Goal: Task Accomplishment & Management: Manage account settings

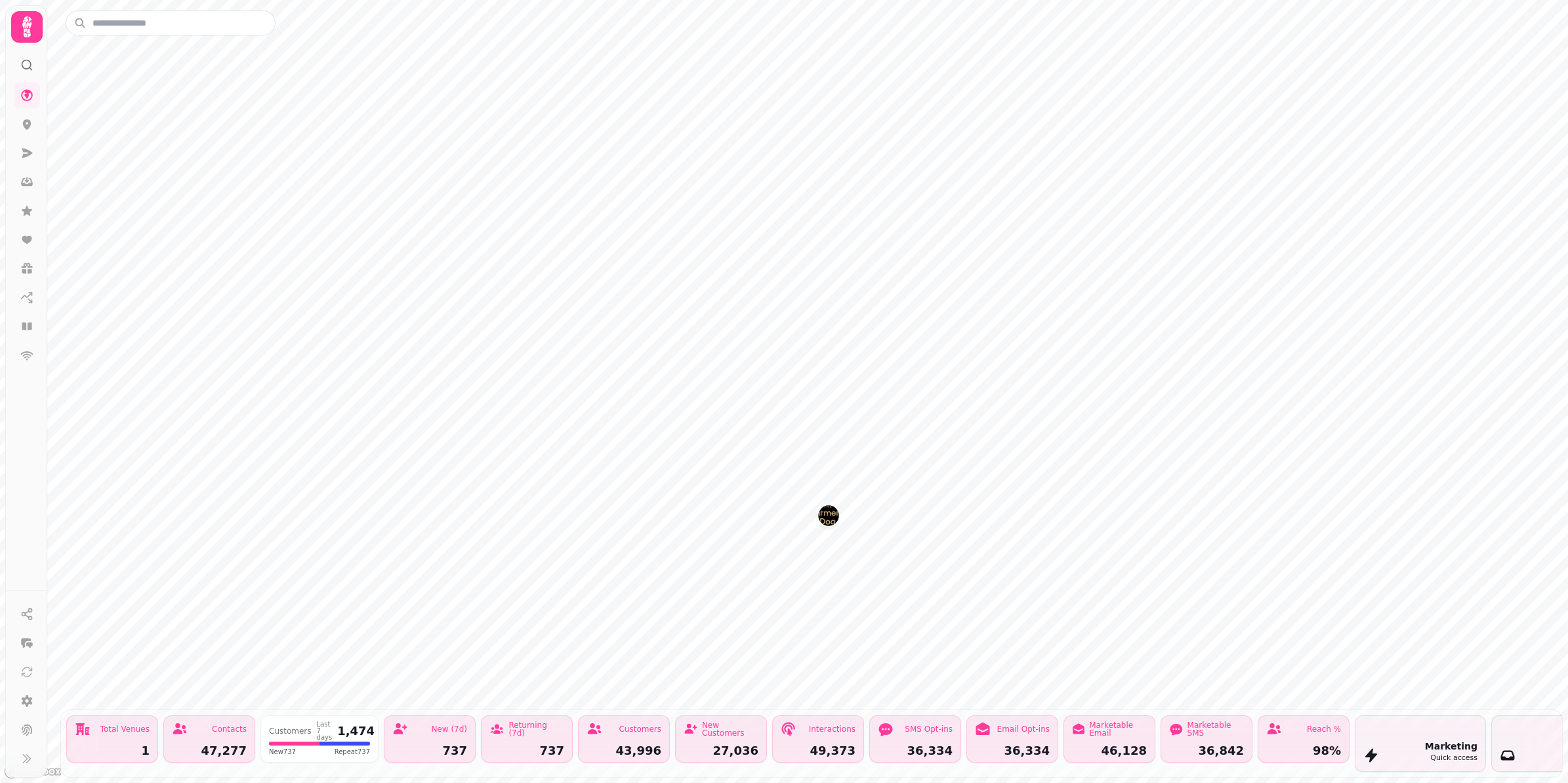
click at [837, 523] on button "The Farmers Dog" at bounding box center [829, 516] width 21 height 21
click at [773, 384] on img "The Farmers Dog" at bounding box center [781, 377] width 20 height 20
click at [776, 384] on img "The Farmers Dog" at bounding box center [774, 380] width 20 height 20
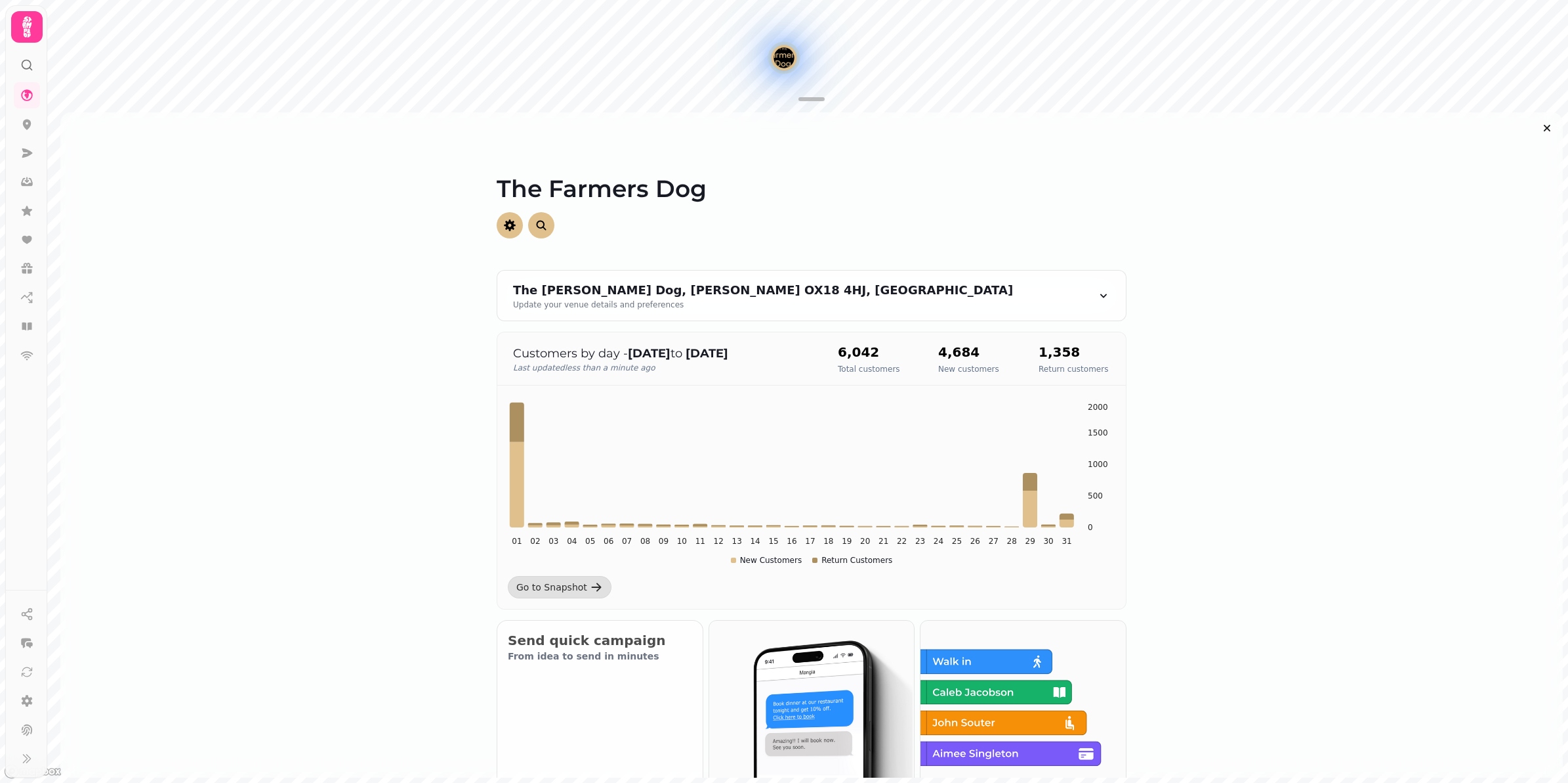
click at [783, 68] on div "The Farmers Dog" at bounding box center [784, 57] width 32 height 32
click at [15, 329] on link at bounding box center [26, 326] width 26 height 26
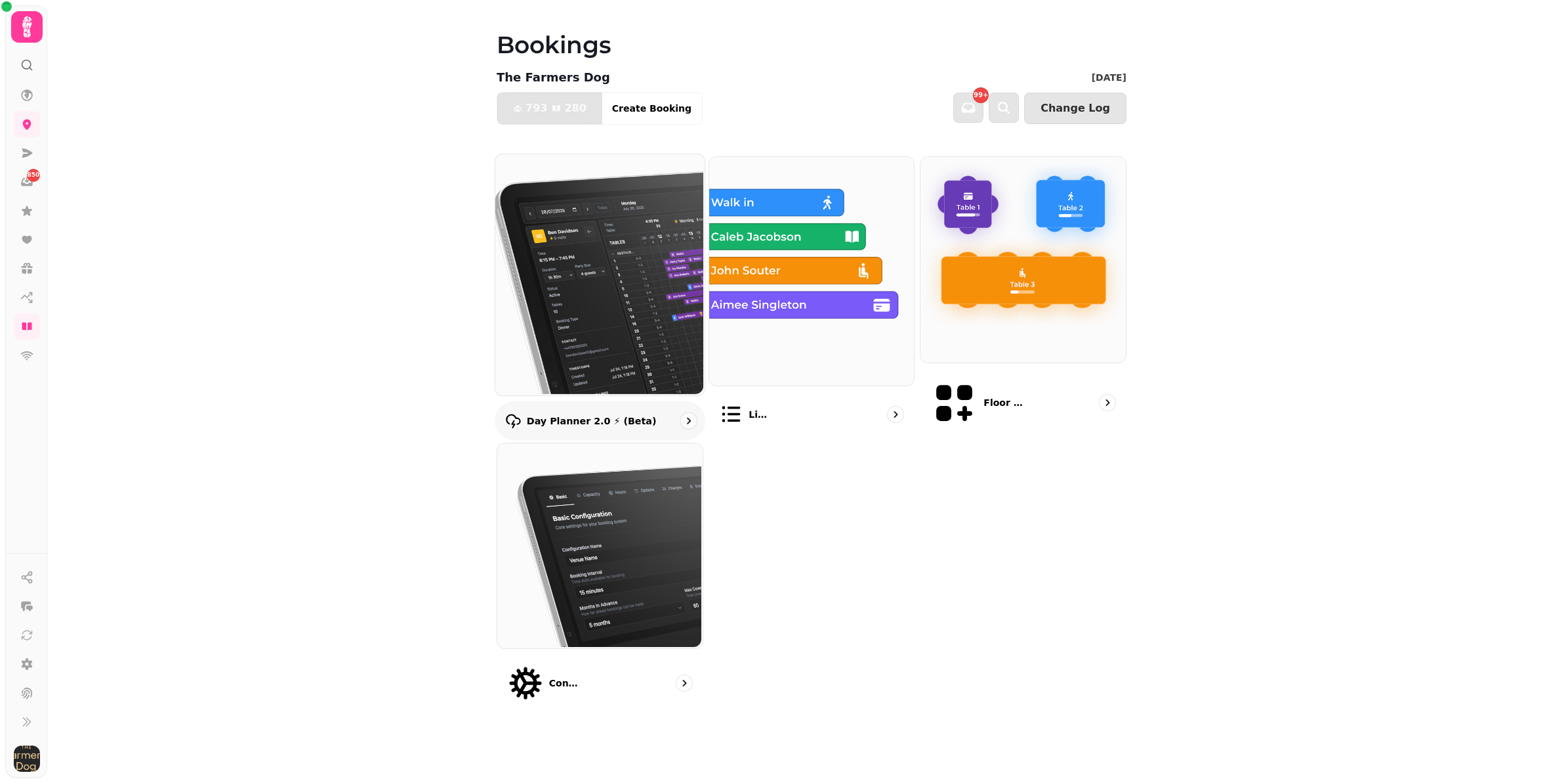
click at [605, 304] on img at bounding box center [599, 273] width 209 height 241
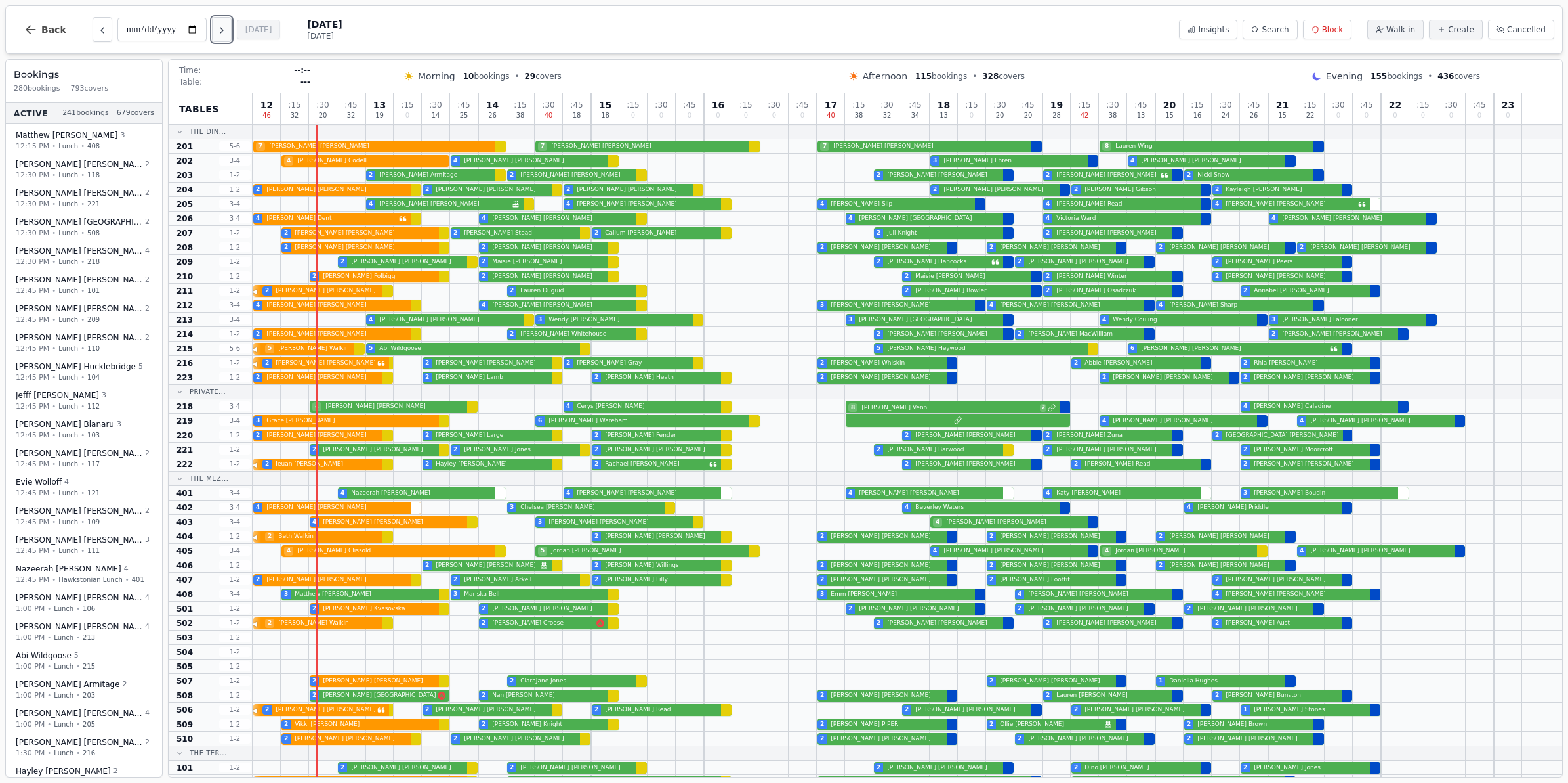
click at [217, 32] on button "Next day" at bounding box center [222, 30] width 19 height 25
type input "**********"
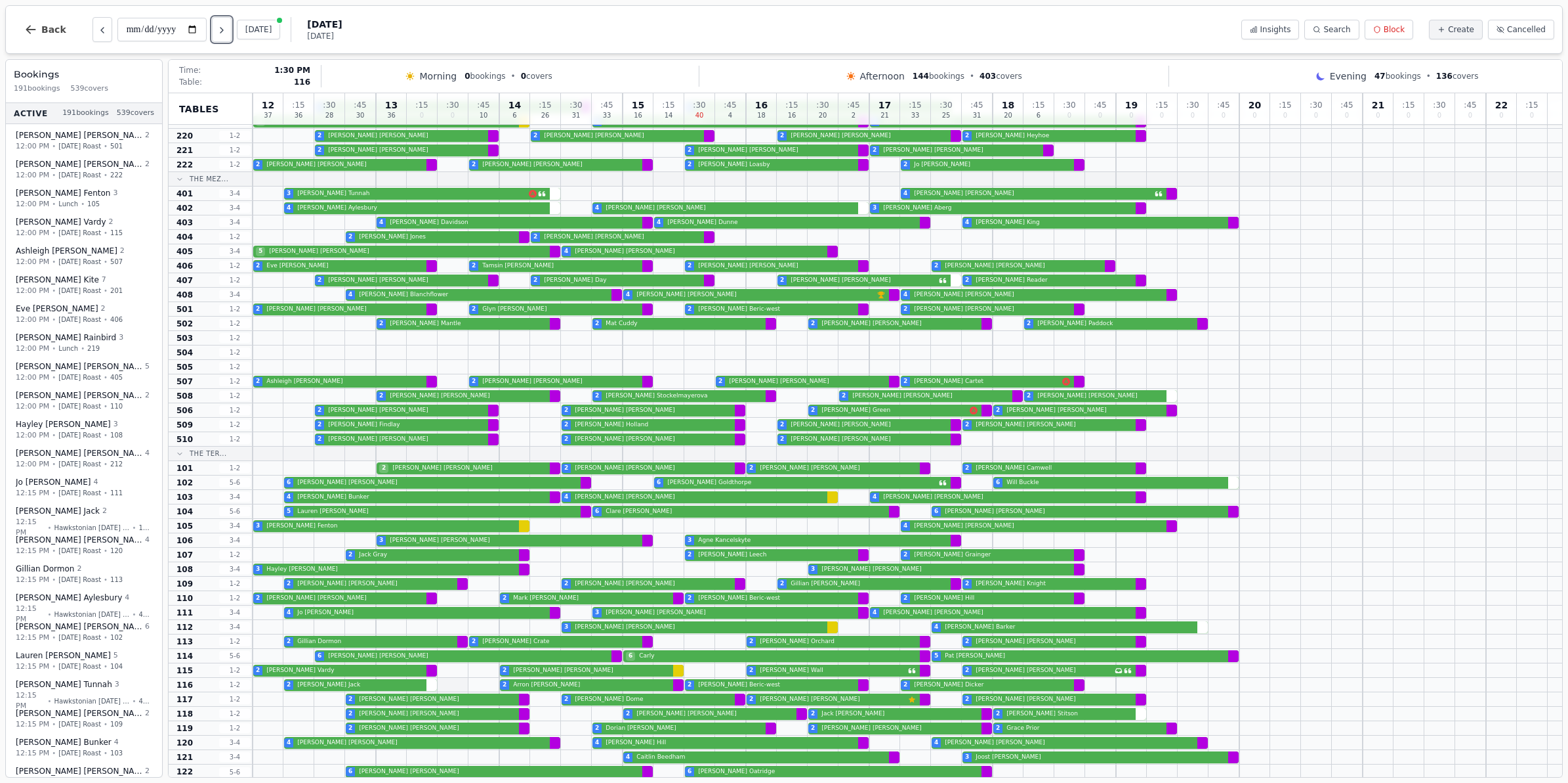
scroll to position [329, 0]
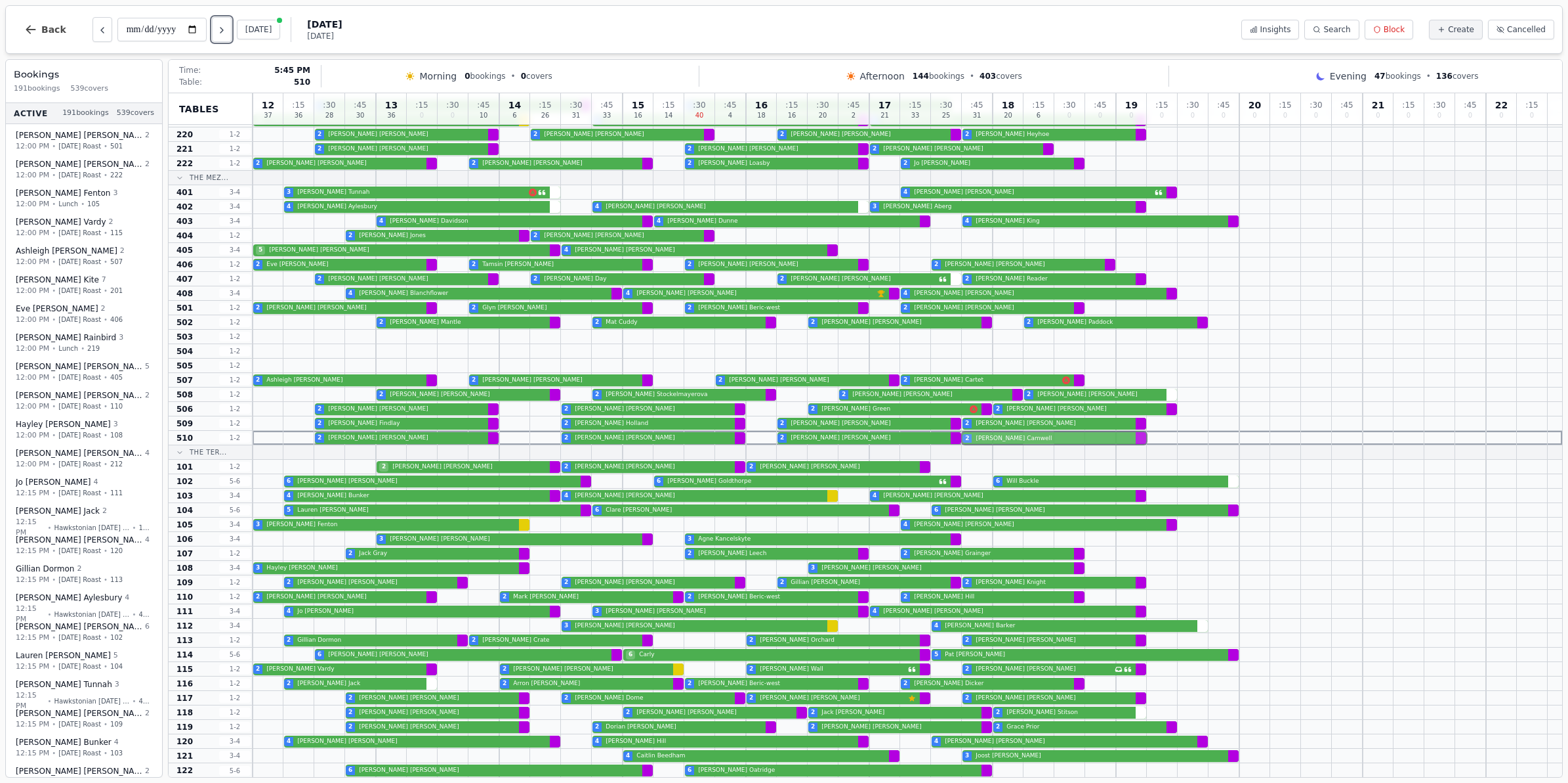
drag, startPoint x: 1023, startPoint y: 467, endPoint x: 1023, endPoint y: 438, distance: 29.0
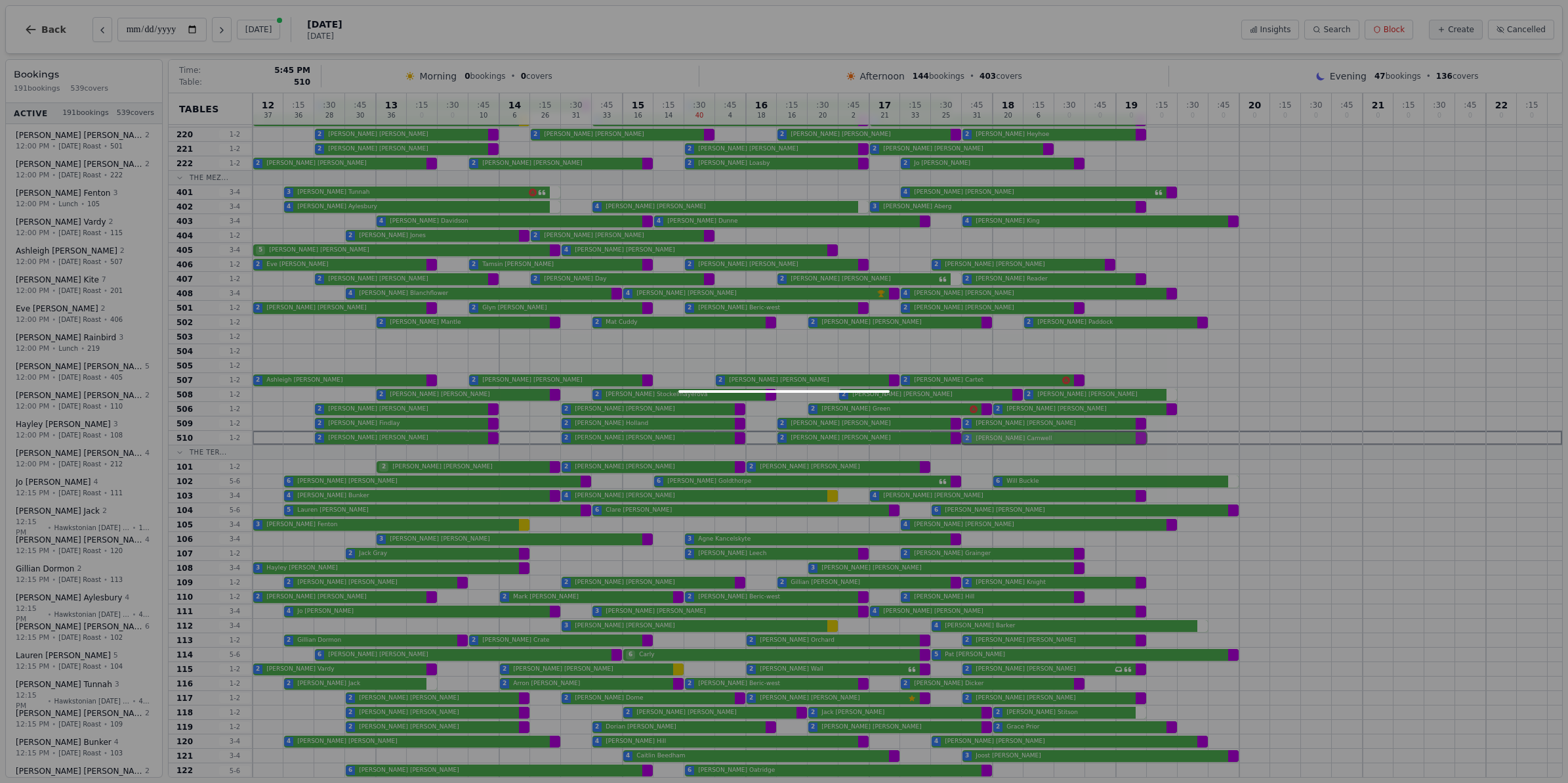
click at [1023, 438] on div "12 37 : 15 36 : 30 28 : 45 30 13 36 : 15 0 : 30 0 : 45 10 14 6 : 15 26 : 30 31 …" at bounding box center [907, 270] width 1310 height 1013
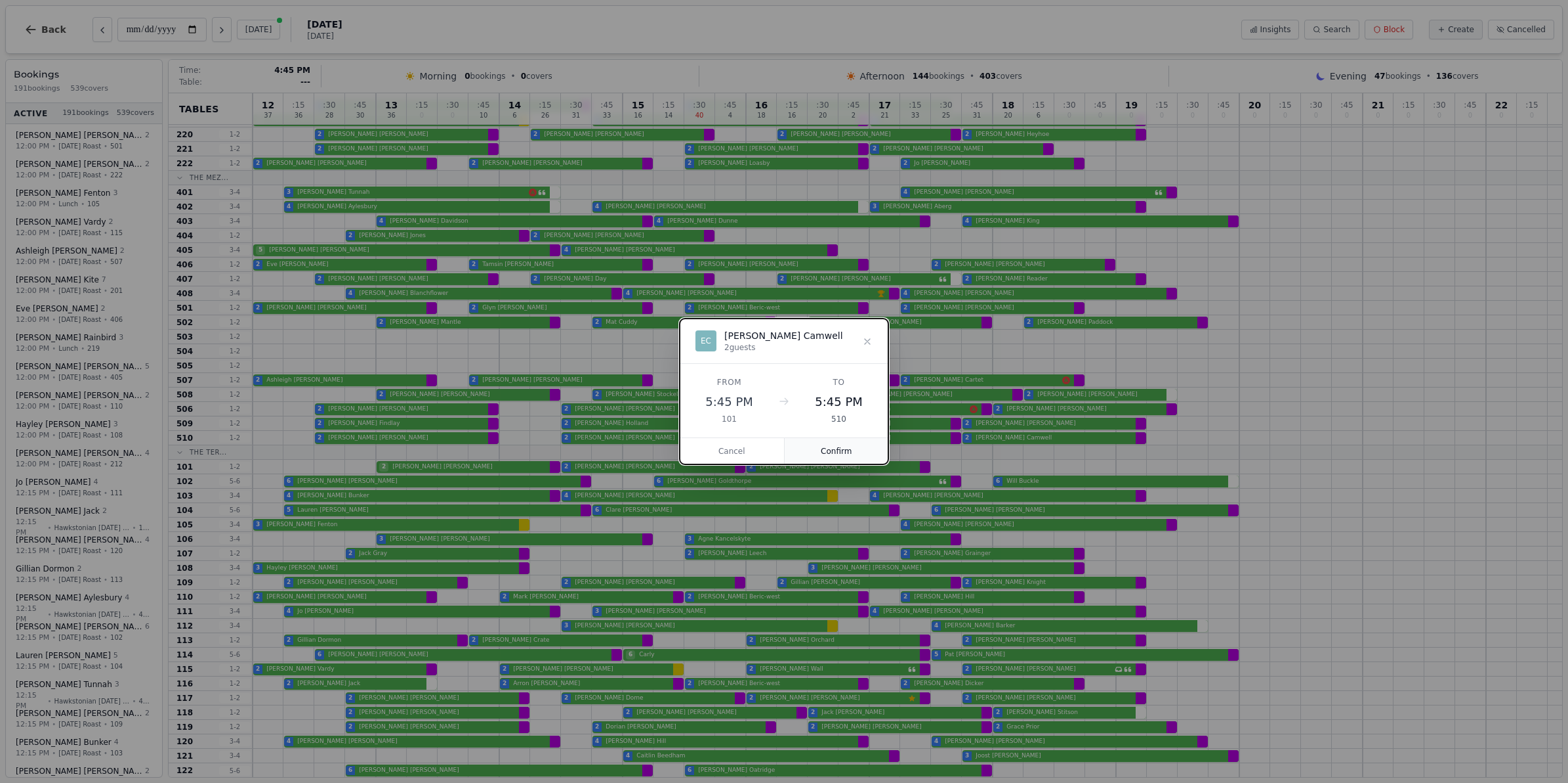
click at [843, 454] on button "Confirm" at bounding box center [837, 450] width 104 height 26
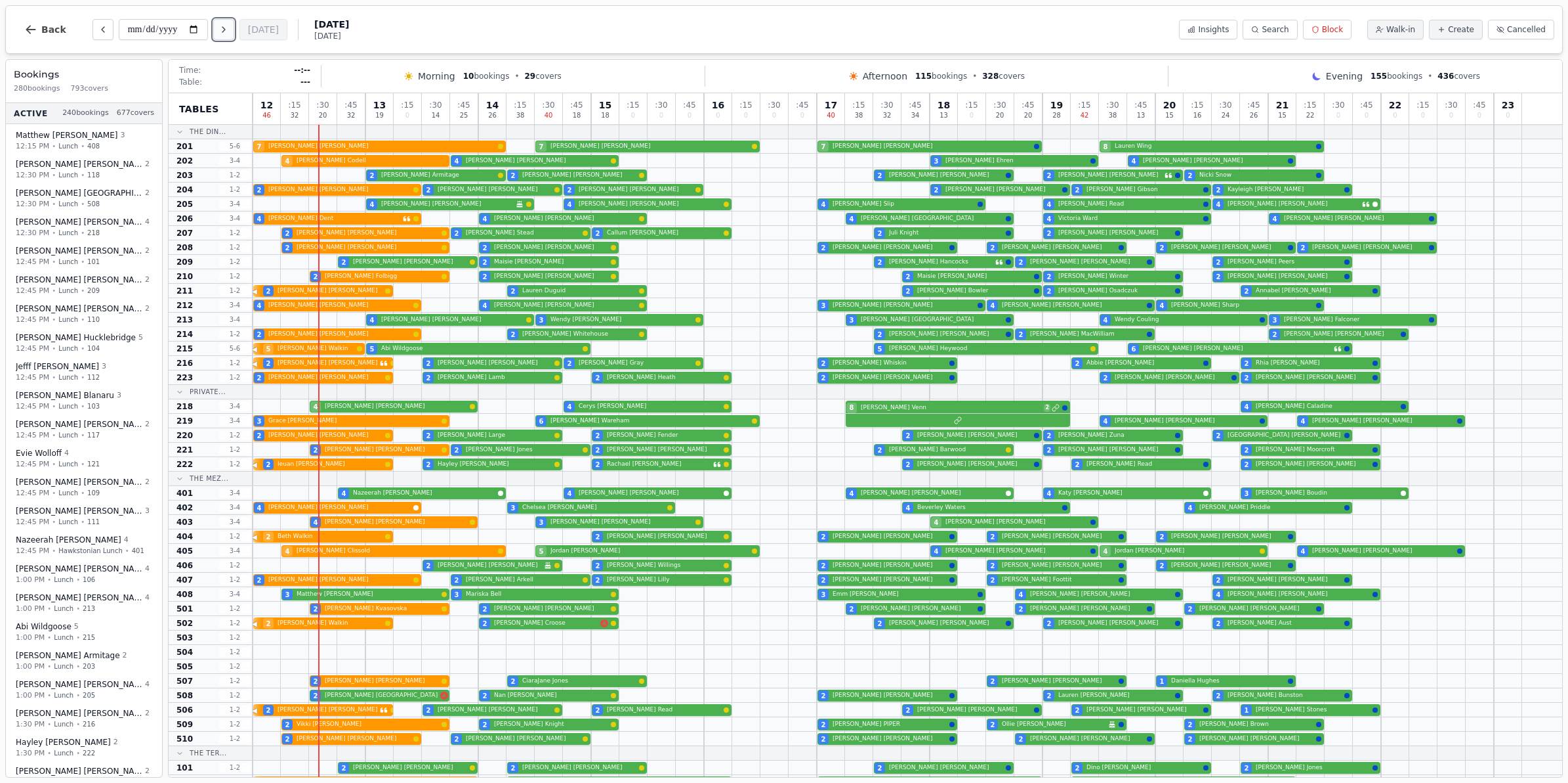
click at [227, 32] on icon "Next day" at bounding box center [223, 29] width 11 height 11
type input "**********"
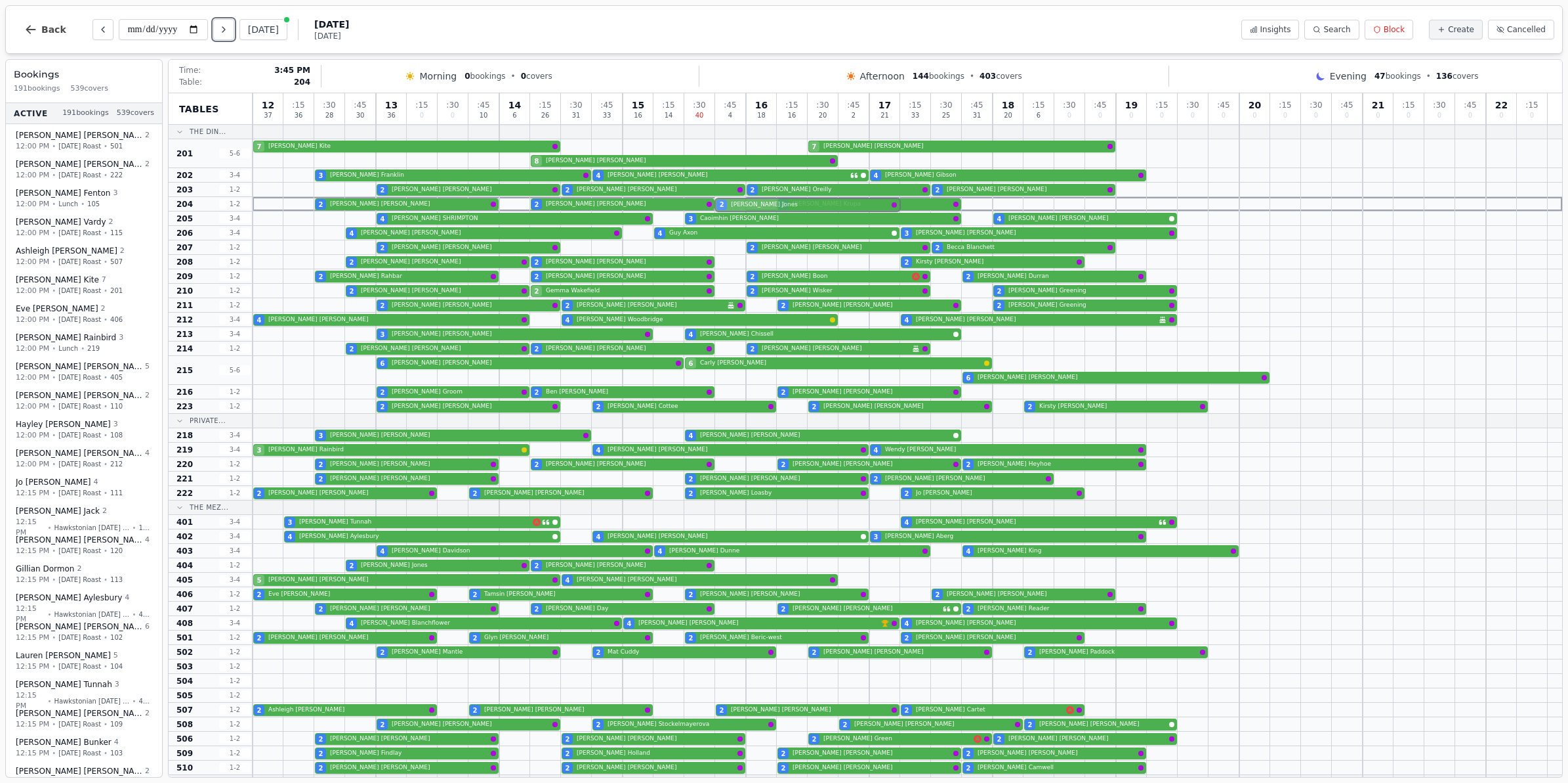
drag, startPoint x: 733, startPoint y: 264, endPoint x: 735, endPoint y: 204, distance: 60.0
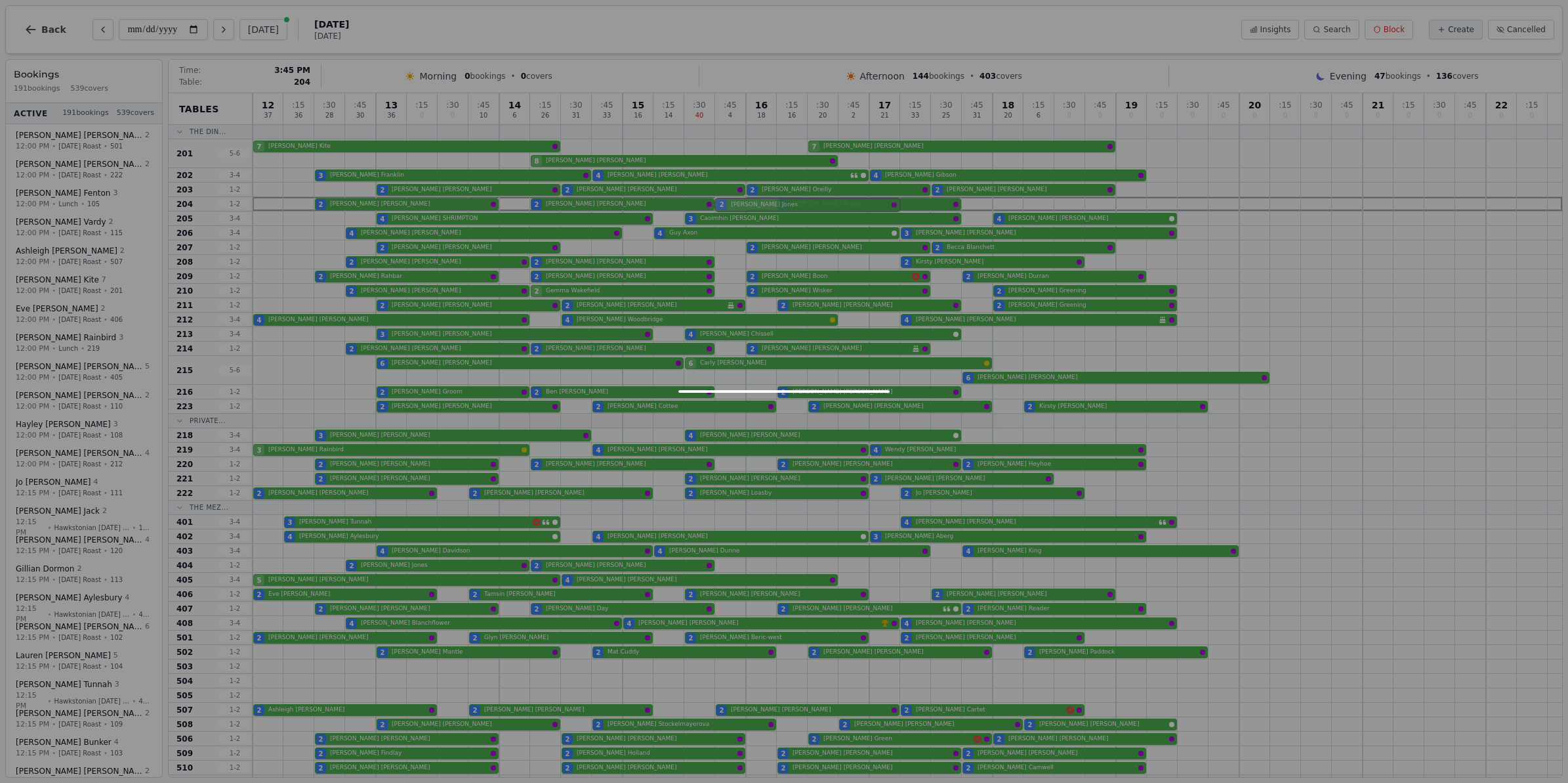
click at [735, 204] on div "12 37 : 15 36 : 30 28 : 45 30 13 36 : 15 0 : 30 0 : 45 10 14 6 : 15 26 : 30 31 …" at bounding box center [907, 599] width 1310 height 1013
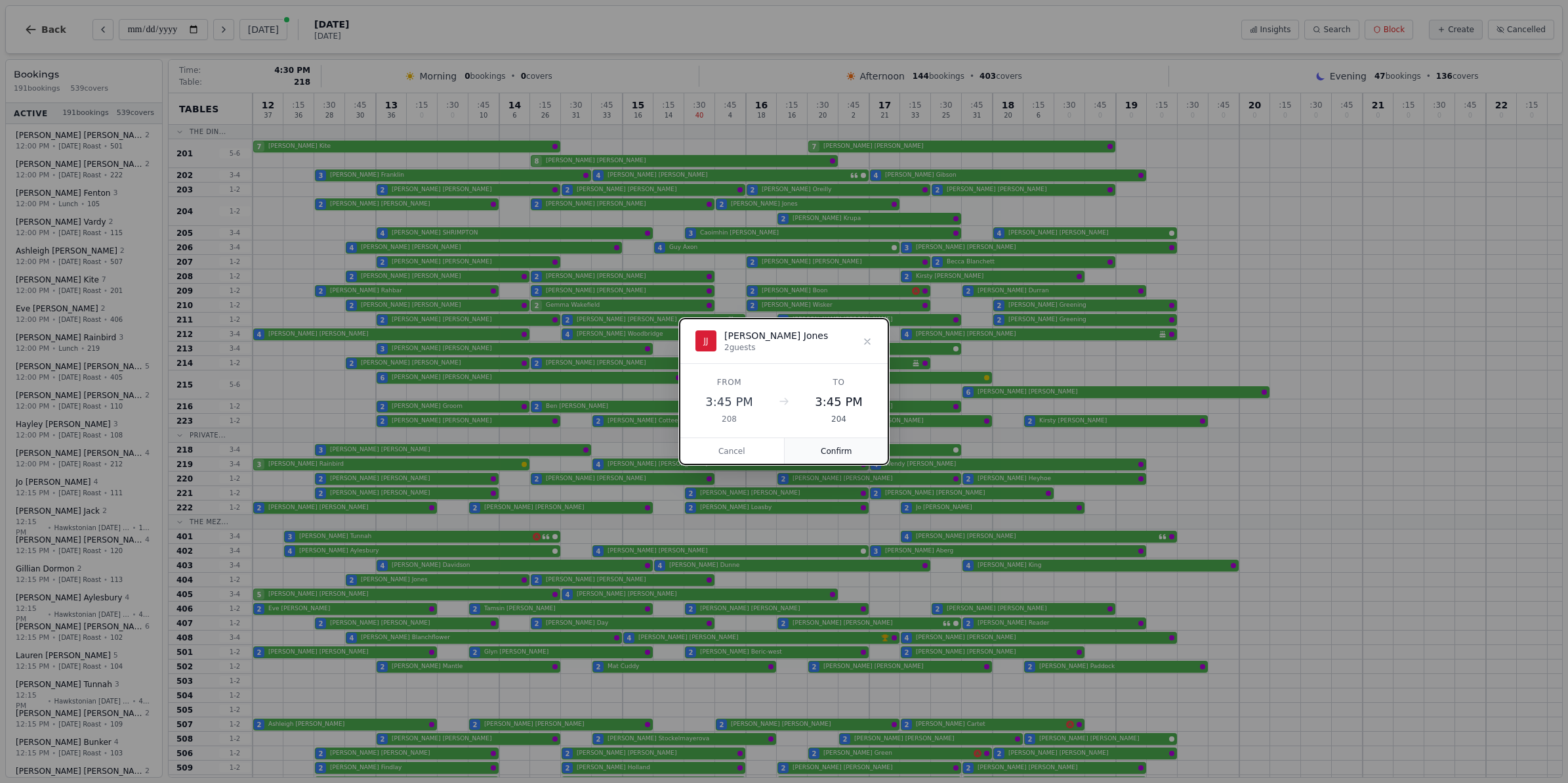
click at [825, 445] on button "Confirm" at bounding box center [837, 450] width 104 height 26
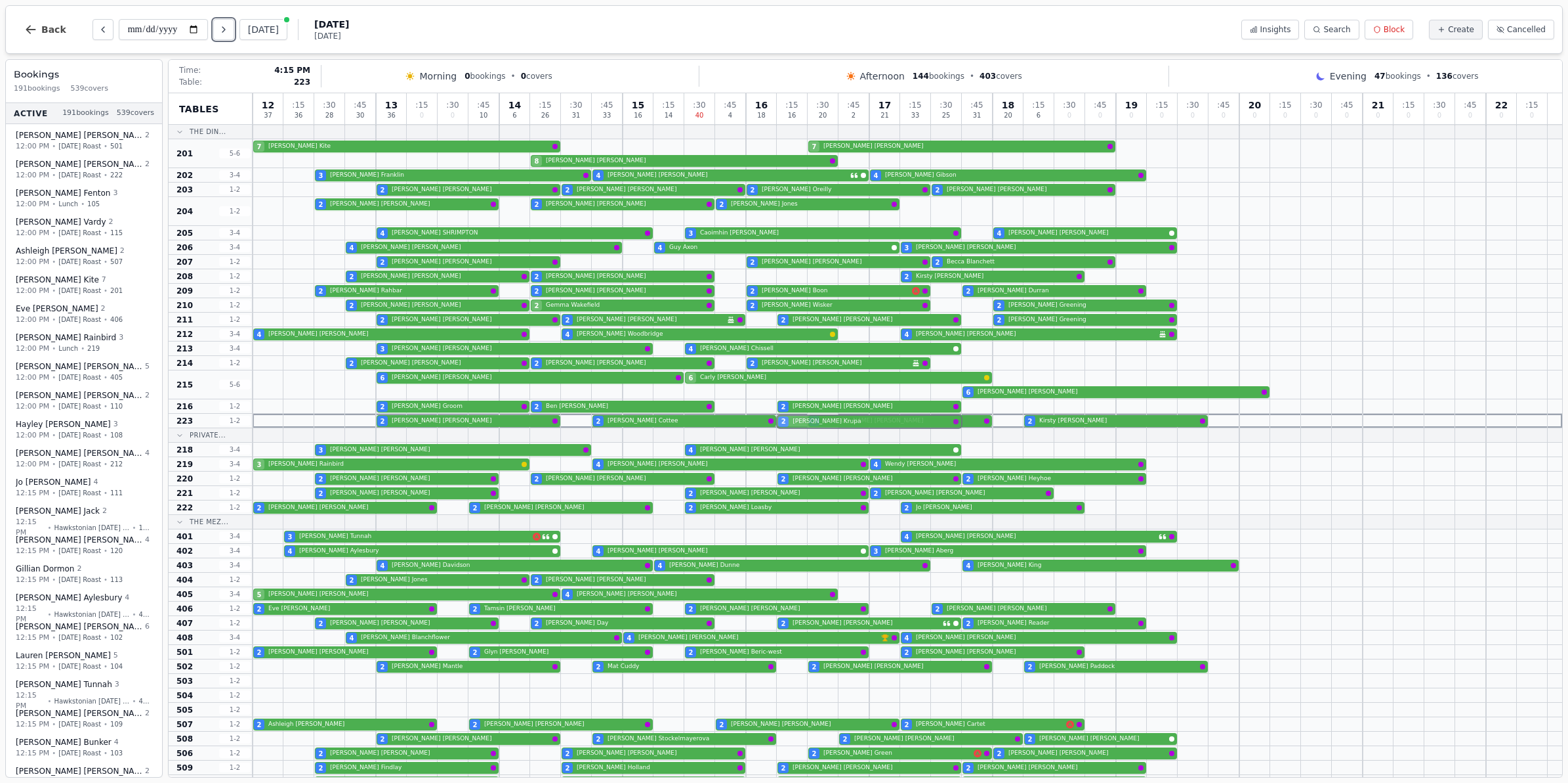
drag, startPoint x: 828, startPoint y: 218, endPoint x: 827, endPoint y: 428, distance: 210.0
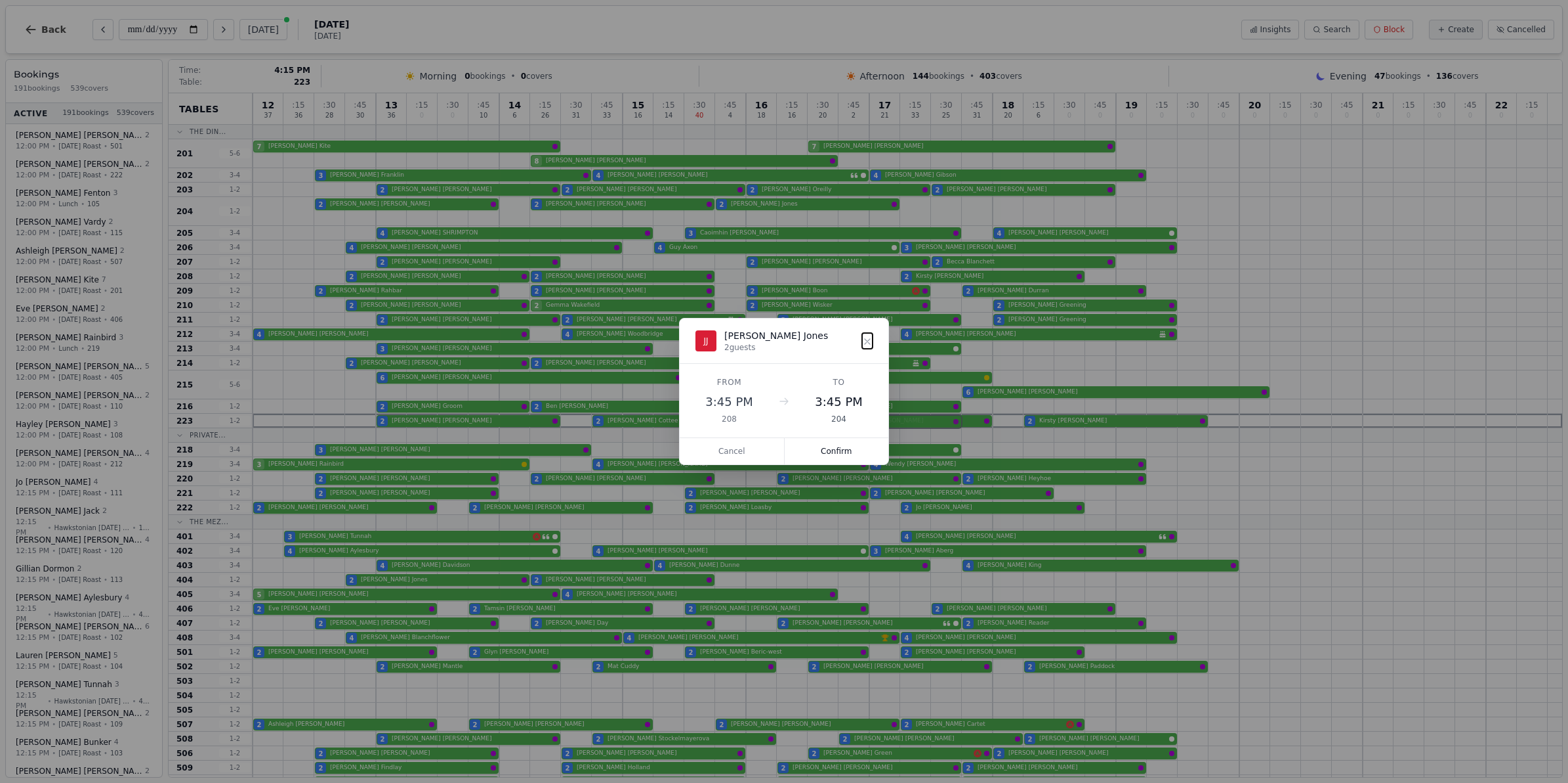
click at [827, 428] on div "12 37 : 15 36 : 30 28 : 45 30 13 36 : 15 0 : 30 0 : 45 10 14 6 : 15 26 : 30 31 …" at bounding box center [907, 607] width 1310 height 1028
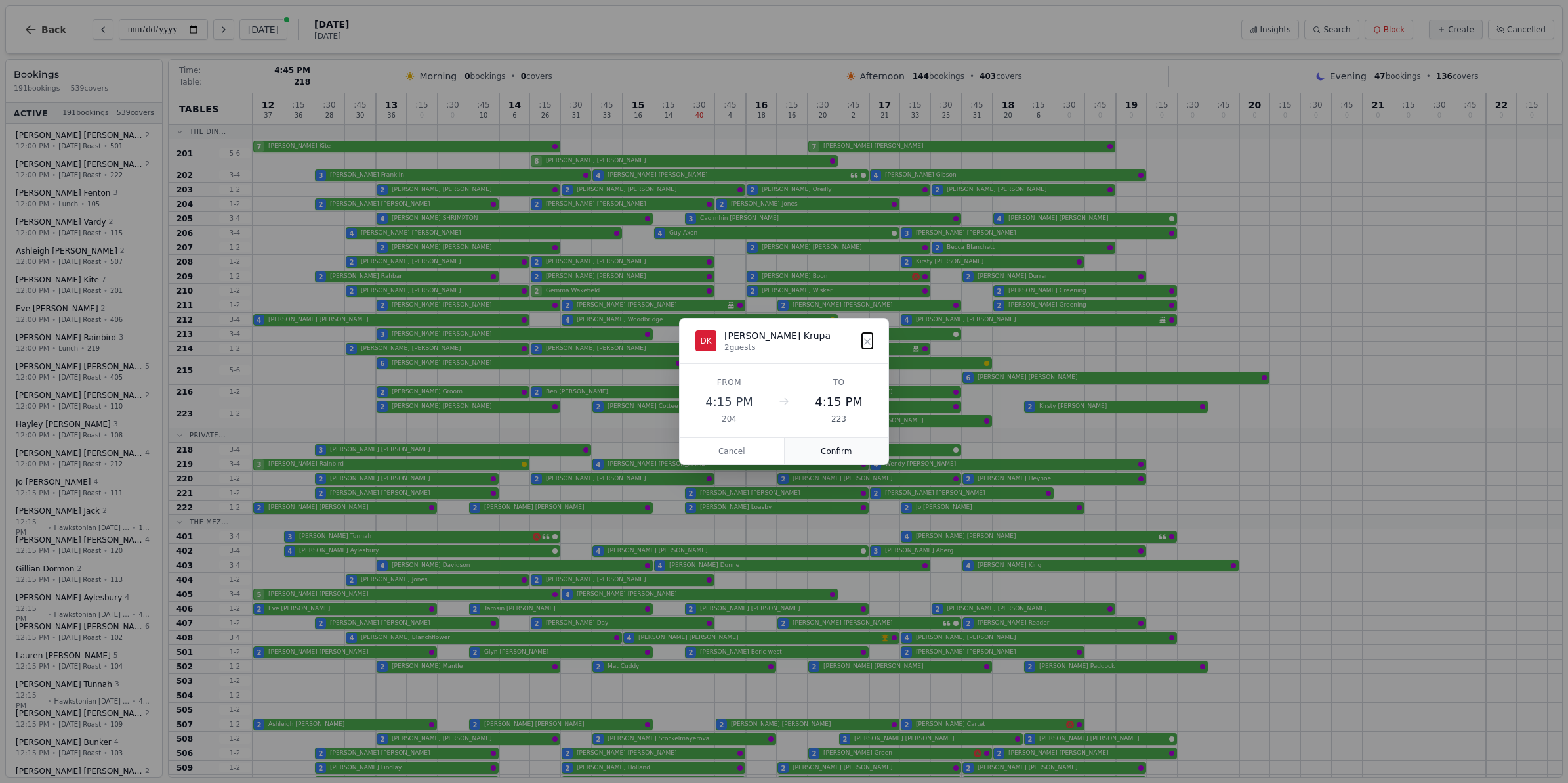
click at [842, 443] on button "Confirm" at bounding box center [837, 450] width 104 height 26
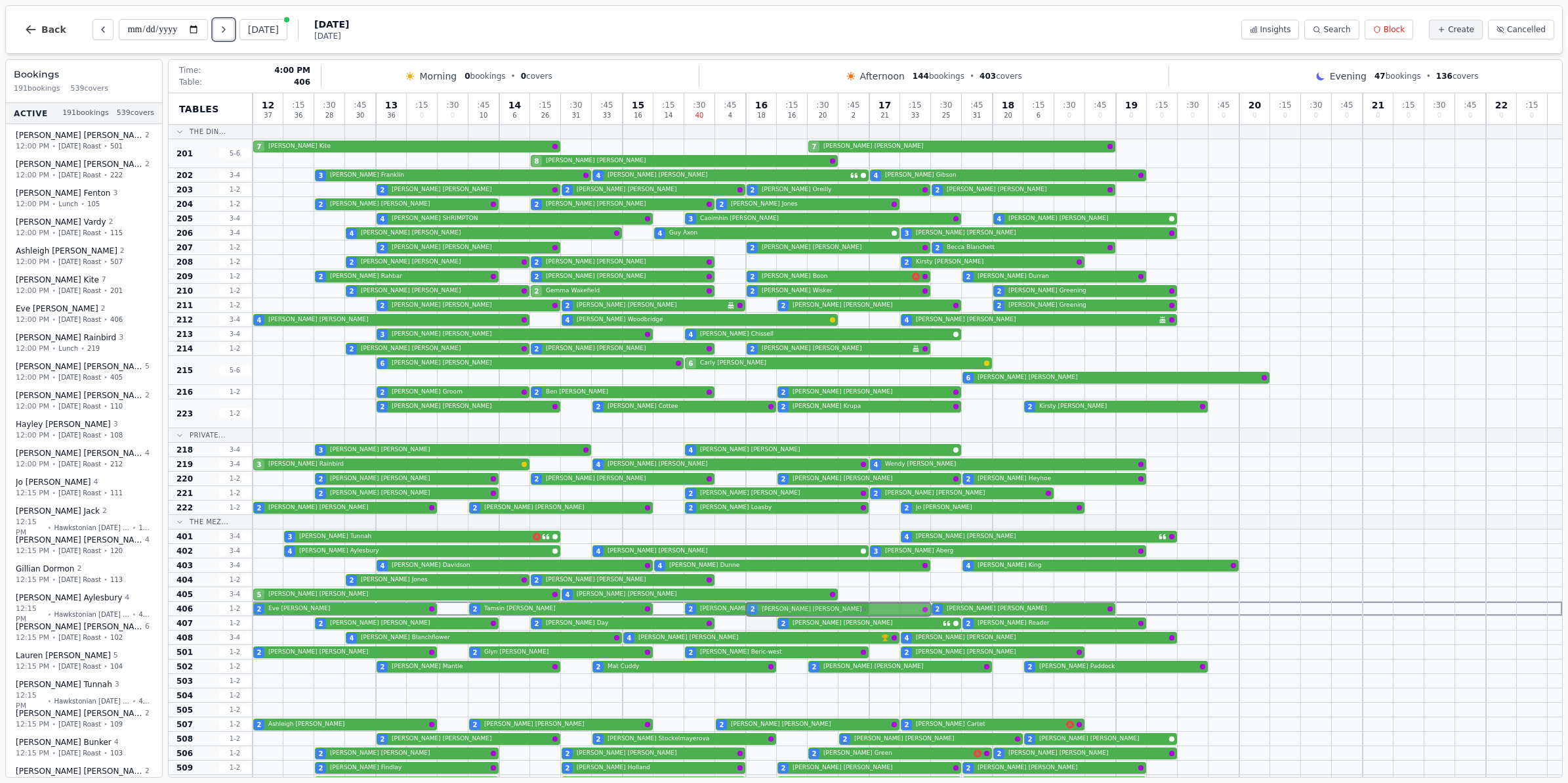
drag, startPoint x: 842, startPoint y: 424, endPoint x: 771, endPoint y: 616, distance: 204.7
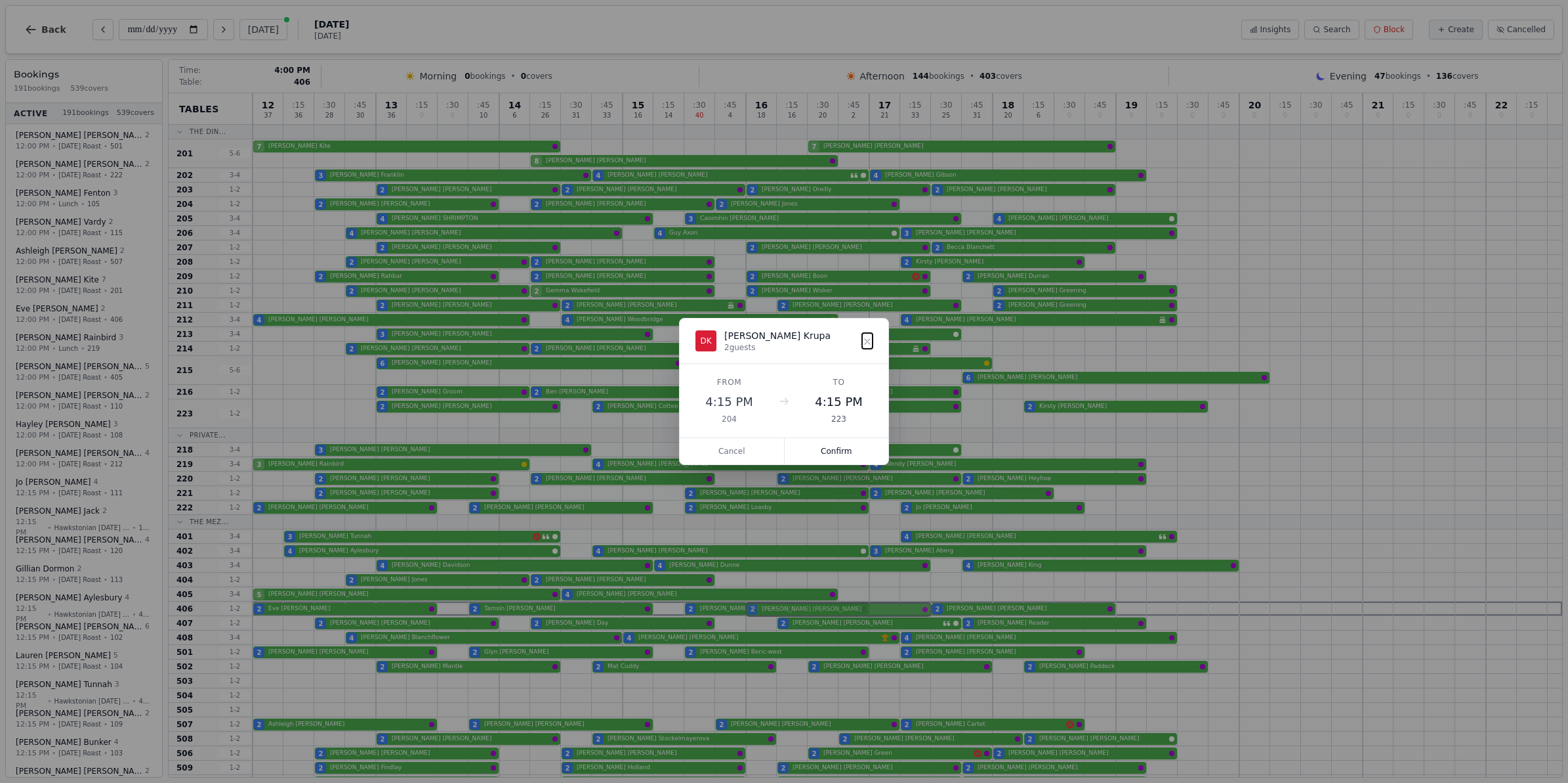
click at [771, 616] on div "12 37 : 15 36 : 30 28 : 45 30 13 36 : 15 0 : 30 0 : 45 10 14 6 : 15 26 : 30 31 …" at bounding box center [907, 607] width 1310 height 1028
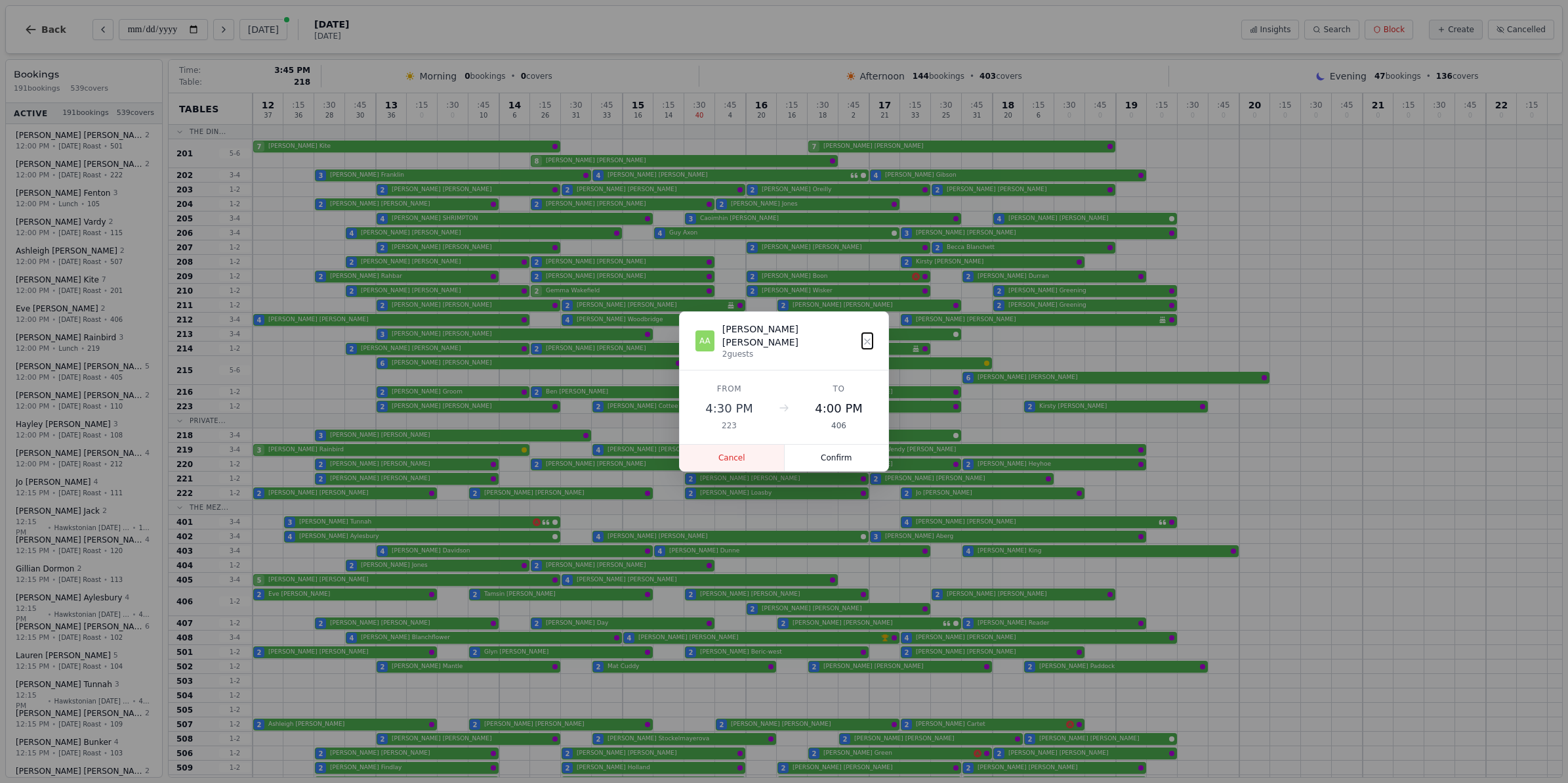
click at [738, 444] on button "Cancel" at bounding box center [732, 457] width 105 height 26
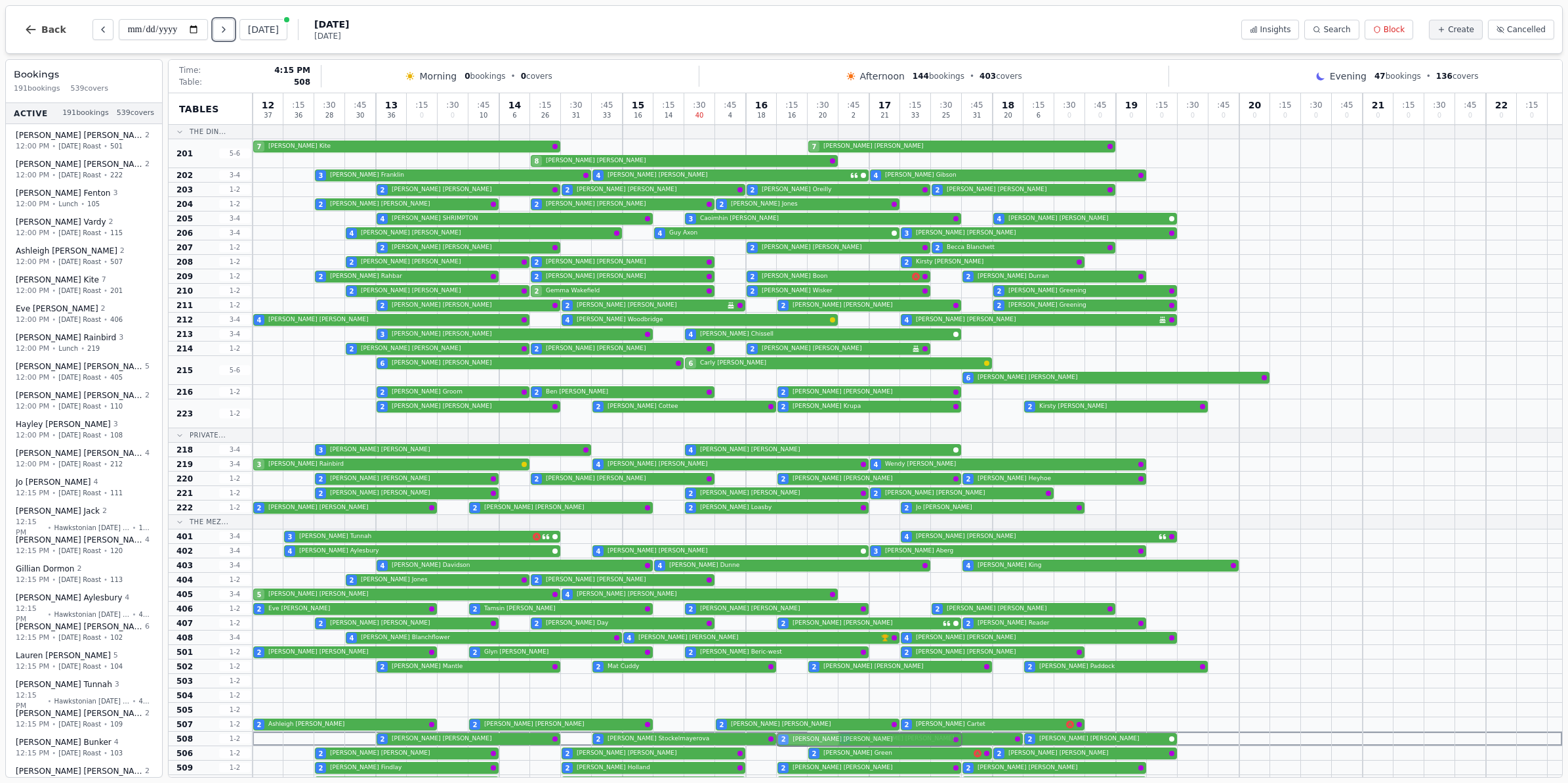
drag, startPoint x: 870, startPoint y: 422, endPoint x: 824, endPoint y: 736, distance: 317.4
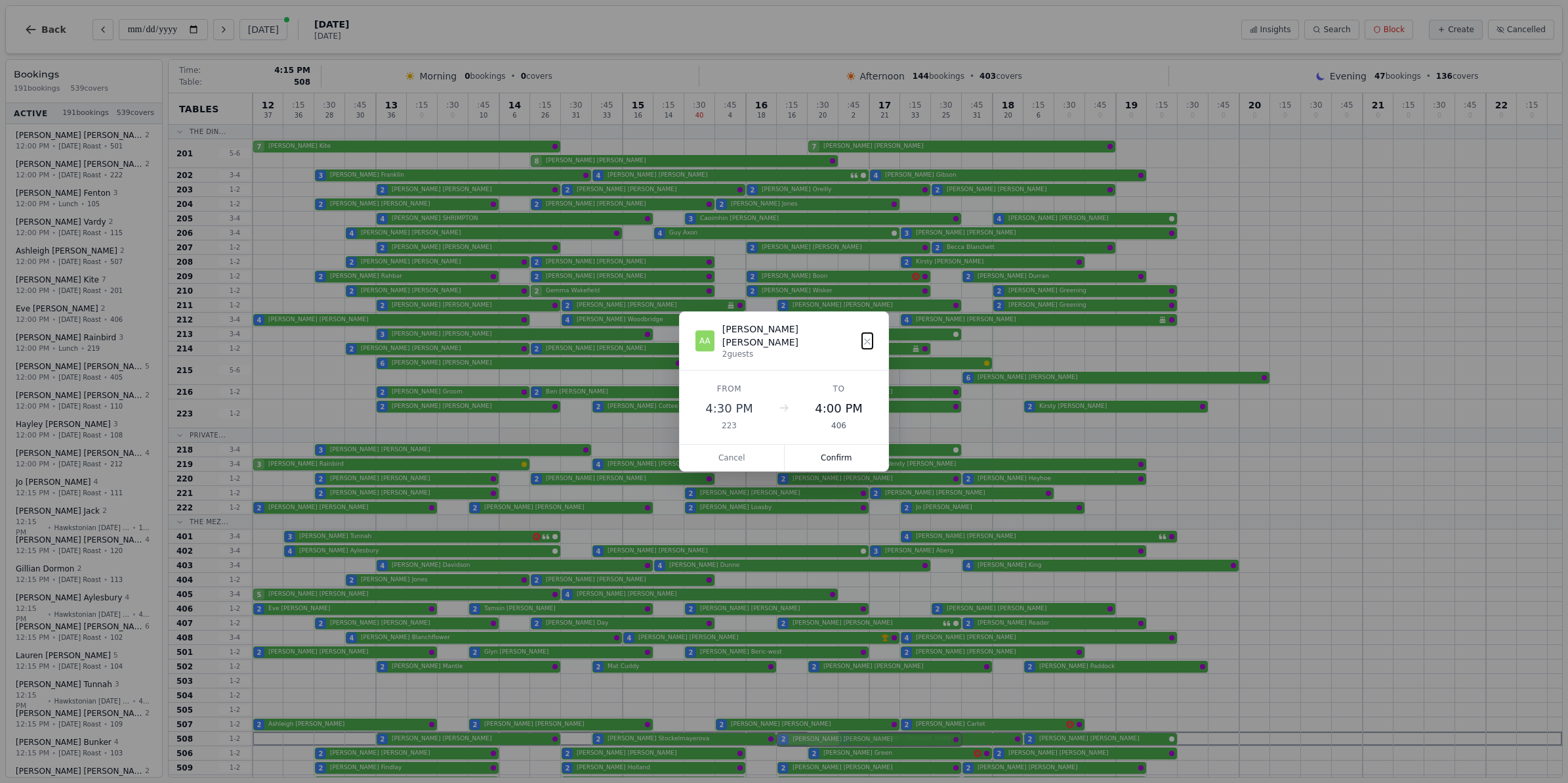
click at [824, 736] on div "12 37 : 15 36 : 30 28 : 45 30 13 36 : 15 0 : 30 0 : 45 10 14 6 : 15 26 : 30 31 …" at bounding box center [907, 607] width 1310 height 1028
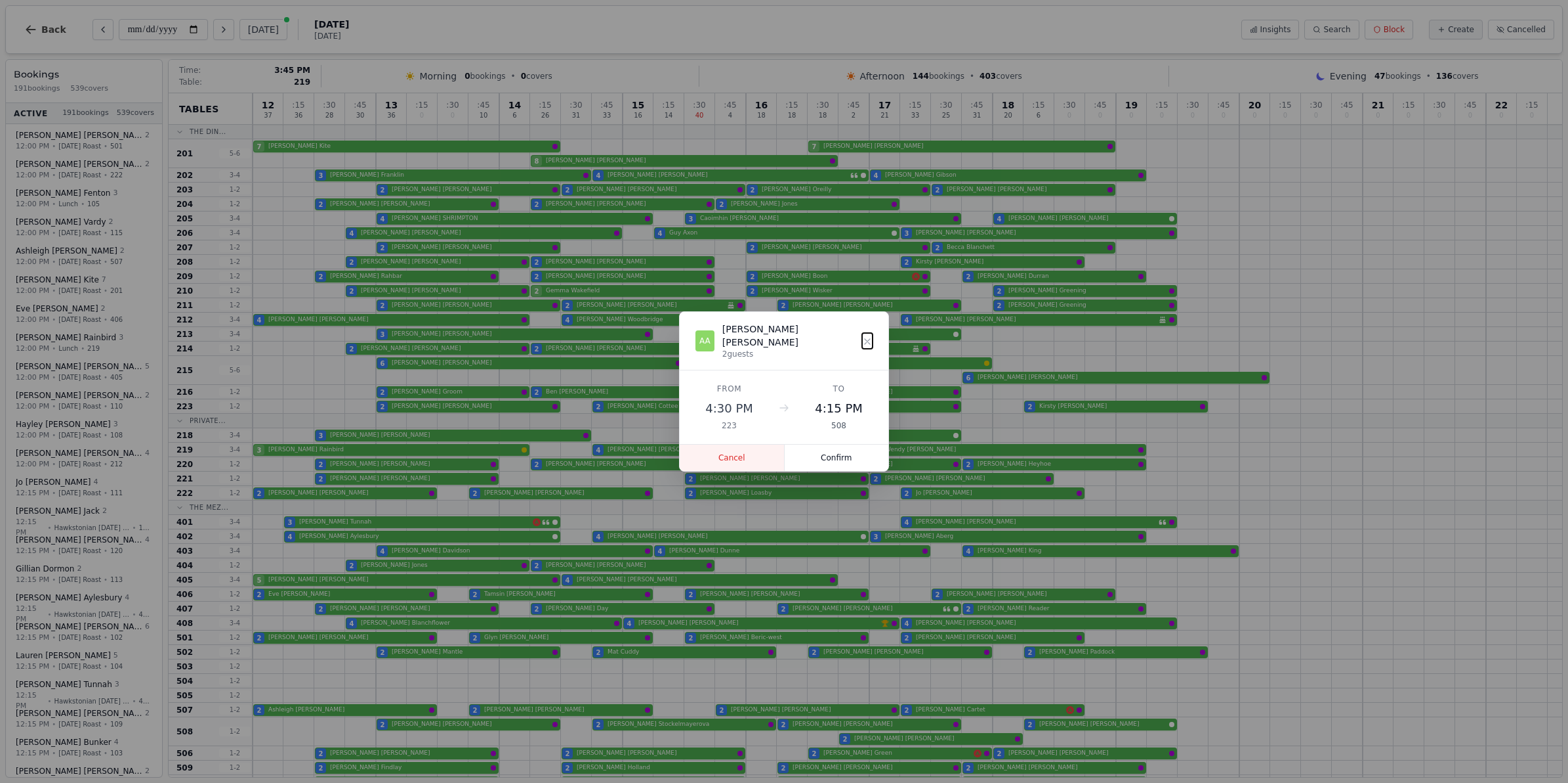
click at [739, 455] on button "Cancel" at bounding box center [732, 457] width 105 height 26
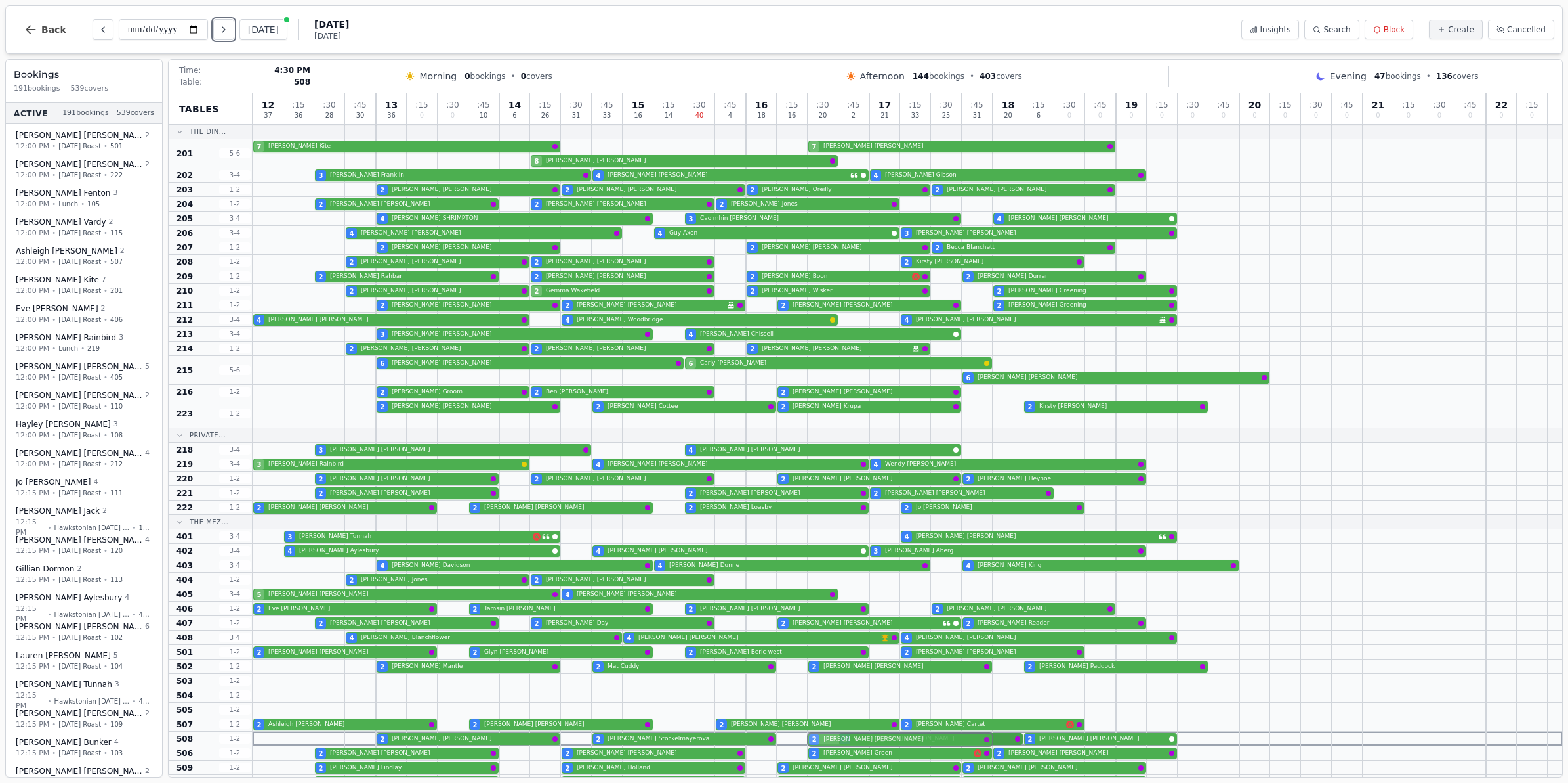
drag, startPoint x: 882, startPoint y: 419, endPoint x: 876, endPoint y: 737, distance: 318.1
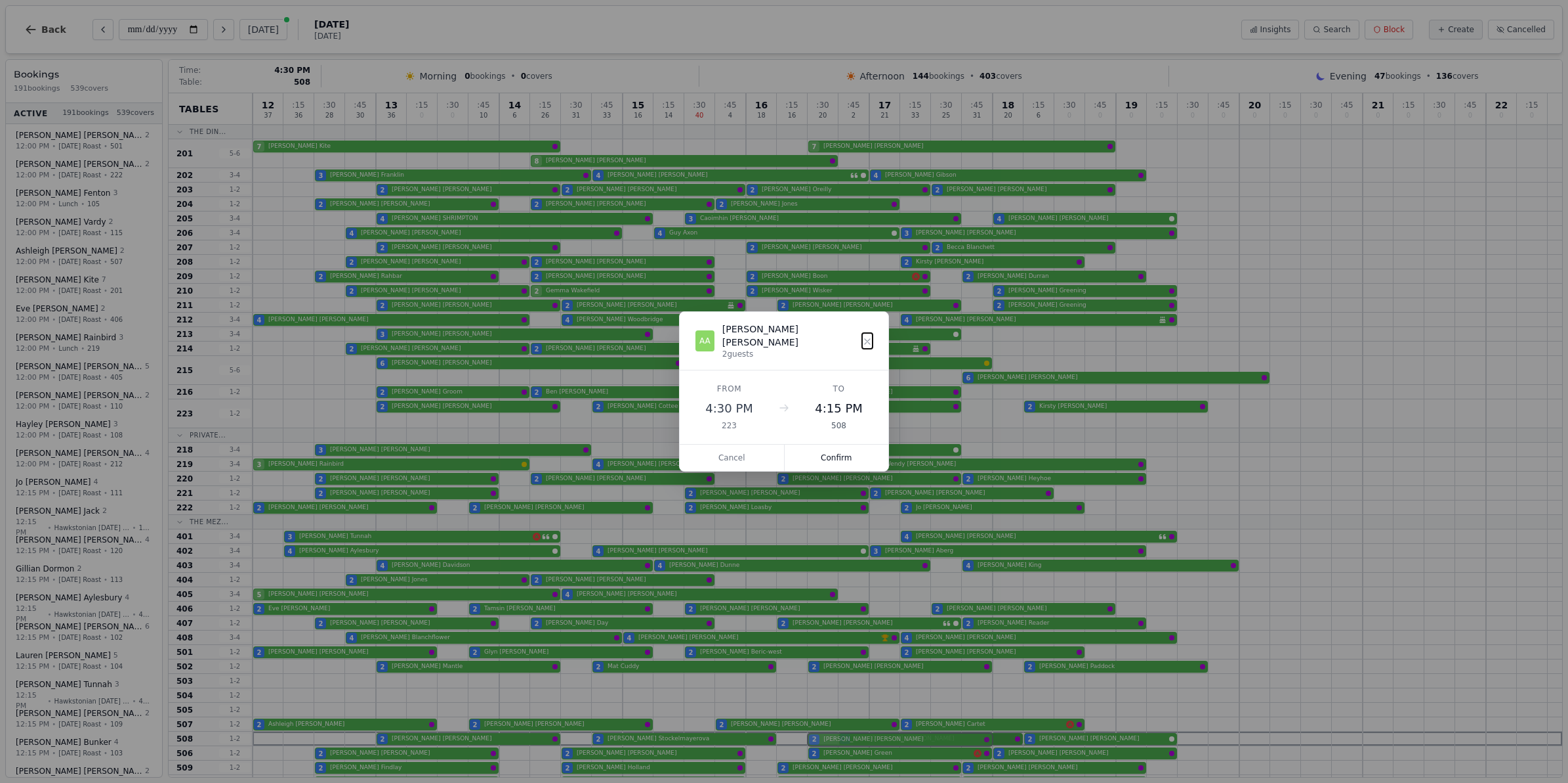
click at [876, 737] on div "12 37 : 15 36 : 30 28 : 45 30 13 36 : 15 0 : 30 0 : 45 10 14 6 : 15 26 : 30 31 …" at bounding box center [907, 607] width 1310 height 1028
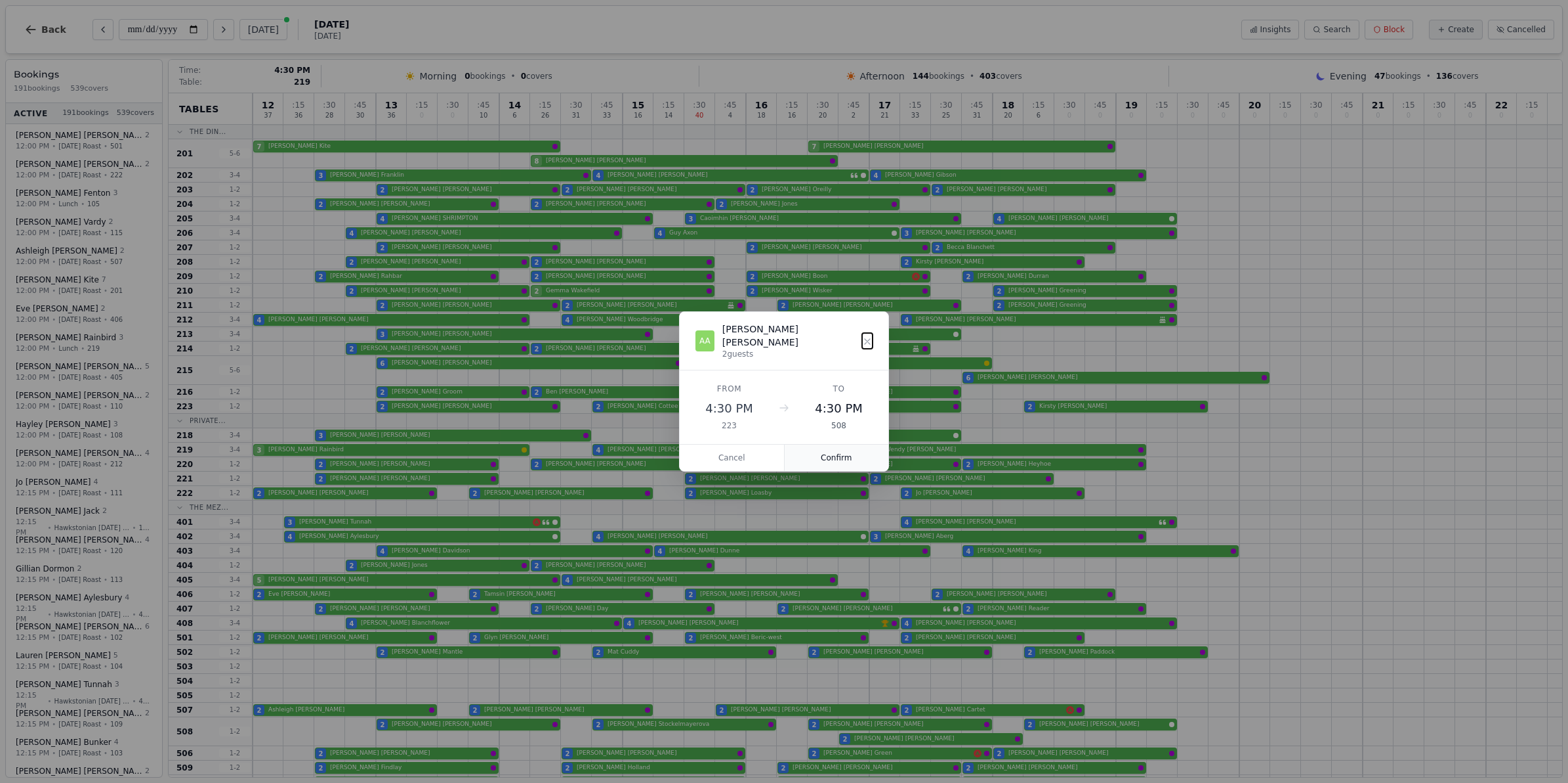
click at [835, 450] on button "Confirm" at bounding box center [837, 457] width 104 height 26
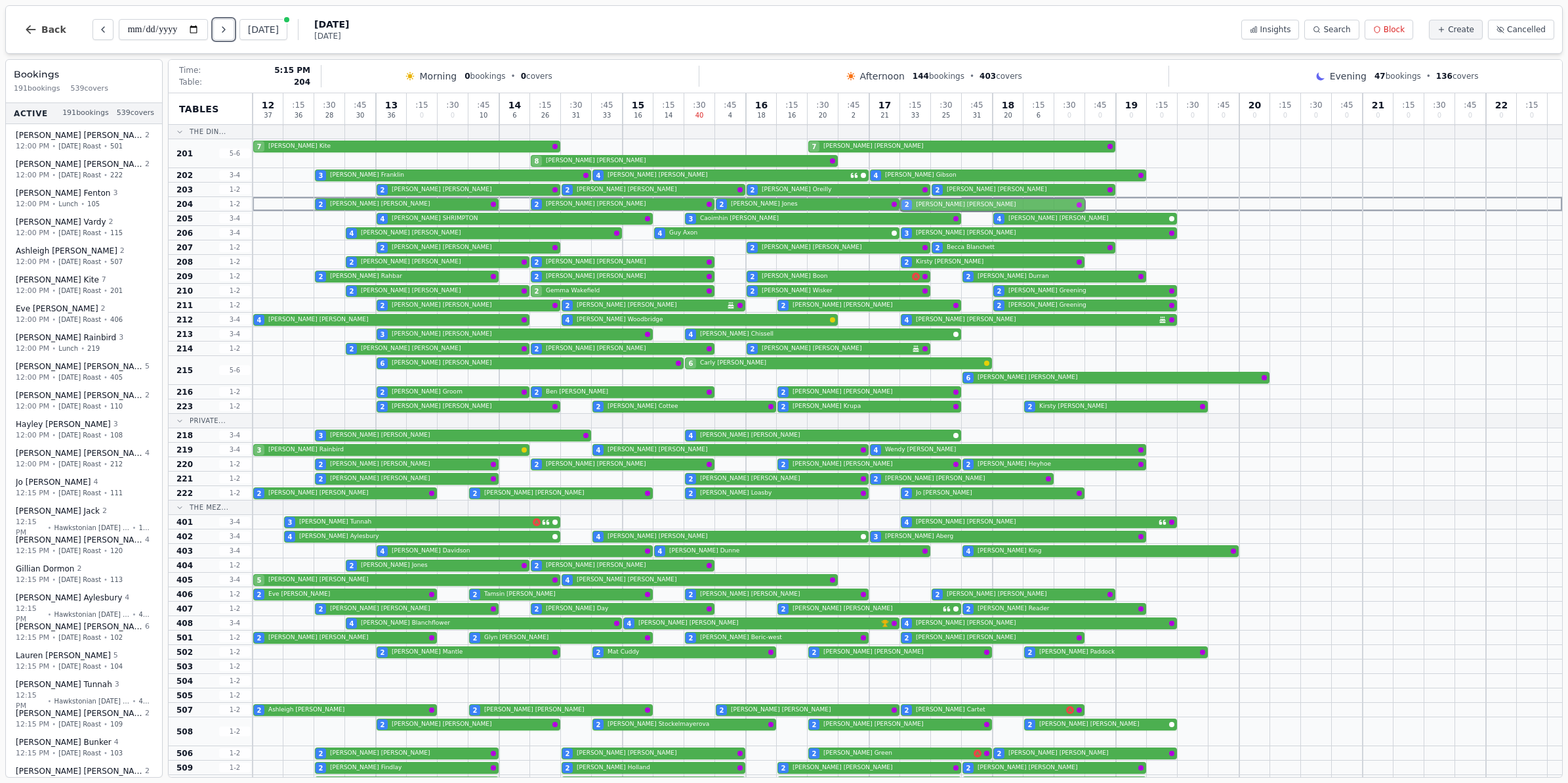
drag, startPoint x: 870, startPoint y: 738, endPoint x: 932, endPoint y: 202, distance: 539.6
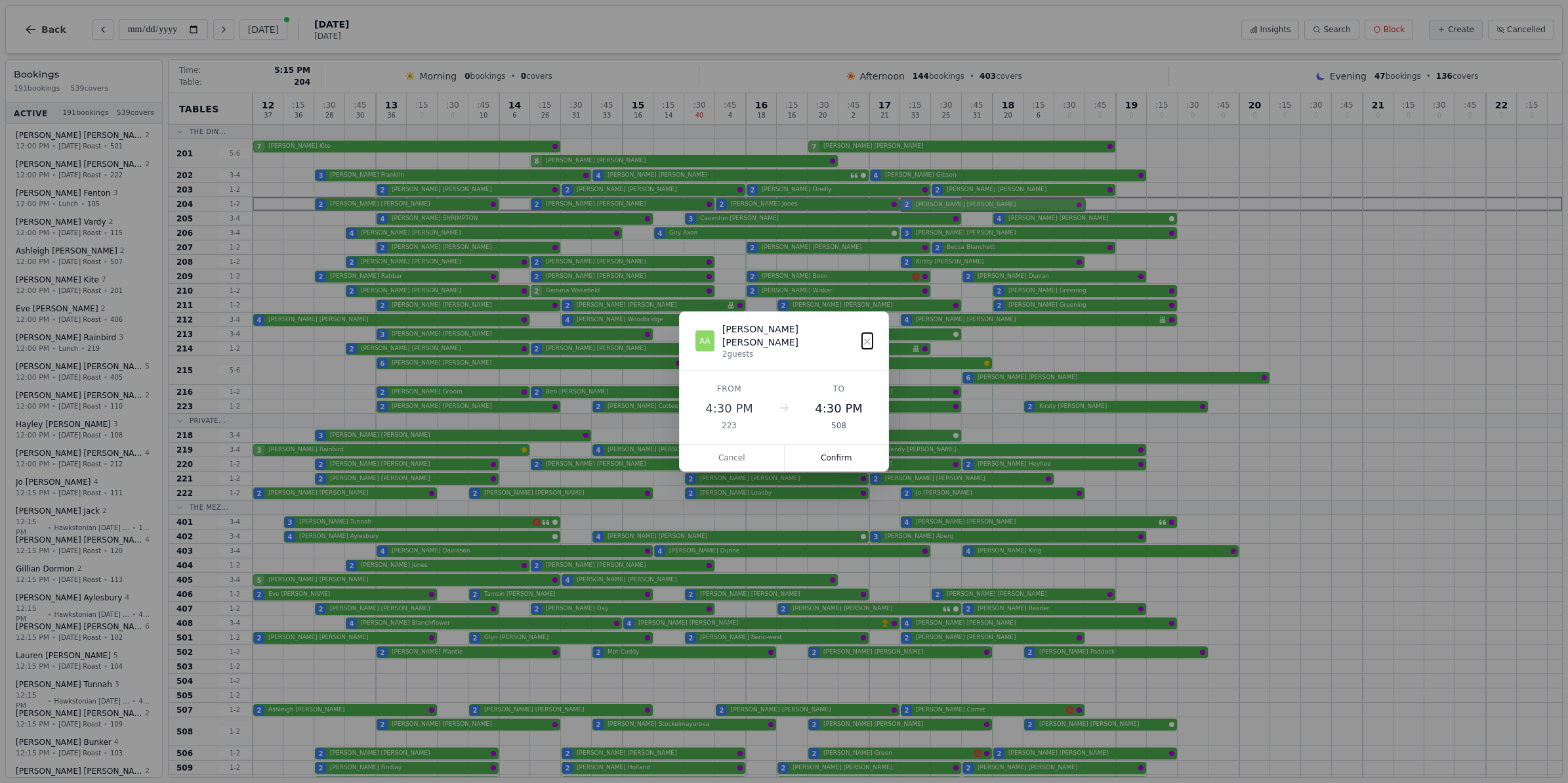
click at [932, 202] on div "12 37 : 15 36 : 30 28 : 45 30 13 36 : 15 0 : 30 0 : 45 10 14 6 : 15 26 : 30 31 …" at bounding box center [907, 607] width 1310 height 1028
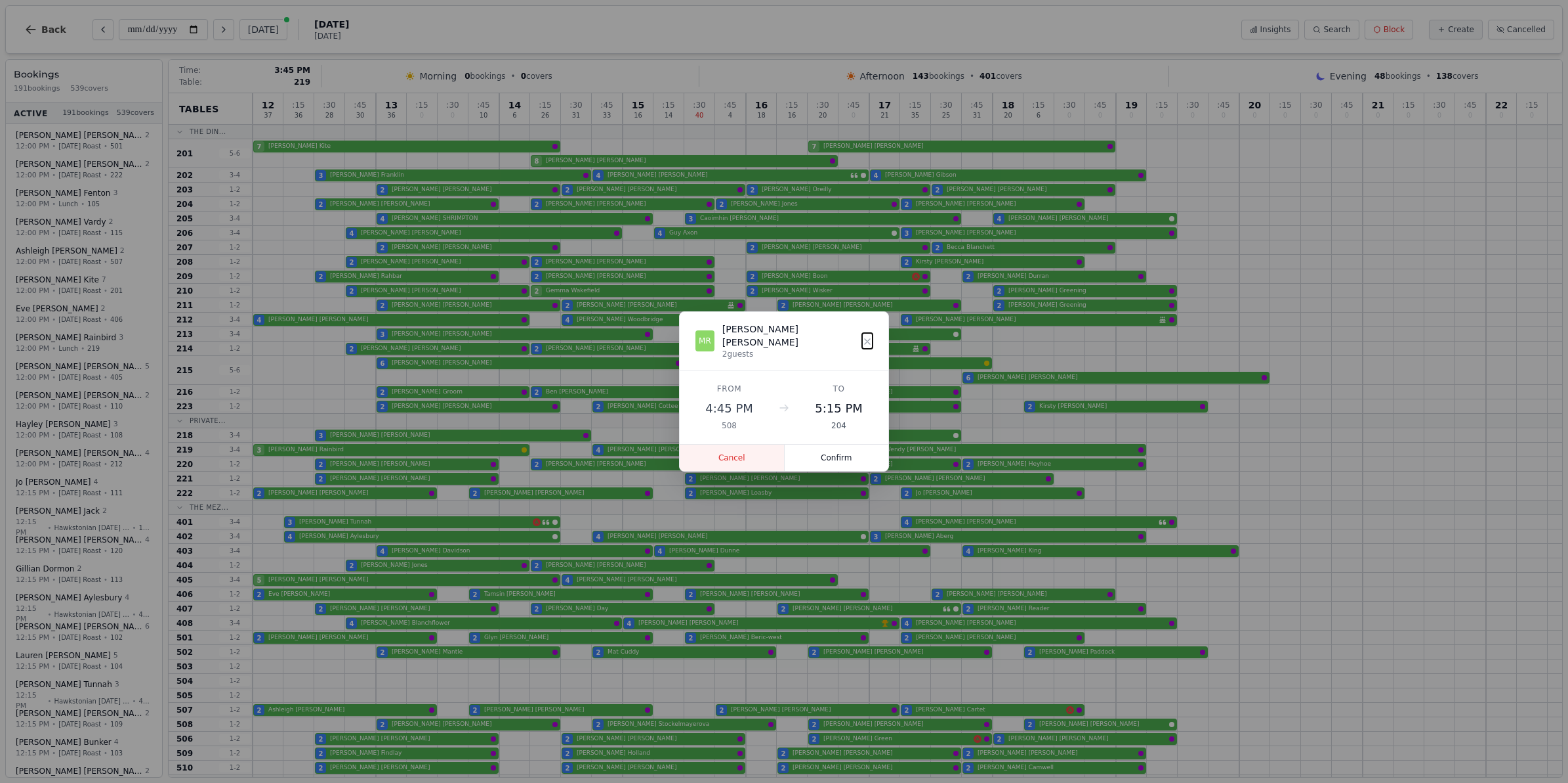
click at [722, 444] on button "Cancel" at bounding box center [732, 457] width 105 height 26
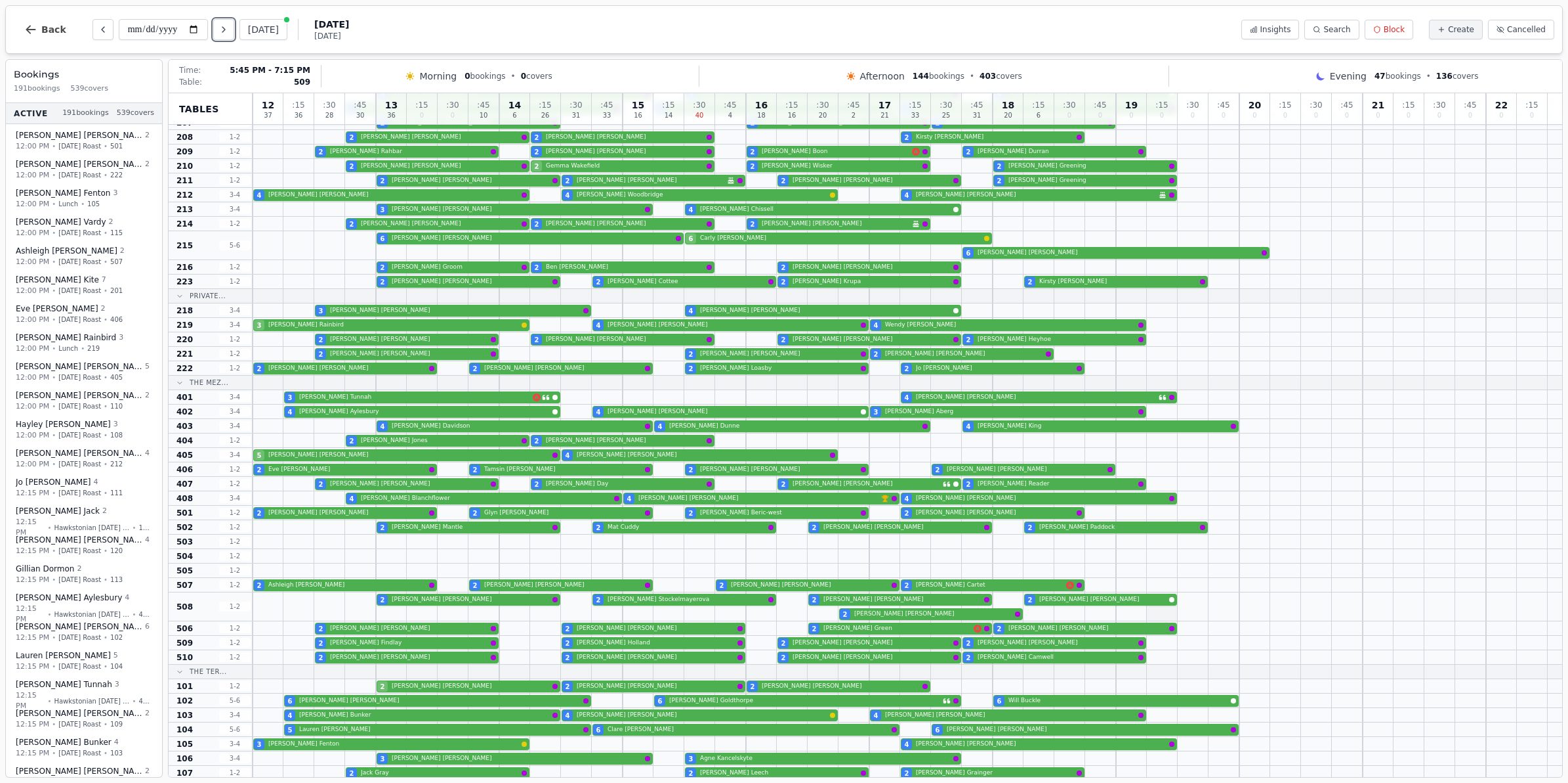
scroll to position [165, 0]
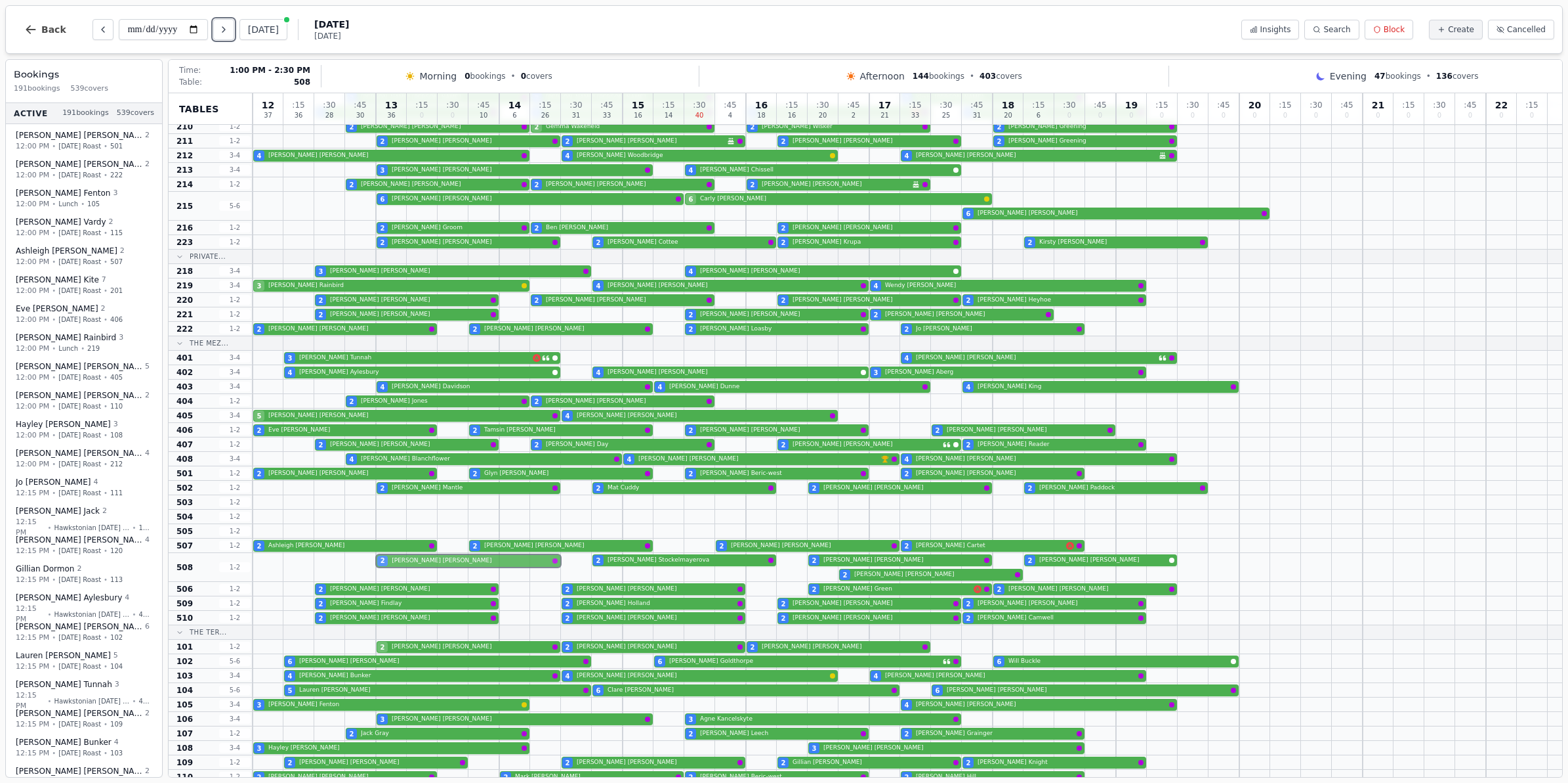
click at [450, 561] on div "2 Kate Lloyd 2 Petra Stockelmayerova 2 Abigail Atkins 2 Marie Reeves 2 Sarah Wo…" at bounding box center [907, 567] width 1310 height 29
select select "****"
select select "*"
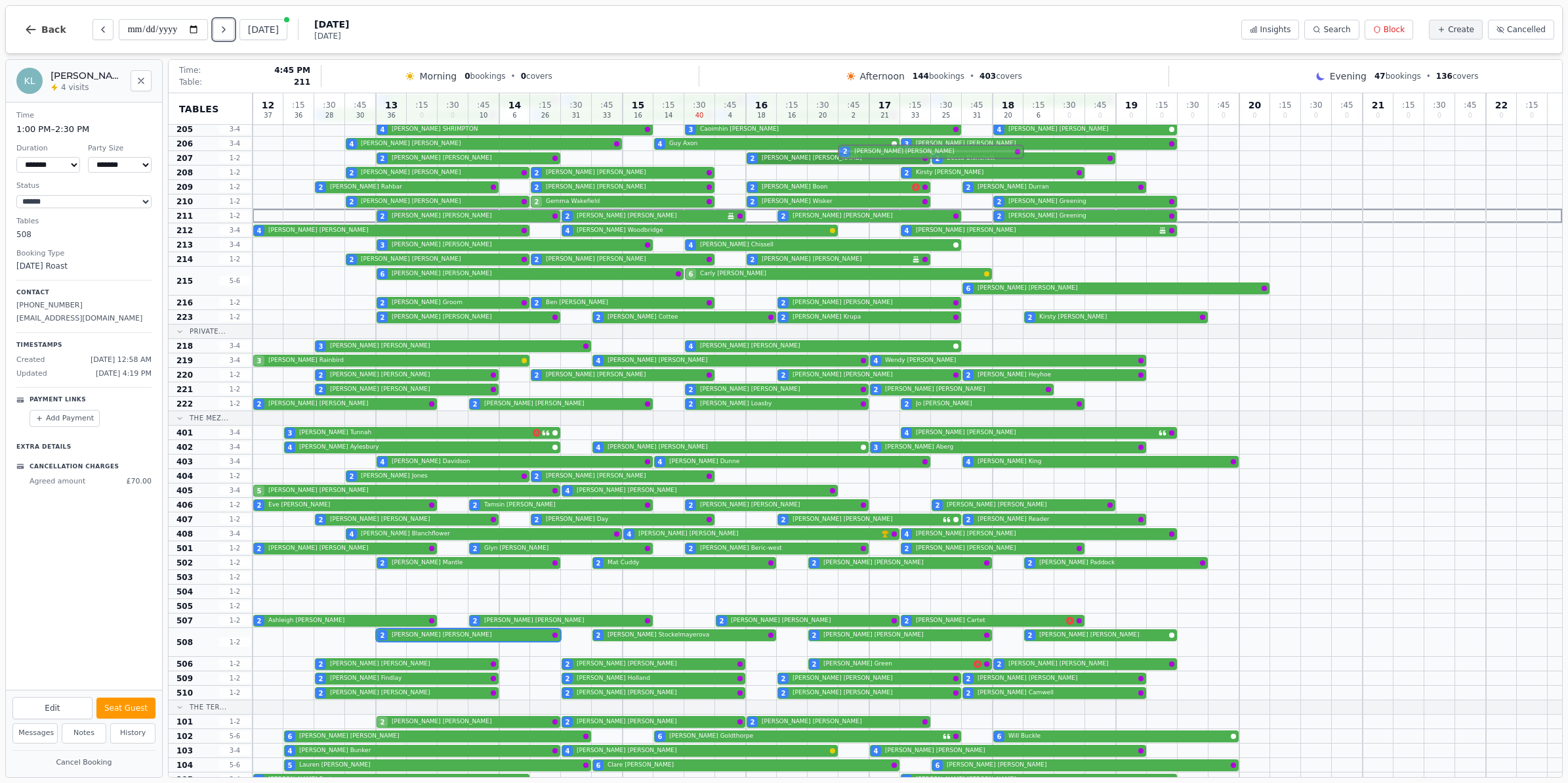
scroll to position [89, 0]
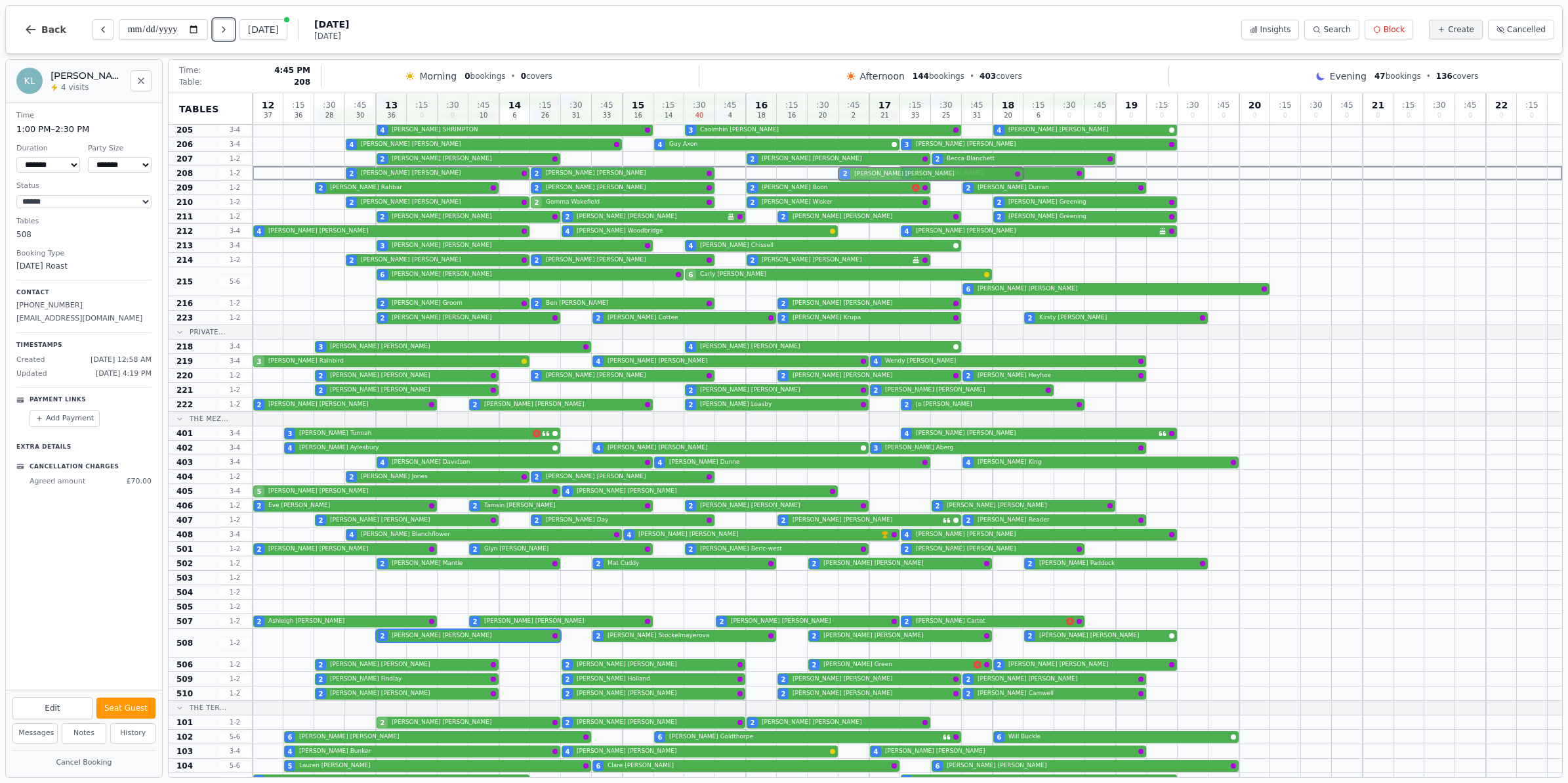
drag, startPoint x: 884, startPoint y: 577, endPoint x: 893, endPoint y: 168, distance: 409.1
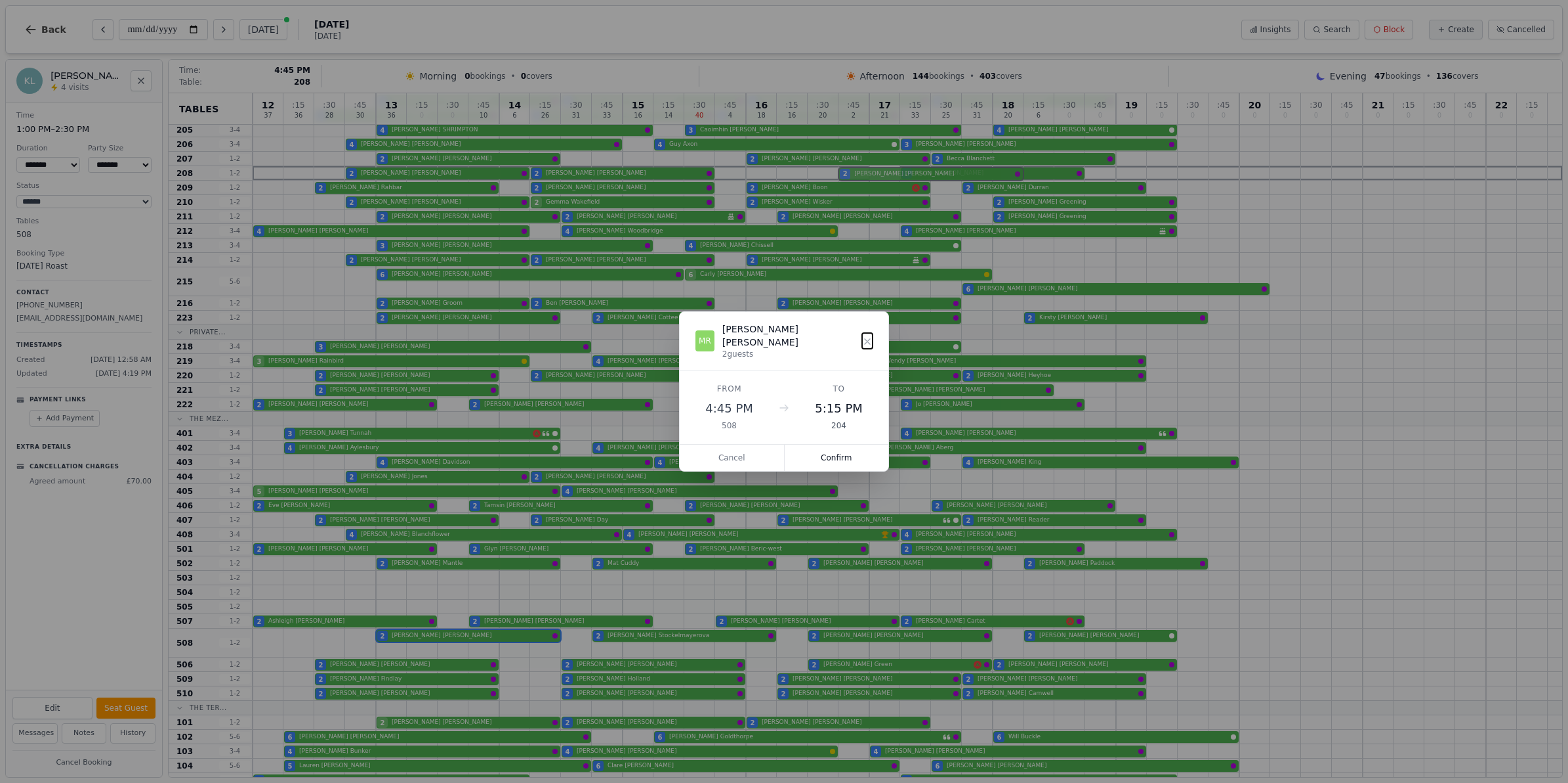
click at [893, 168] on div "12 37 : 15 36 : 30 28 : 45 30 13 36 : 15 0 : 30 0 : 45 10 14 6 : 15 26 : 30 31 …" at bounding box center [907, 519] width 1310 height 1028
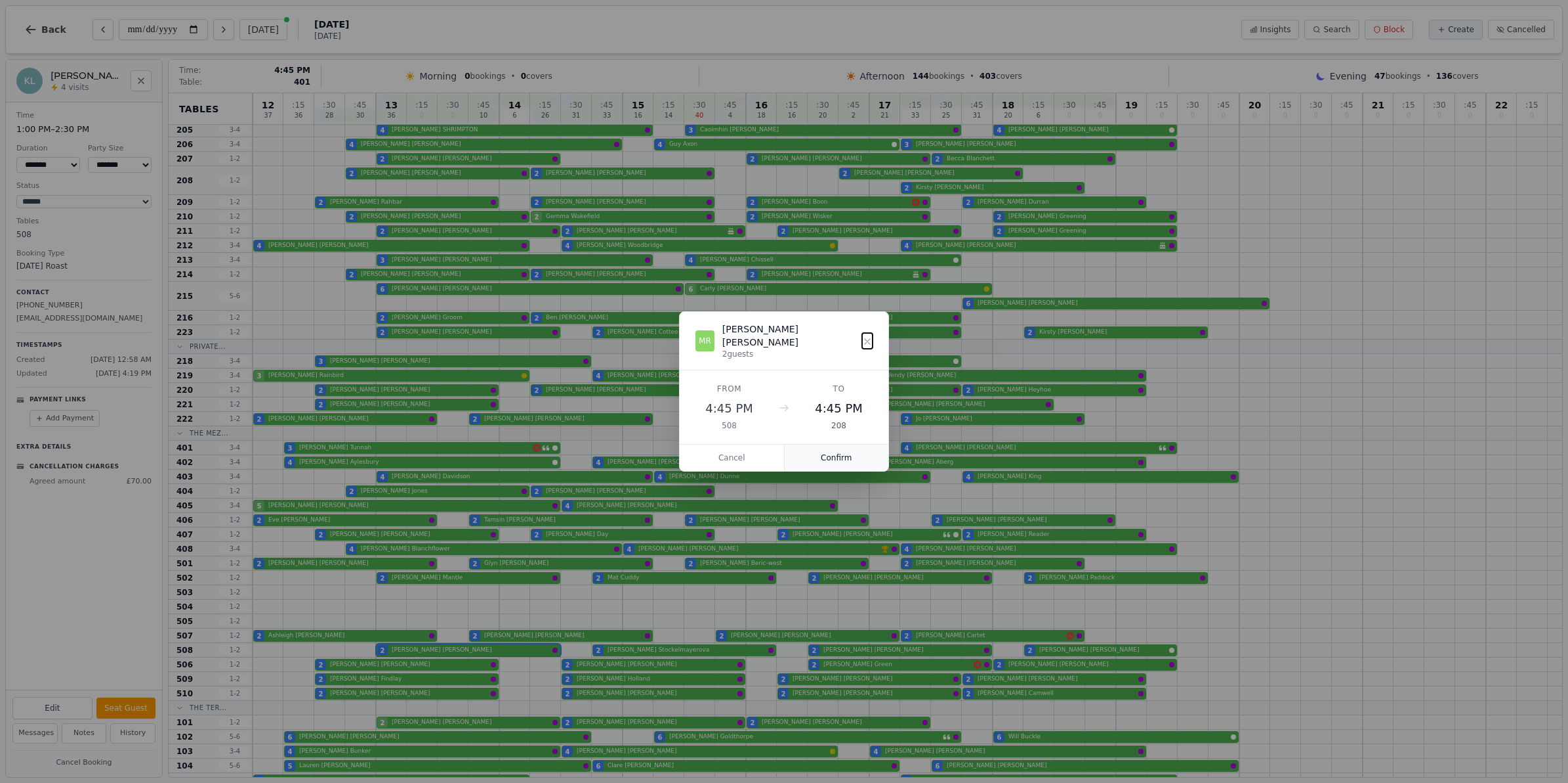
drag, startPoint x: 864, startPoint y: 444, endPoint x: 868, endPoint y: 431, distance: 13.6
click at [864, 444] on button "Confirm" at bounding box center [837, 457] width 104 height 26
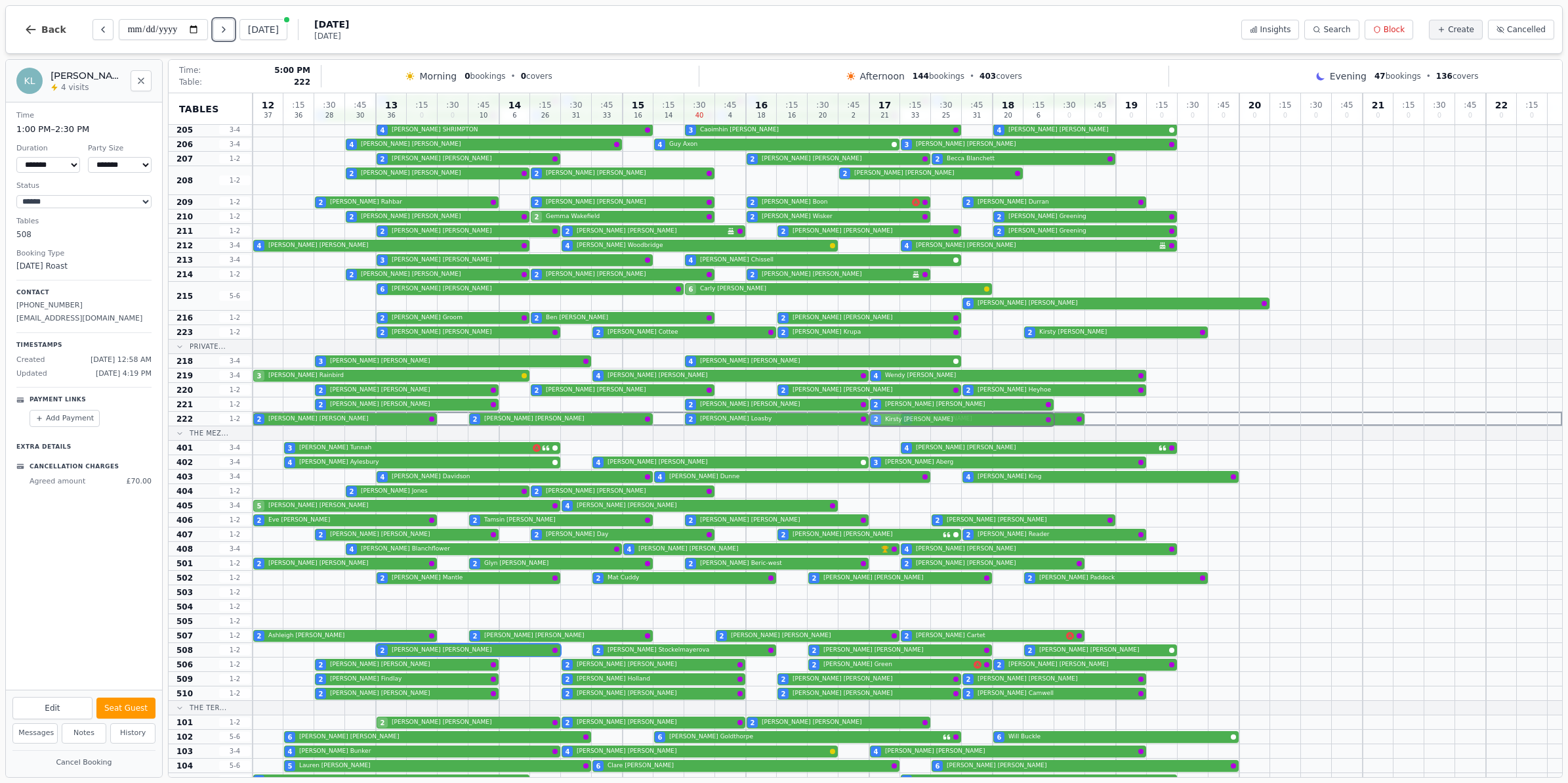
drag, startPoint x: 958, startPoint y: 191, endPoint x: 925, endPoint y: 415, distance: 226.4
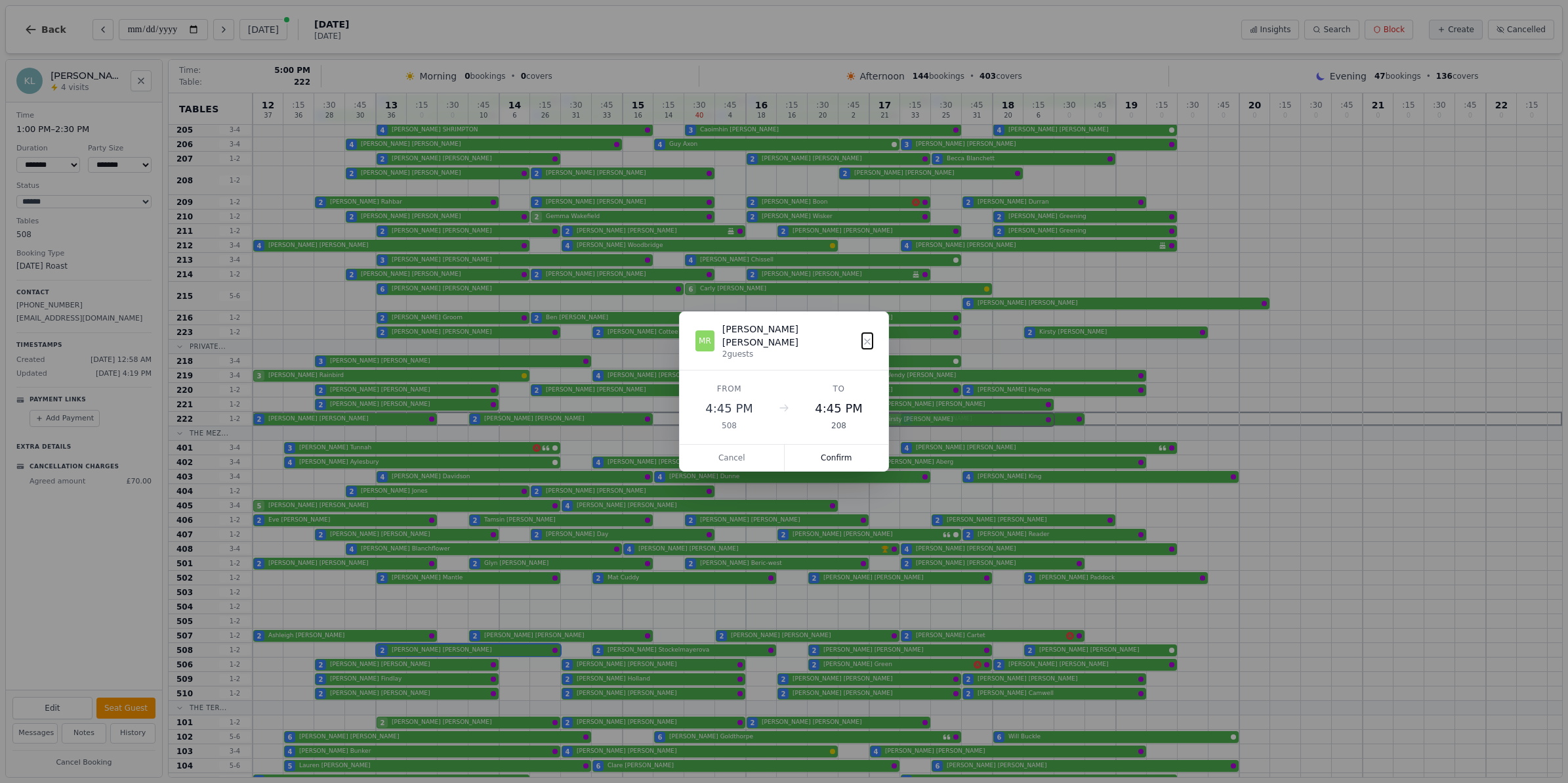
click at [925, 419] on div "12 37 : 15 36 : 30 28 : 45 30 13 36 : 15 0 : 30 0 : 45 10 14 6 : 15 26 : 30 31 …" at bounding box center [907, 519] width 1310 height 1028
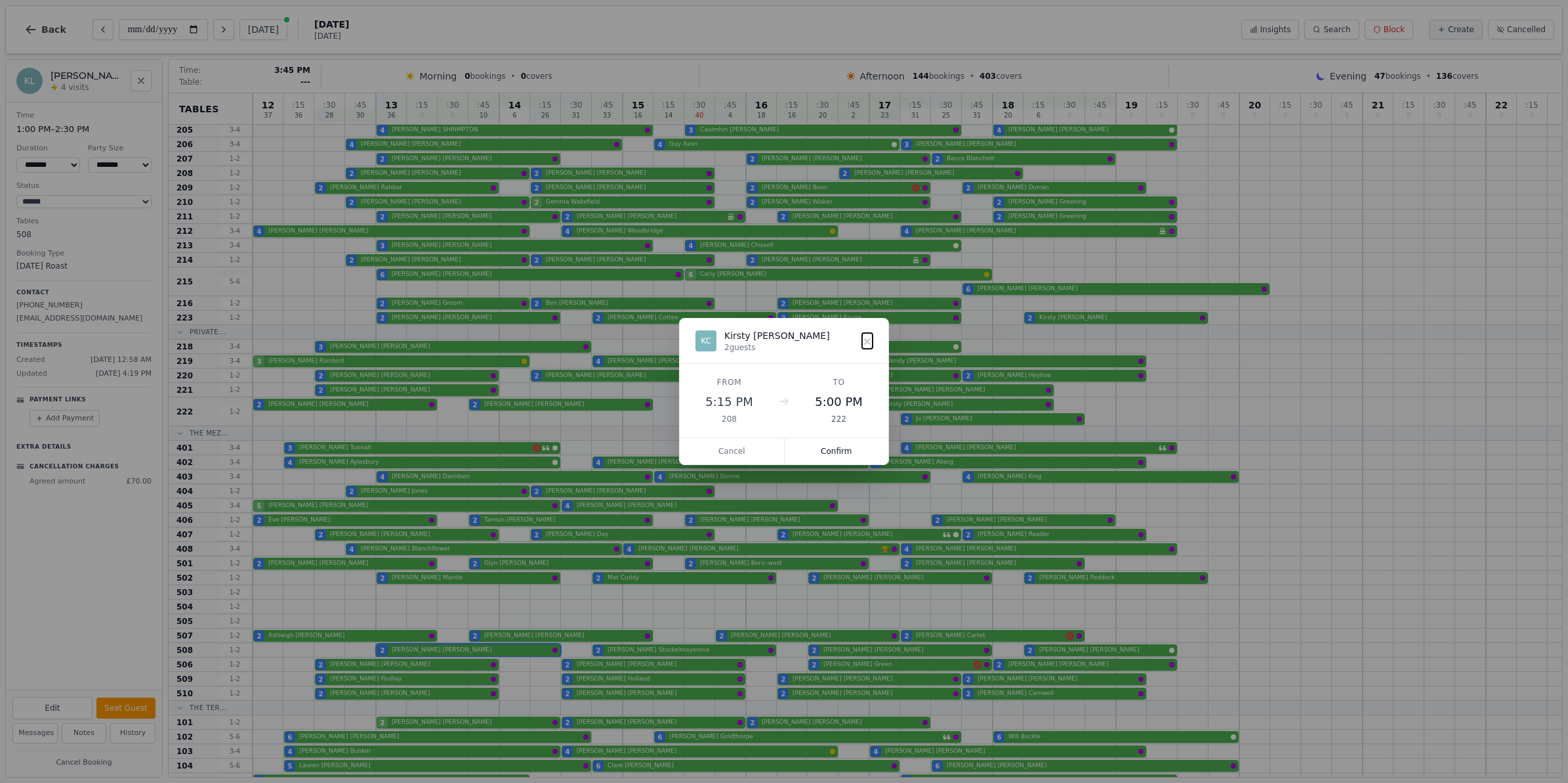
click at [737, 441] on button "Cancel" at bounding box center [732, 450] width 105 height 26
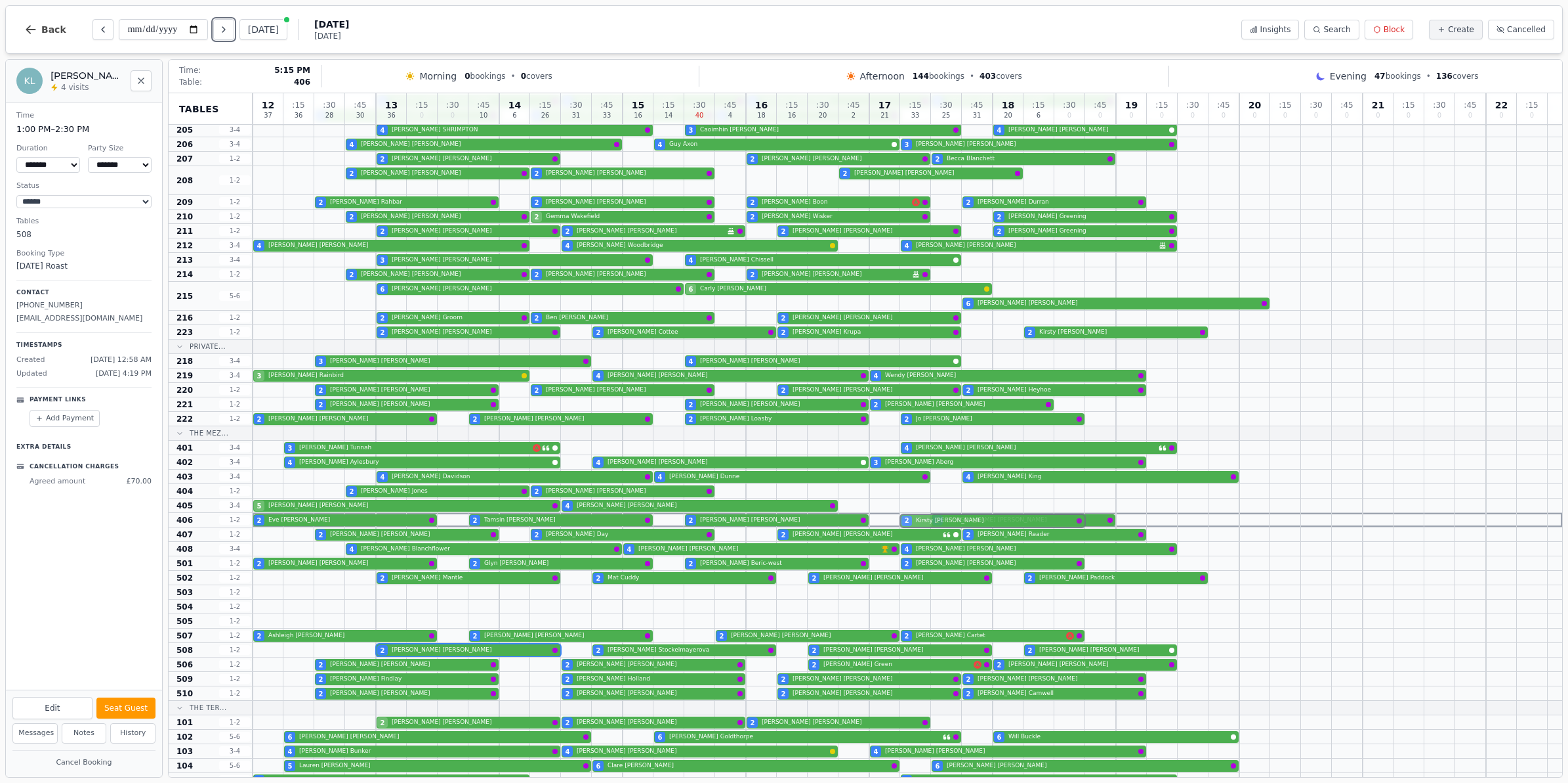
drag, startPoint x: 936, startPoint y: 191, endPoint x: 926, endPoint y: 517, distance: 326.2
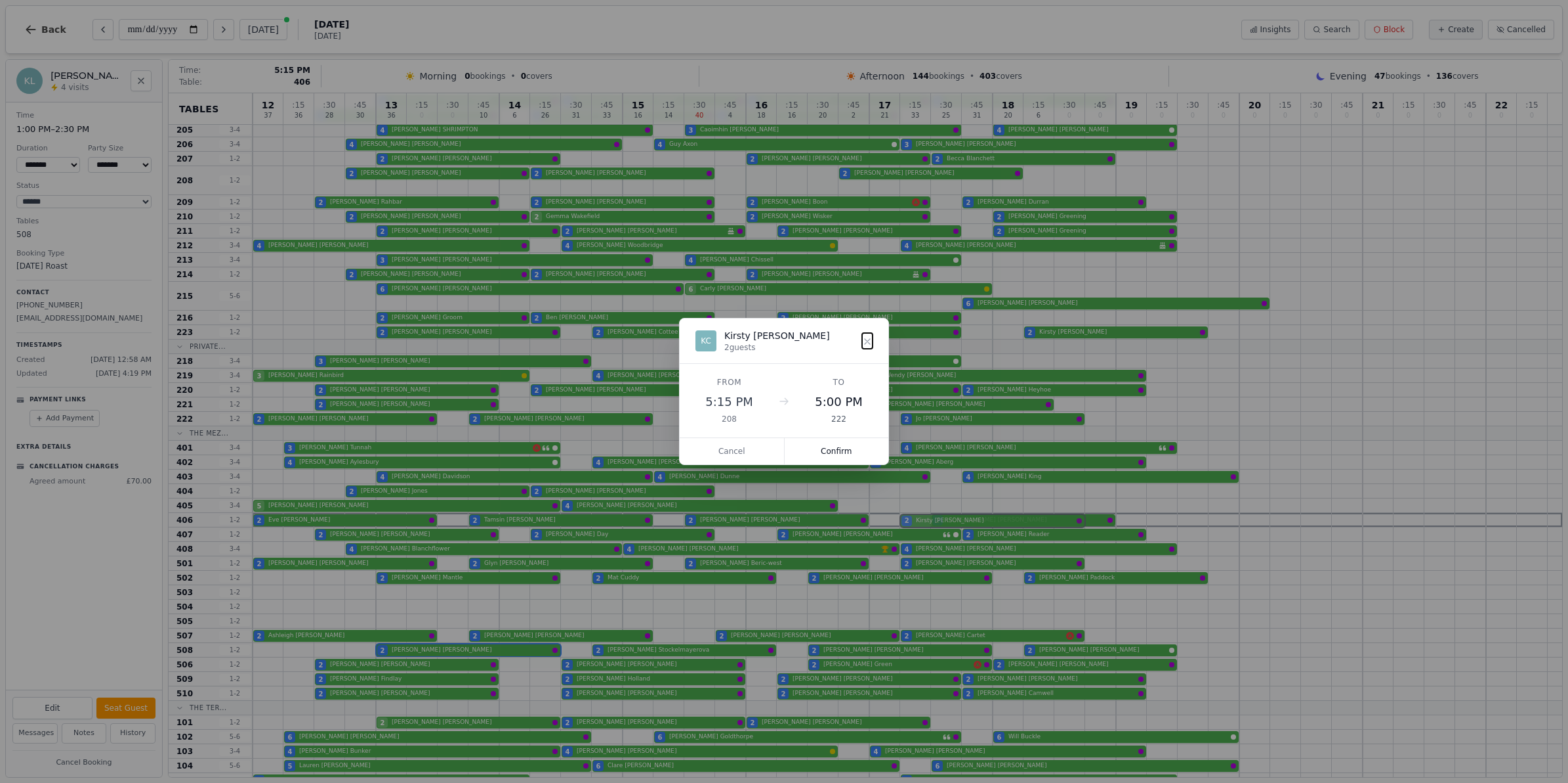
click at [926, 517] on div "12 37 : 15 36 : 30 28 : 45 30 13 36 : 15 0 : 30 0 : 45 10 14 6 : 15 26 : 30 31 …" at bounding box center [907, 519] width 1310 height 1028
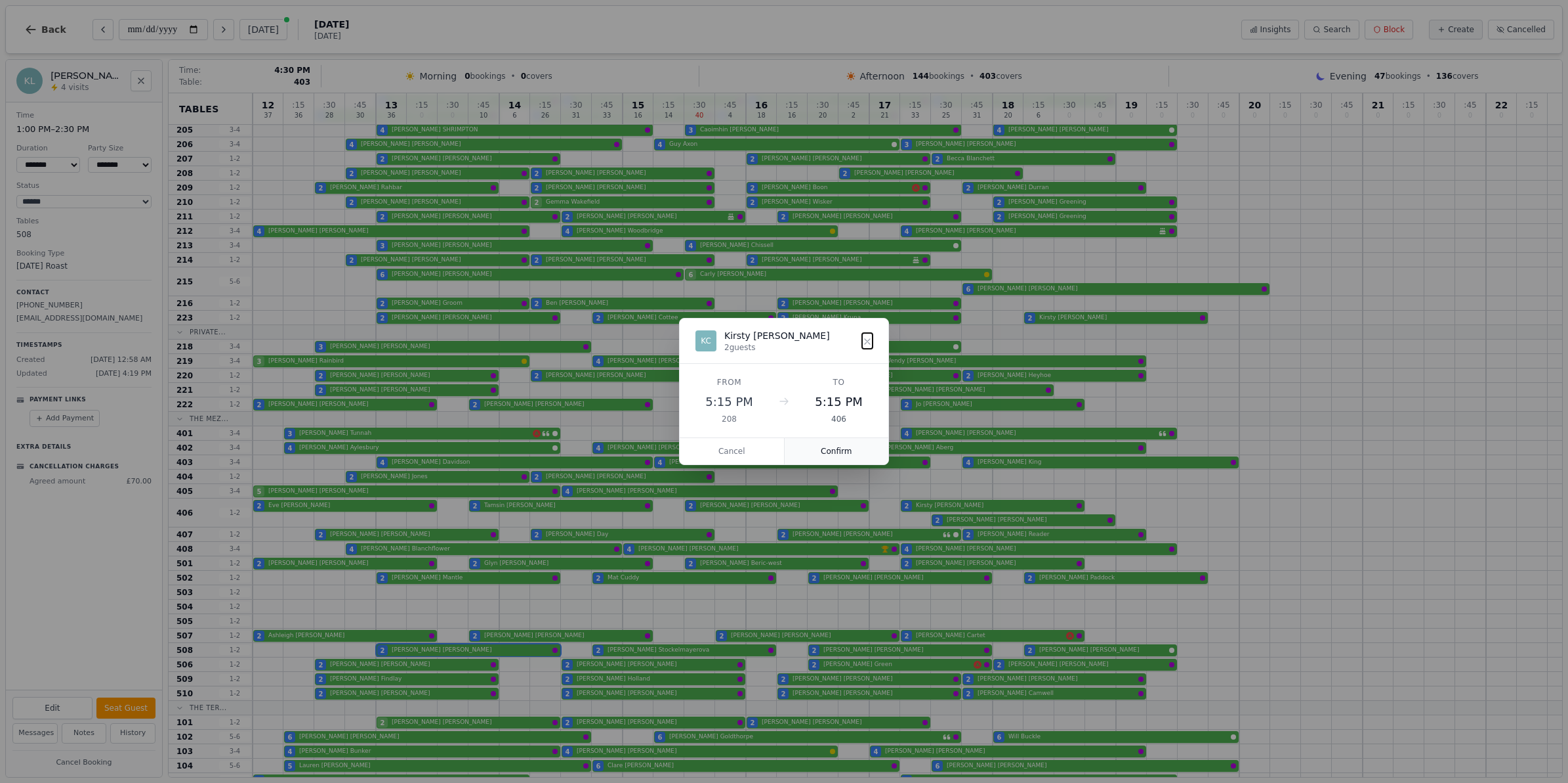
click at [817, 453] on button "Confirm" at bounding box center [837, 450] width 104 height 26
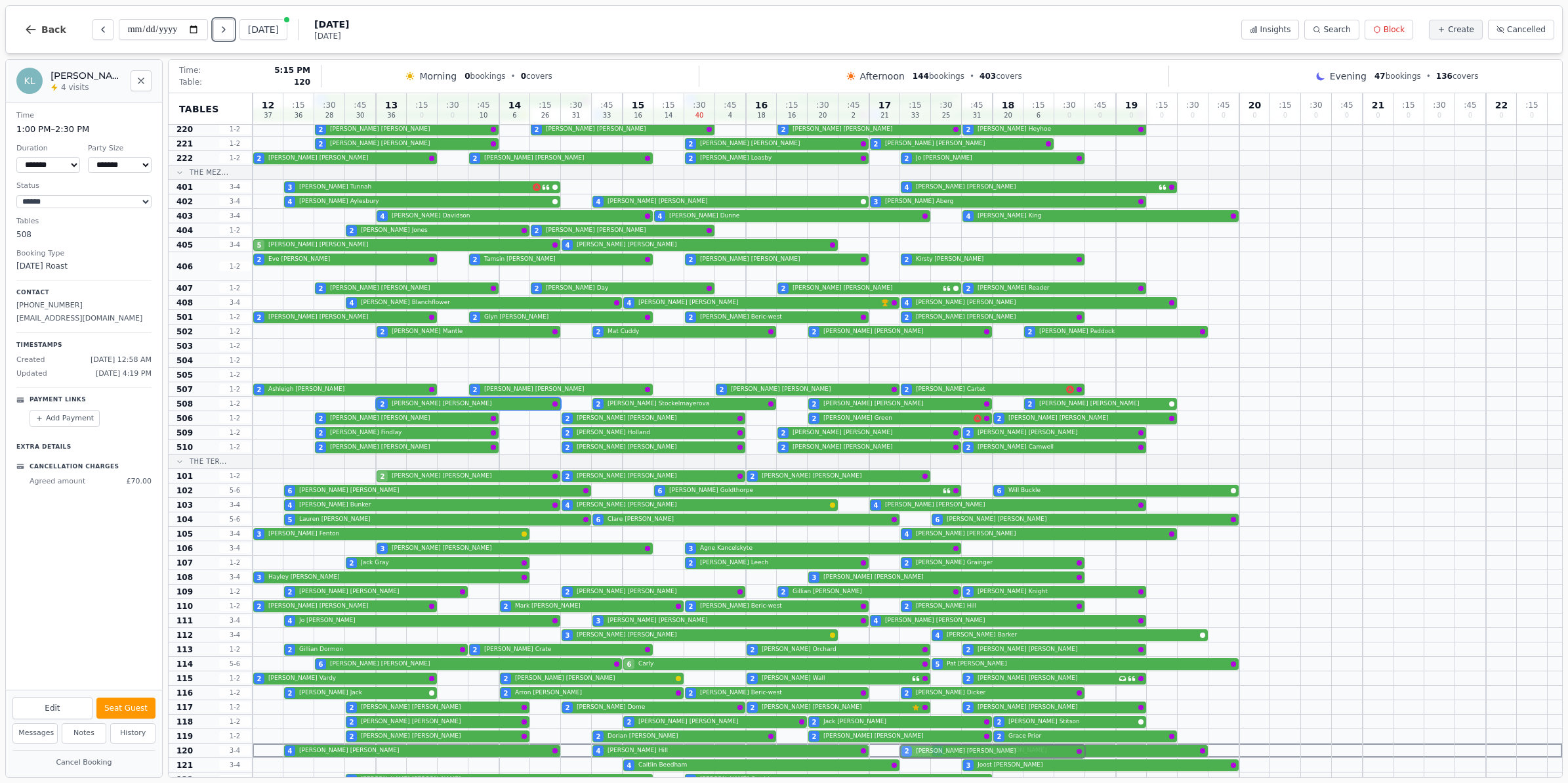
scroll to position [336, 0]
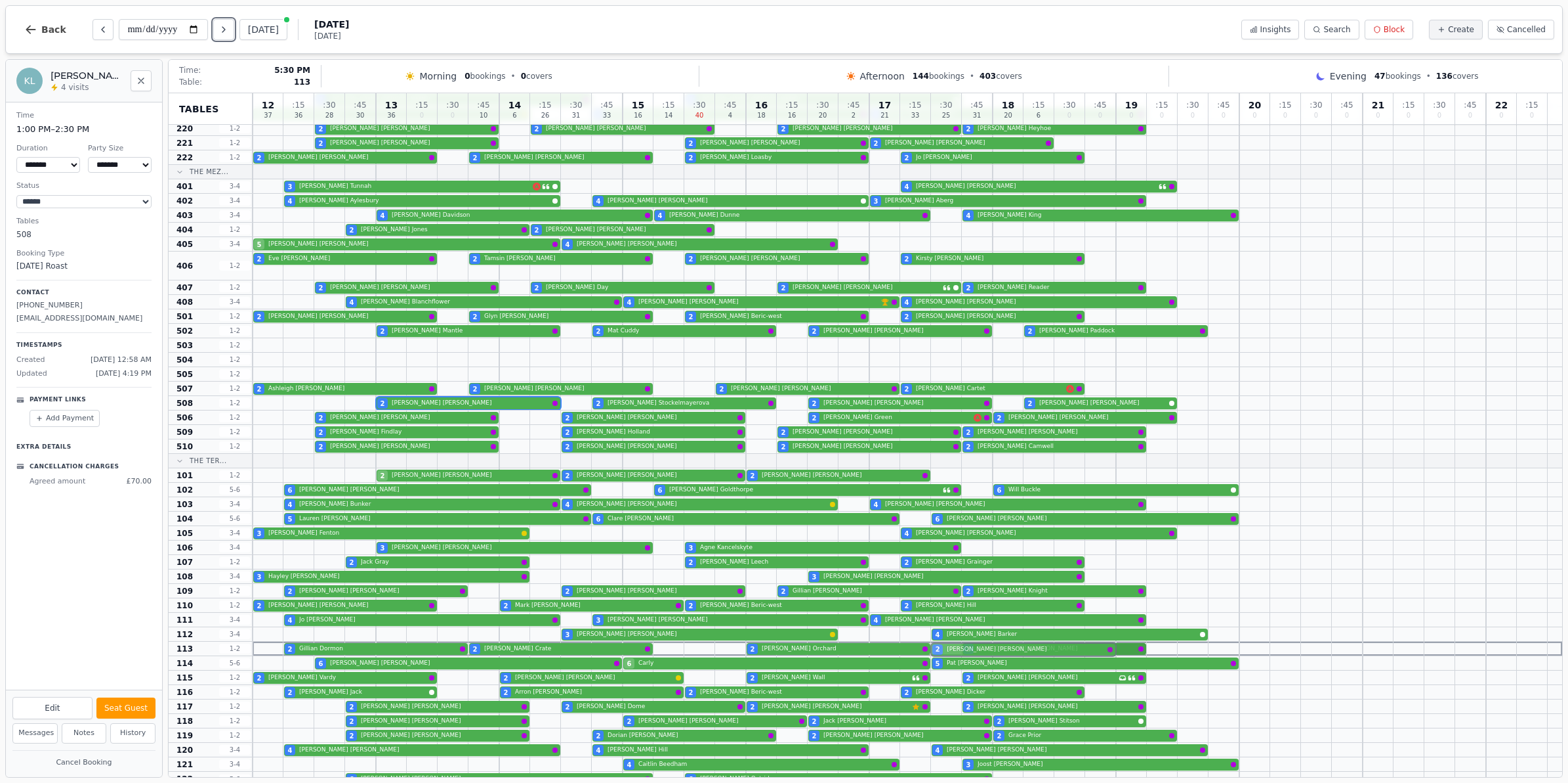
drag, startPoint x: 974, startPoint y: 523, endPoint x: 962, endPoint y: 651, distance: 128.6
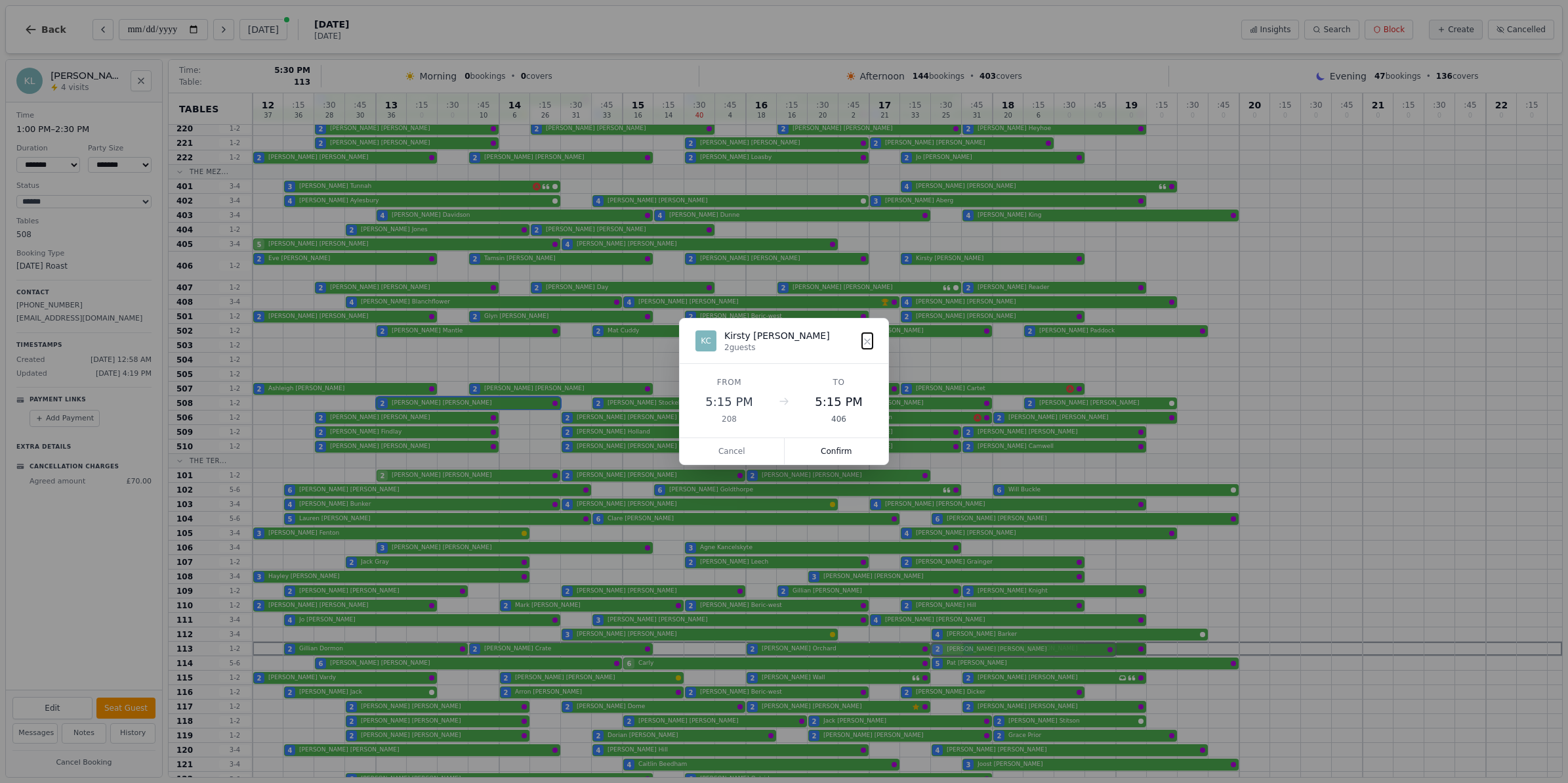
click at [962, 651] on div "12 37 : 15 36 : 30 28 : 45 30 13 36 : 15 0 : 30 0 : 45 10 14 6 : 15 26 : 30 31 …" at bounding box center [907, 272] width 1310 height 1028
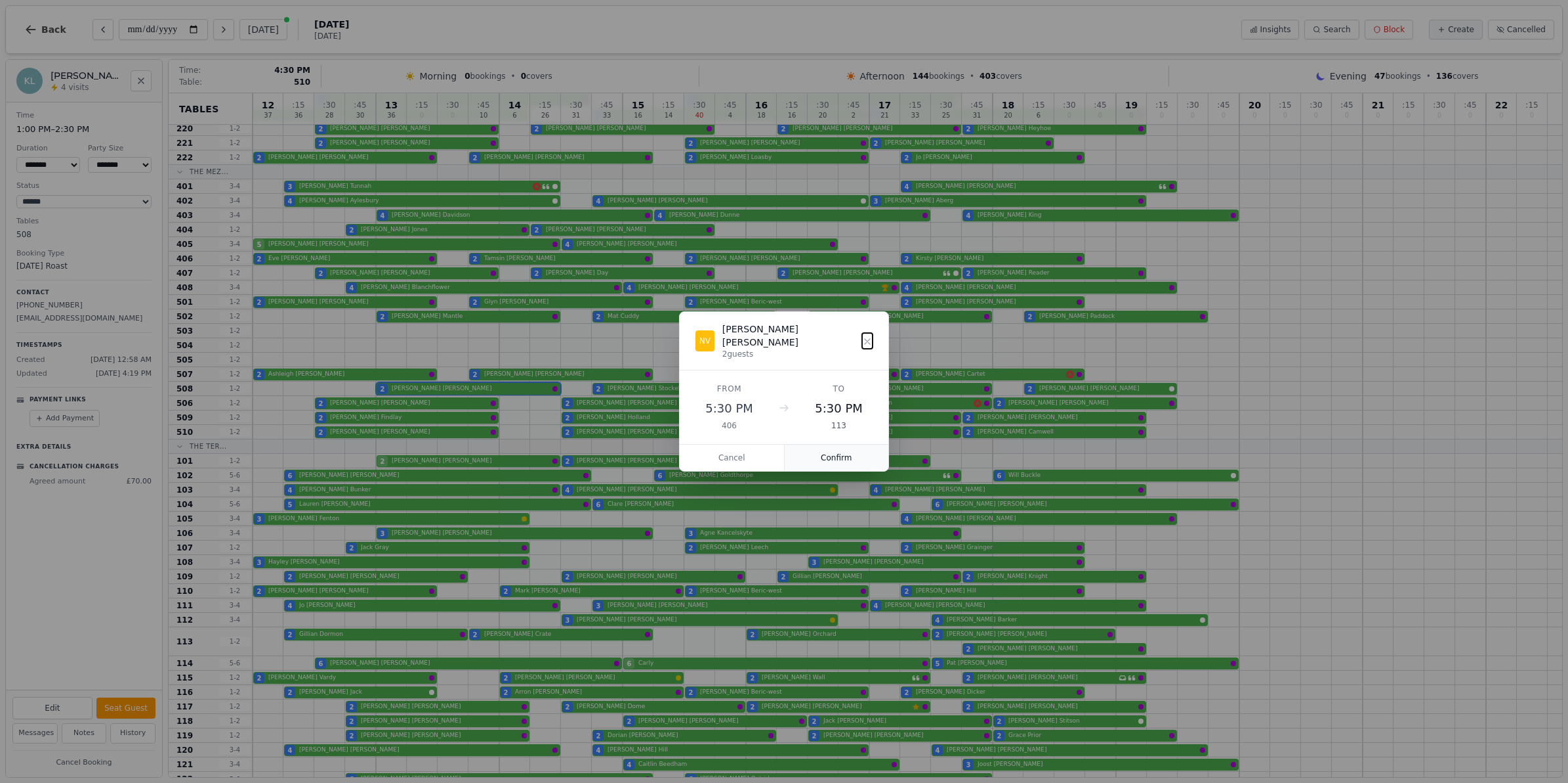
click at [812, 444] on div "Cancel Confirm" at bounding box center [784, 458] width 209 height 27
click at [818, 444] on button "Confirm" at bounding box center [837, 457] width 104 height 26
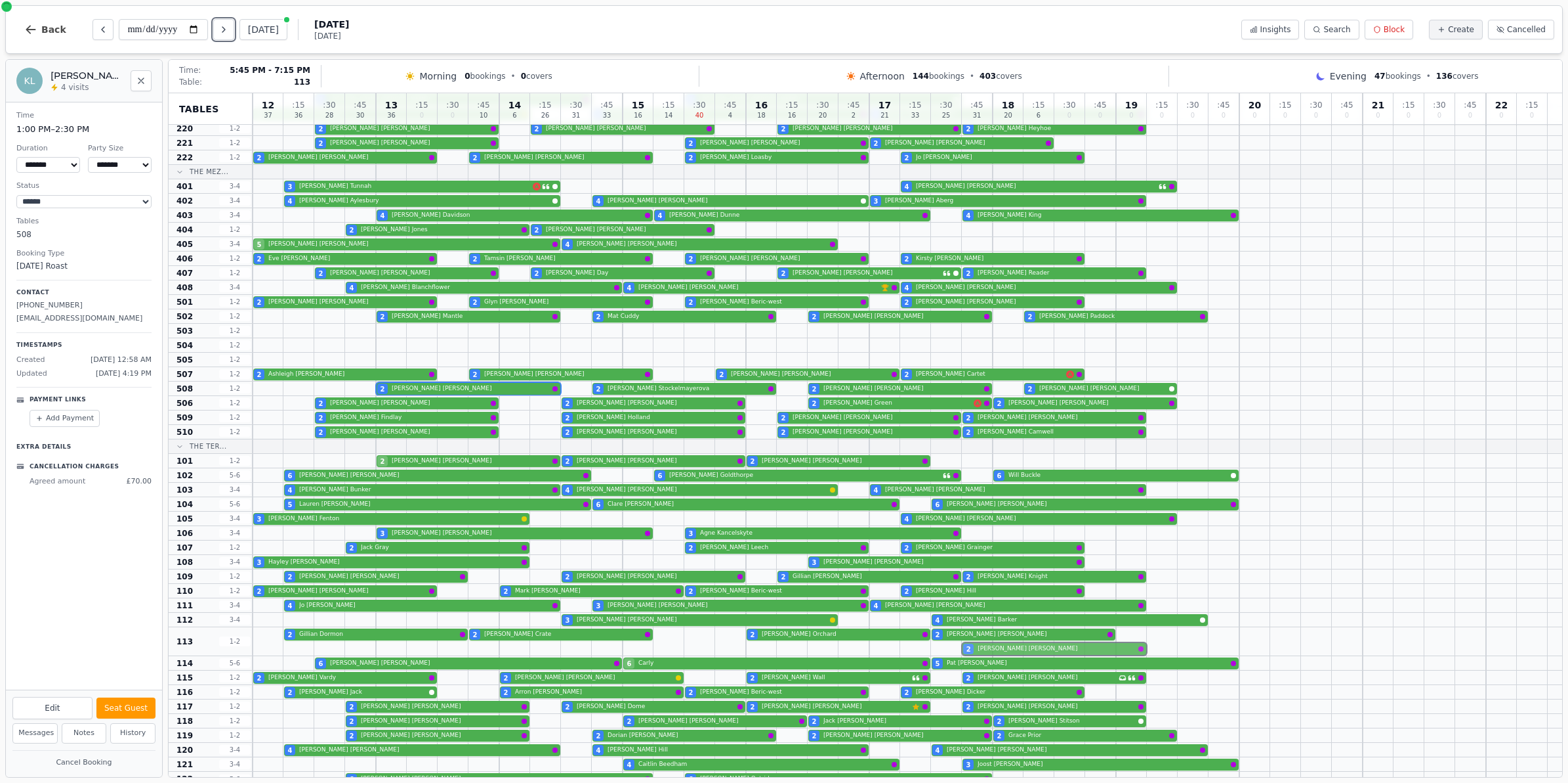
click at [1030, 652] on div "2 Gillian Dormon 2 Bonnie Crate 2 Margaret Orchard 2 Natasha Vonhof 2 Jill Cragg" at bounding box center [907, 642] width 1310 height 29
click at [44, 706] on button "Edit" at bounding box center [52, 708] width 80 height 22
select select "*"
select select "**********"
select select "****"
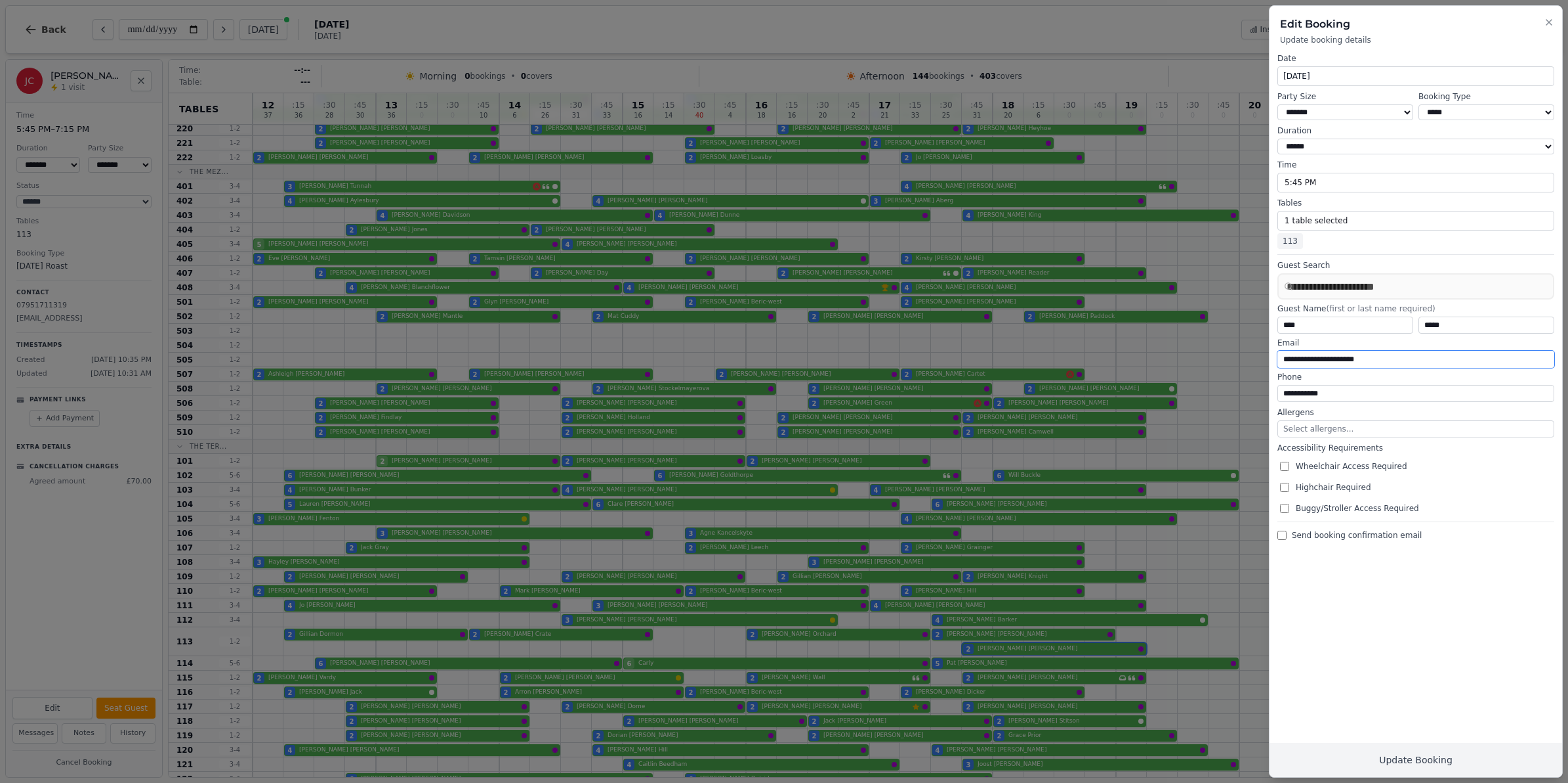
click at [1326, 358] on input "**********" at bounding box center [1416, 359] width 277 height 17
click at [1355, 358] on input "**********" at bounding box center [1416, 359] width 277 height 17
type input "**********"
click at [1342, 539] on span "Send booking confirmation email" at bounding box center [1357, 534] width 130 height 11
click at [1402, 756] on button "Update Booking" at bounding box center [1415, 759] width 293 height 34
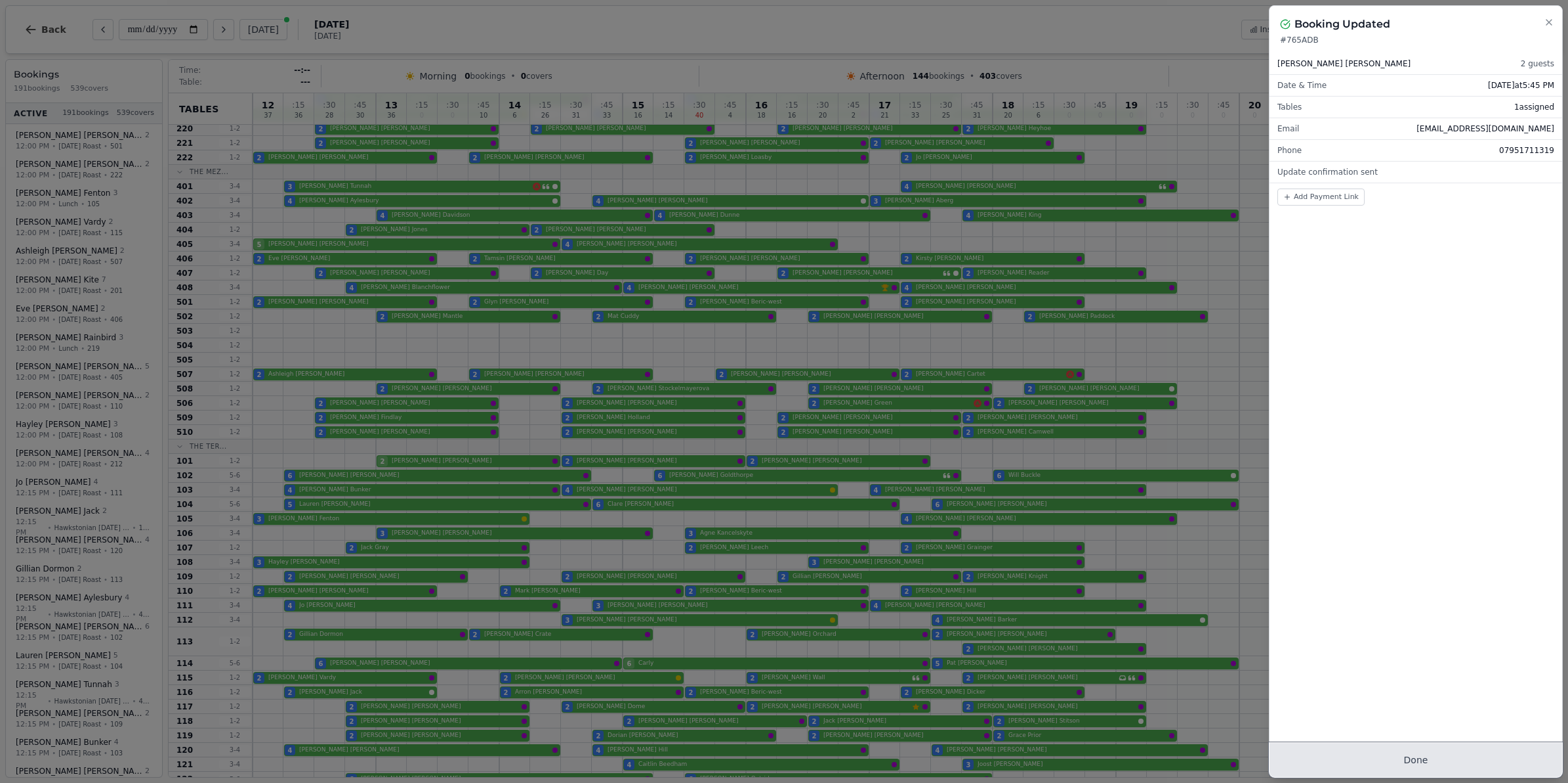
click at [1435, 768] on button "Done" at bounding box center [1415, 759] width 293 height 34
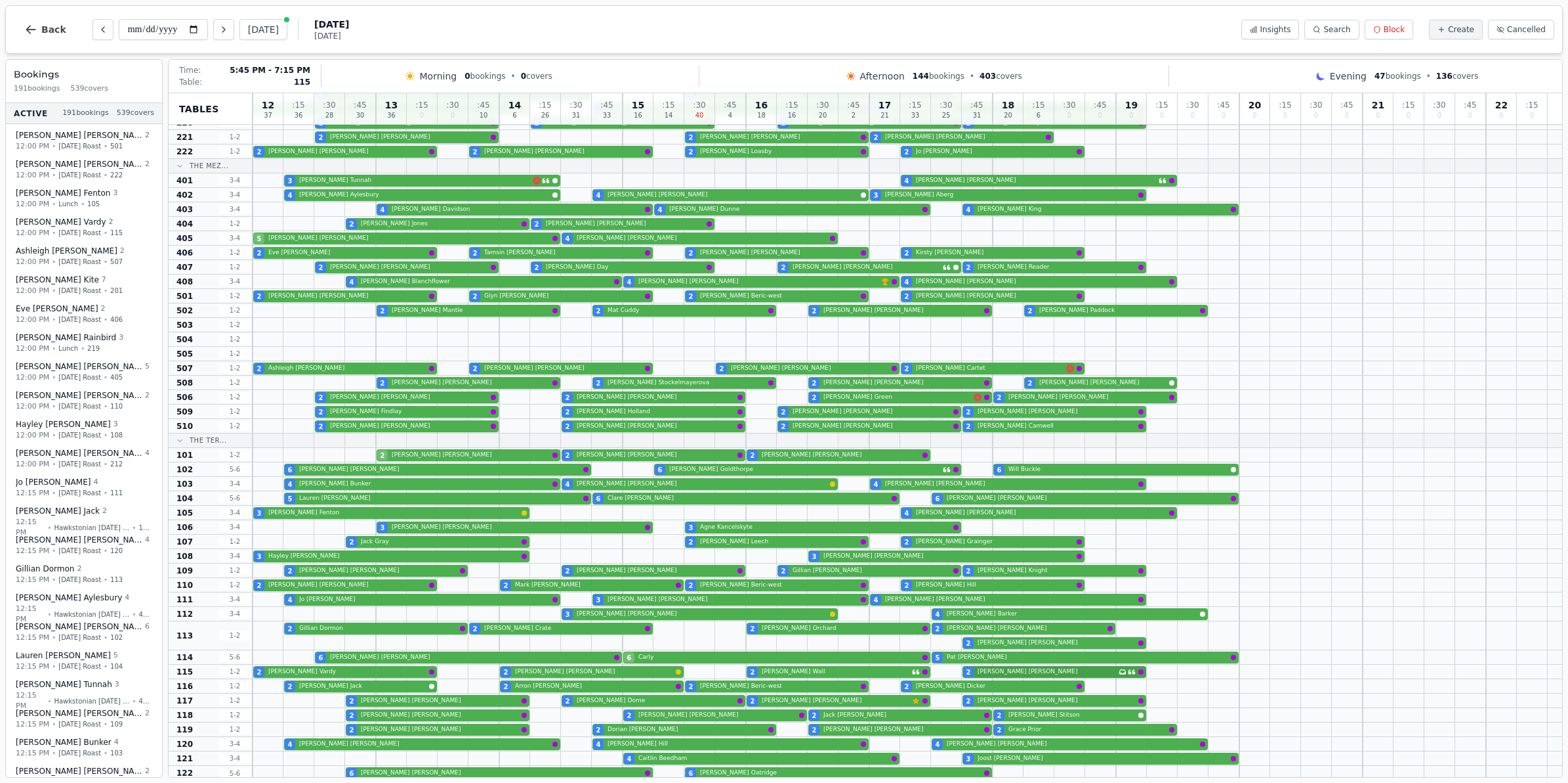
scroll to position [345, 0]
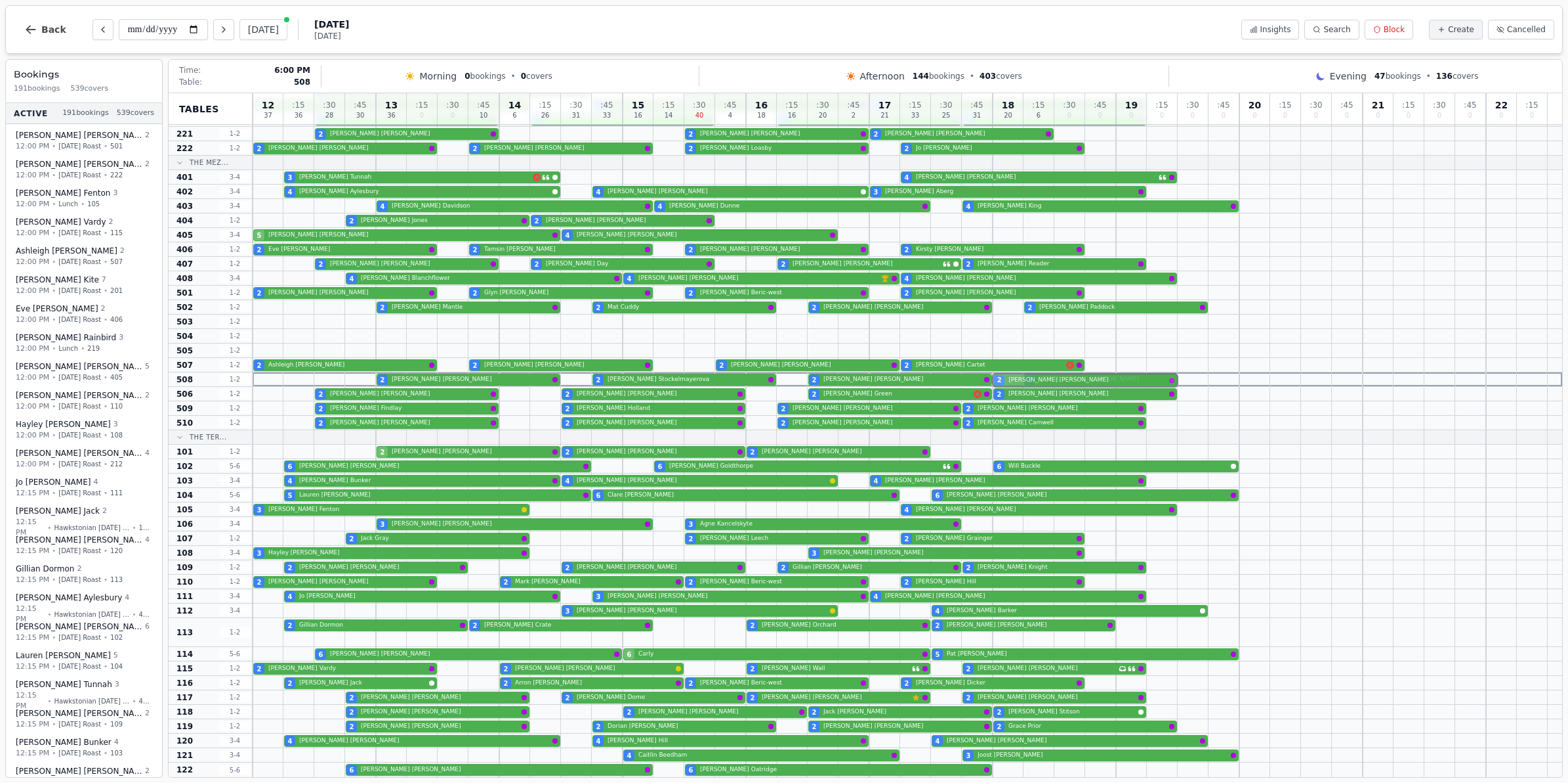
drag, startPoint x: 1027, startPoint y: 642, endPoint x: 1045, endPoint y: 376, distance: 266.6
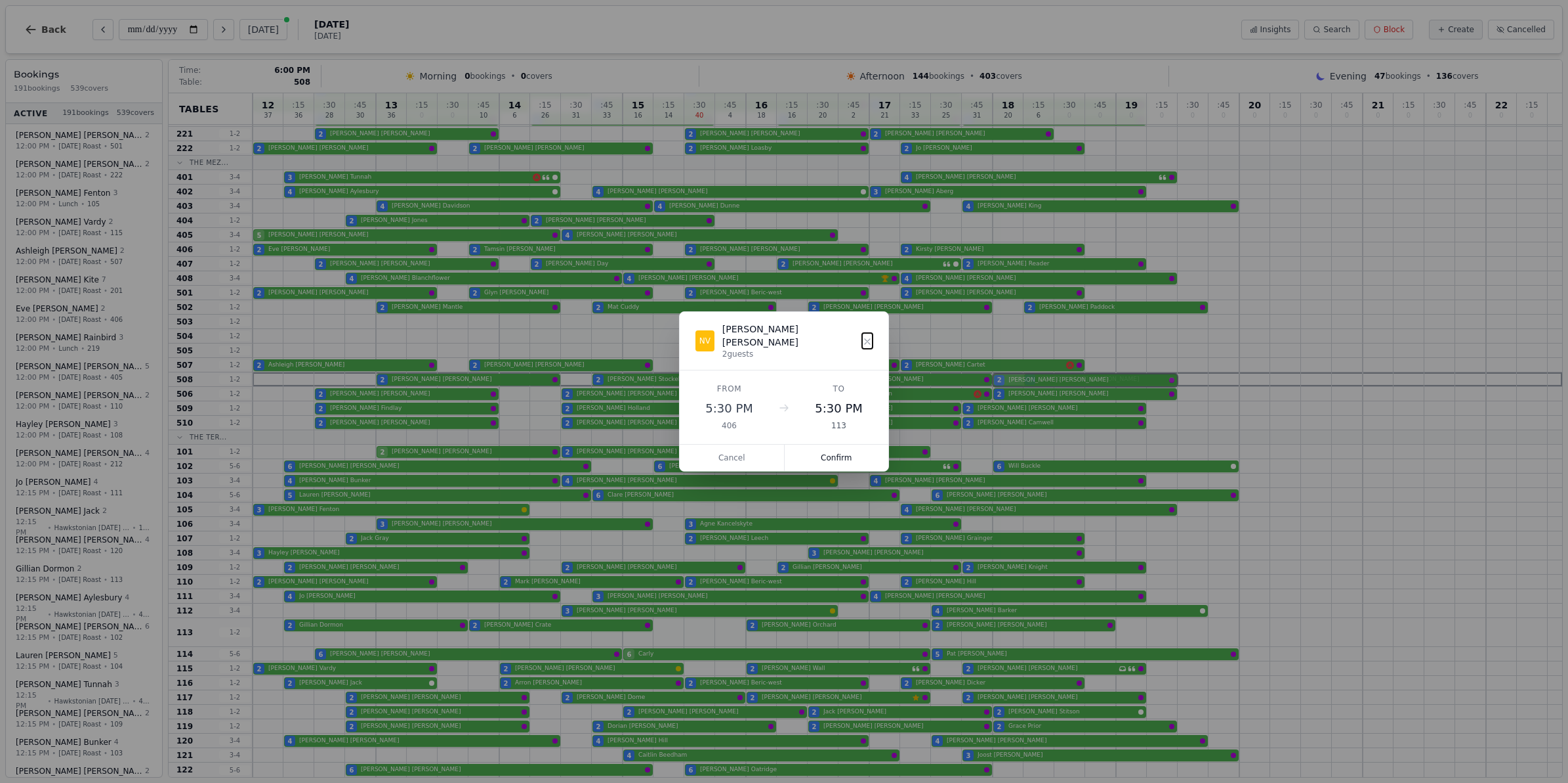
click at [1045, 376] on div "12 37 : 15 36 : 30 28 : 45 30 13 36 : 15 0 : 30 0 : 45 10 14 6 : 15 26 : 30 31 …" at bounding box center [907, 262] width 1310 height 1028
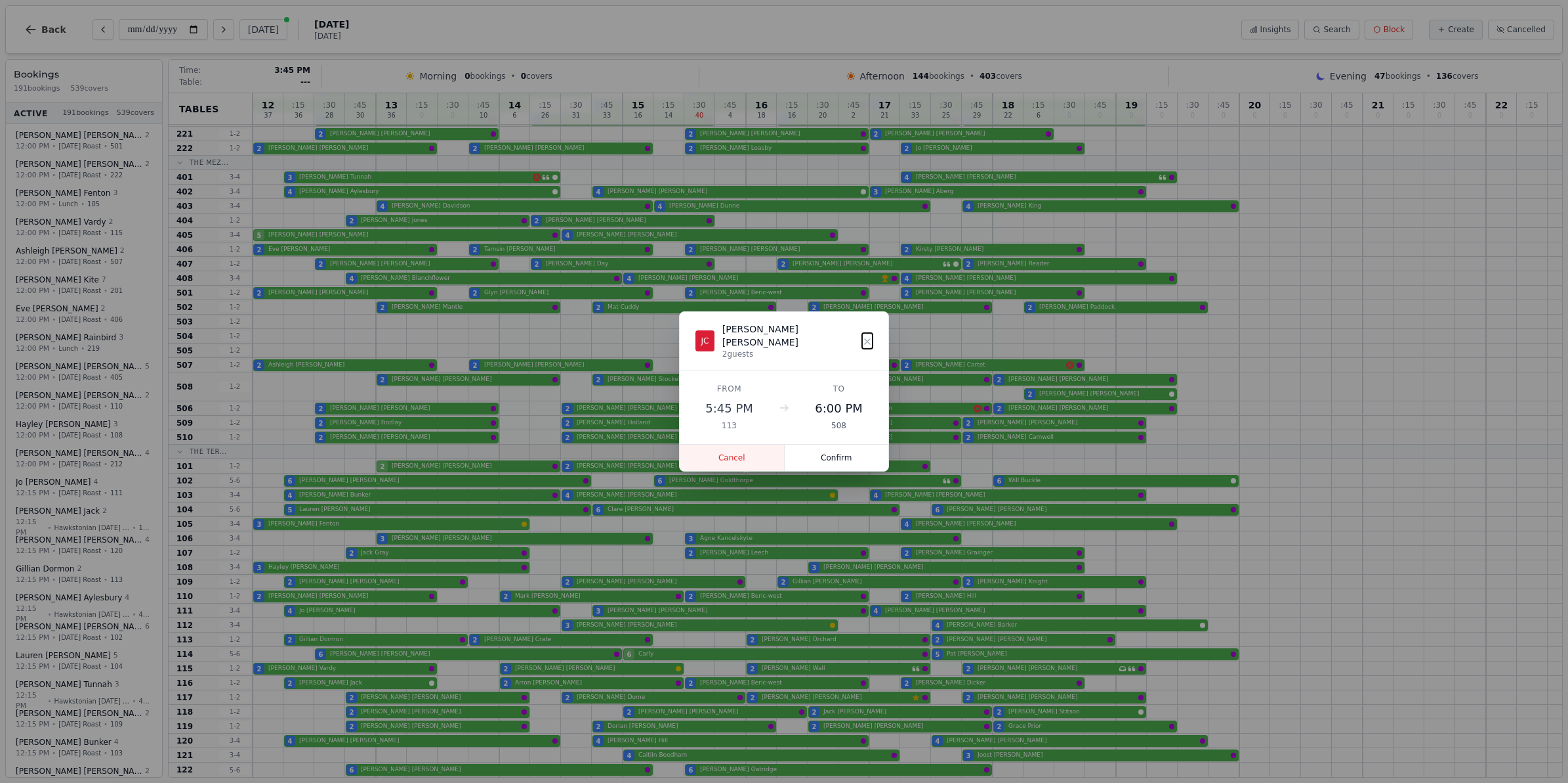
click at [743, 455] on button "Cancel" at bounding box center [732, 457] width 105 height 26
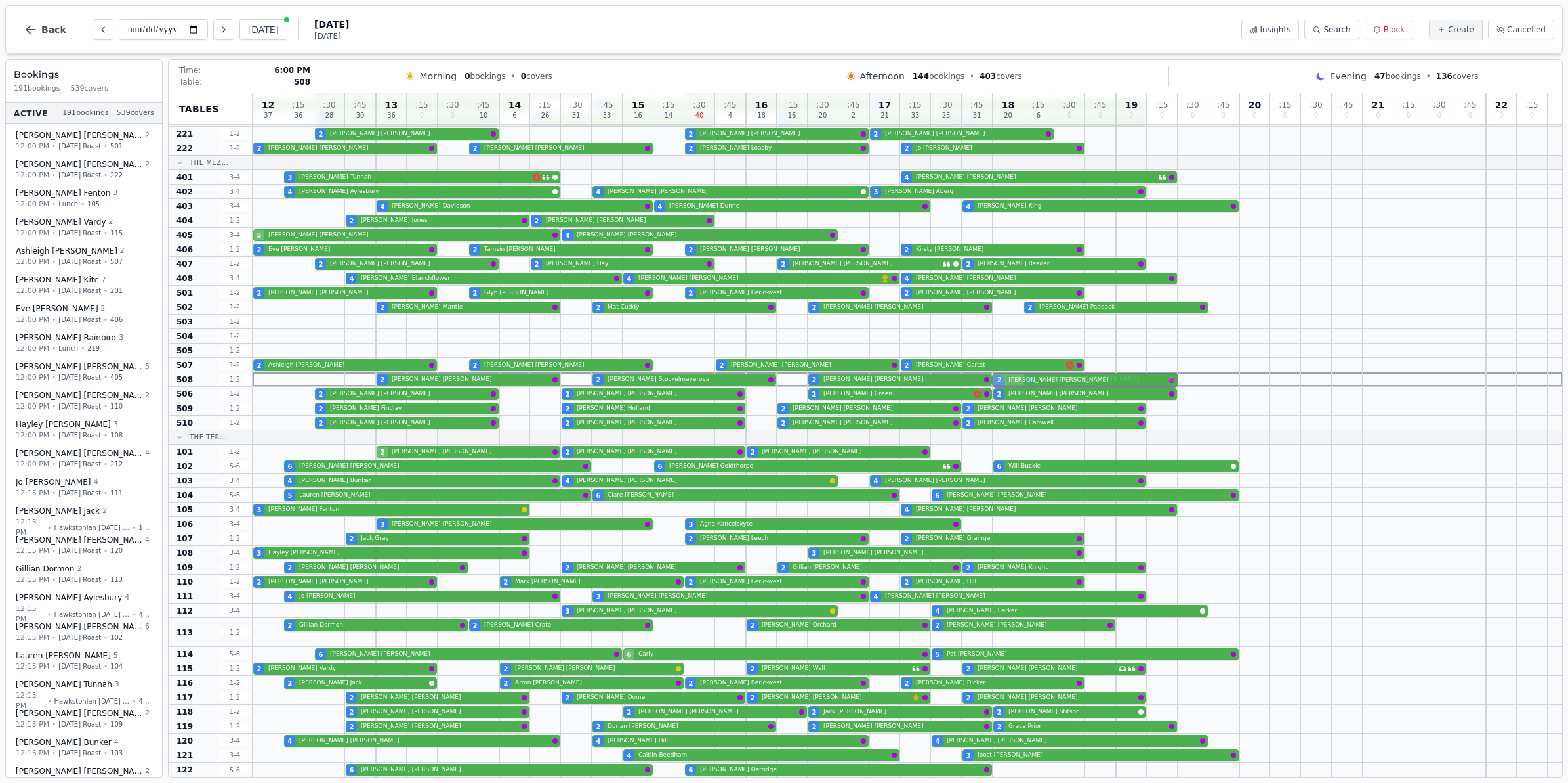
drag, startPoint x: 1029, startPoint y: 638, endPoint x: 1057, endPoint y: 378, distance: 261.5
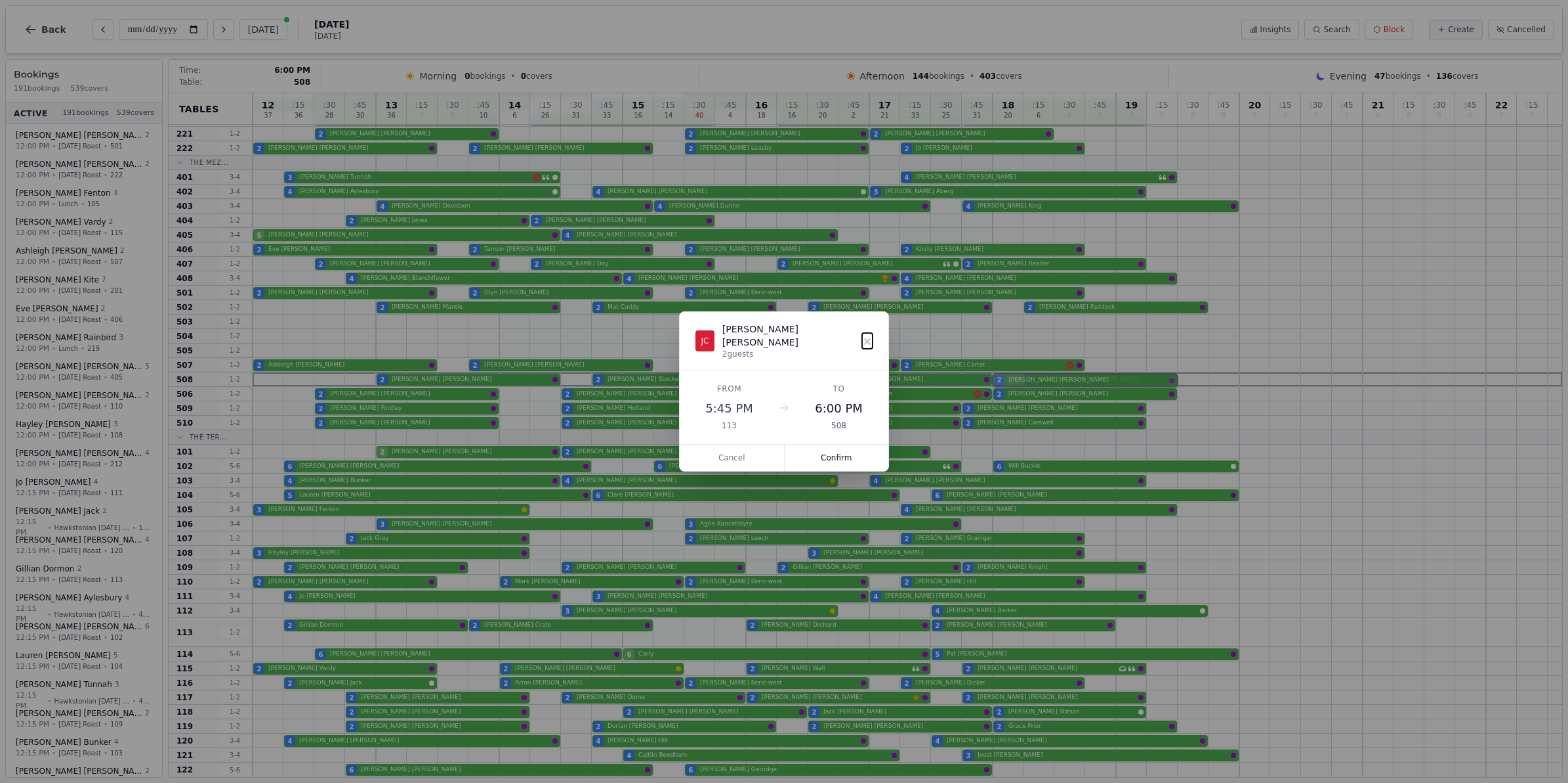
click at [1057, 378] on div "12 37 : 15 36 : 30 28 : 45 30 13 36 : 15 0 : 30 0 : 45 10 14 6 : 15 26 : 30 31 …" at bounding box center [907, 262] width 1310 height 1028
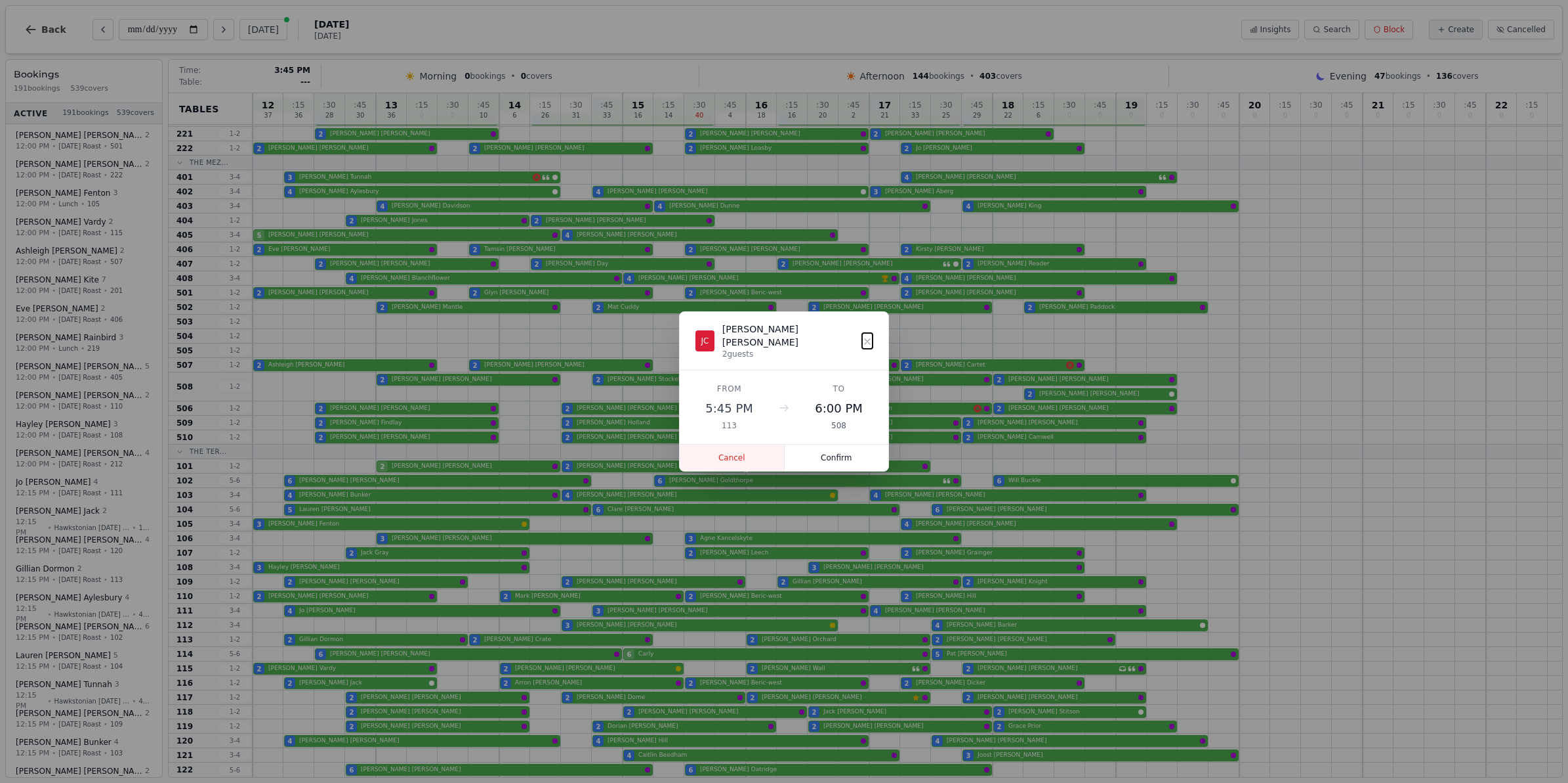
click at [719, 452] on button "Cancel" at bounding box center [732, 457] width 105 height 26
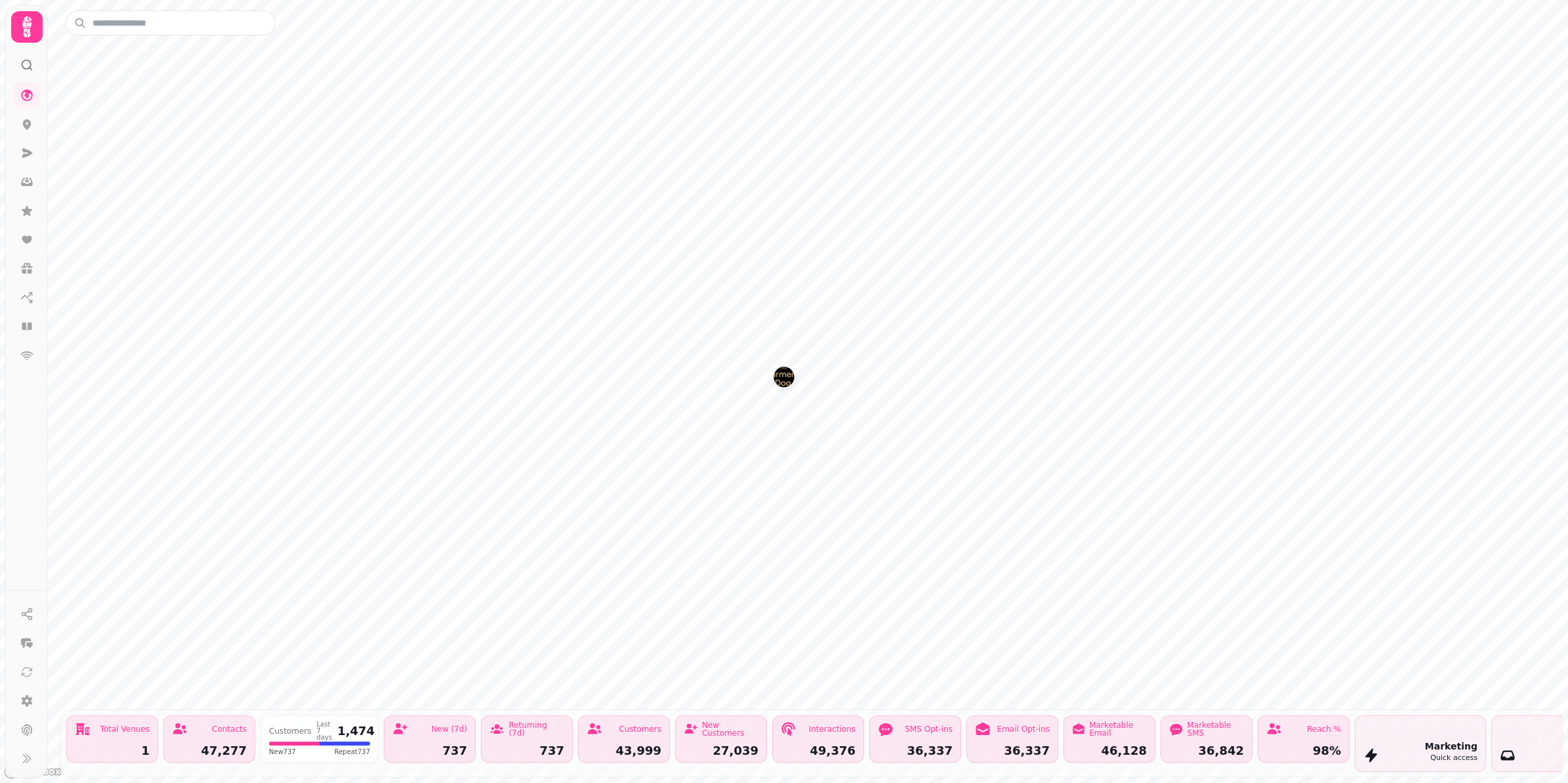
click at [785, 387] on div "Map marker" at bounding box center [784, 378] width 21 height 25
click at [785, 381] on img "The Farmers Dog" at bounding box center [784, 376] width 20 height 20
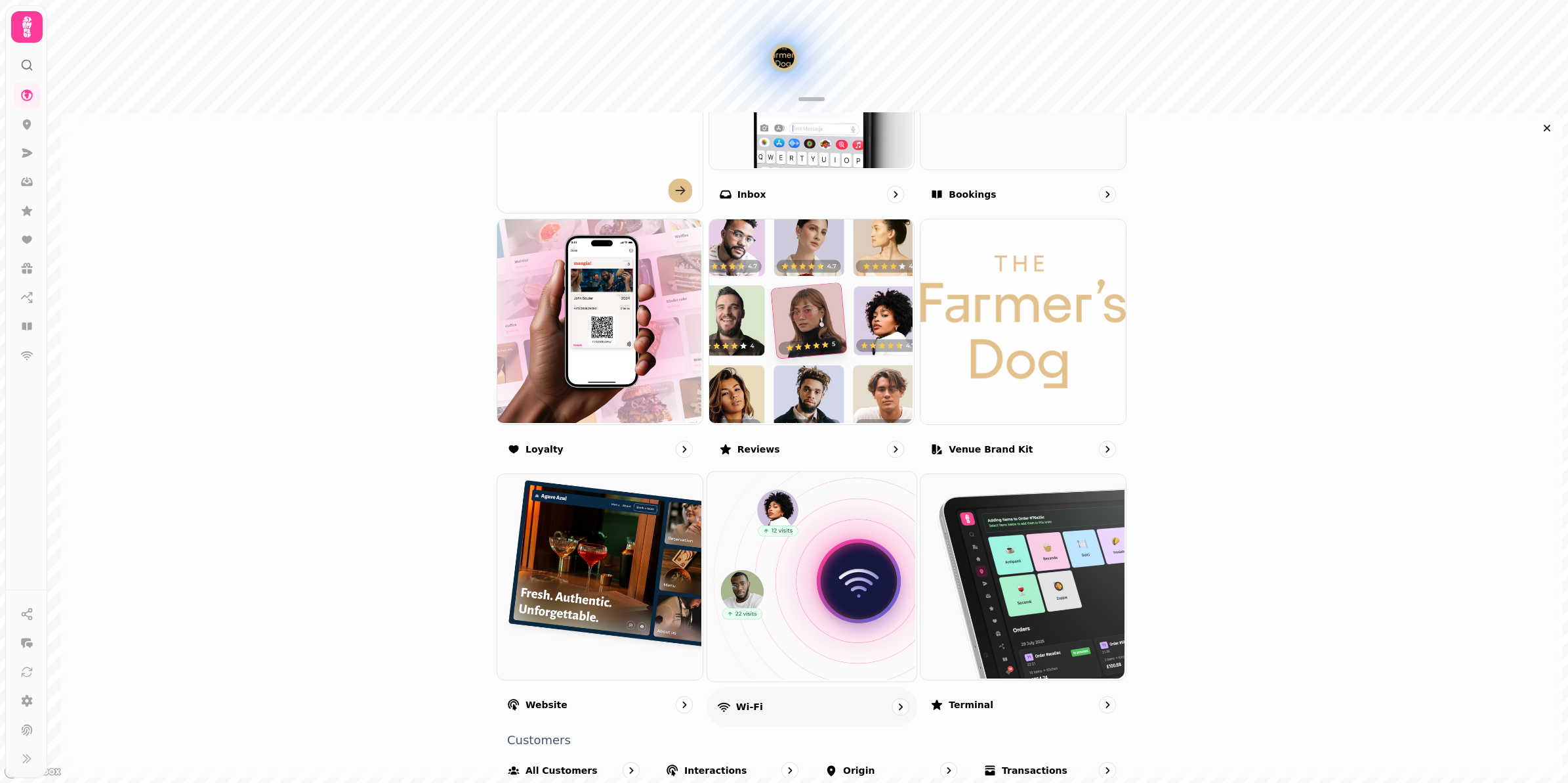
scroll to position [703, 0]
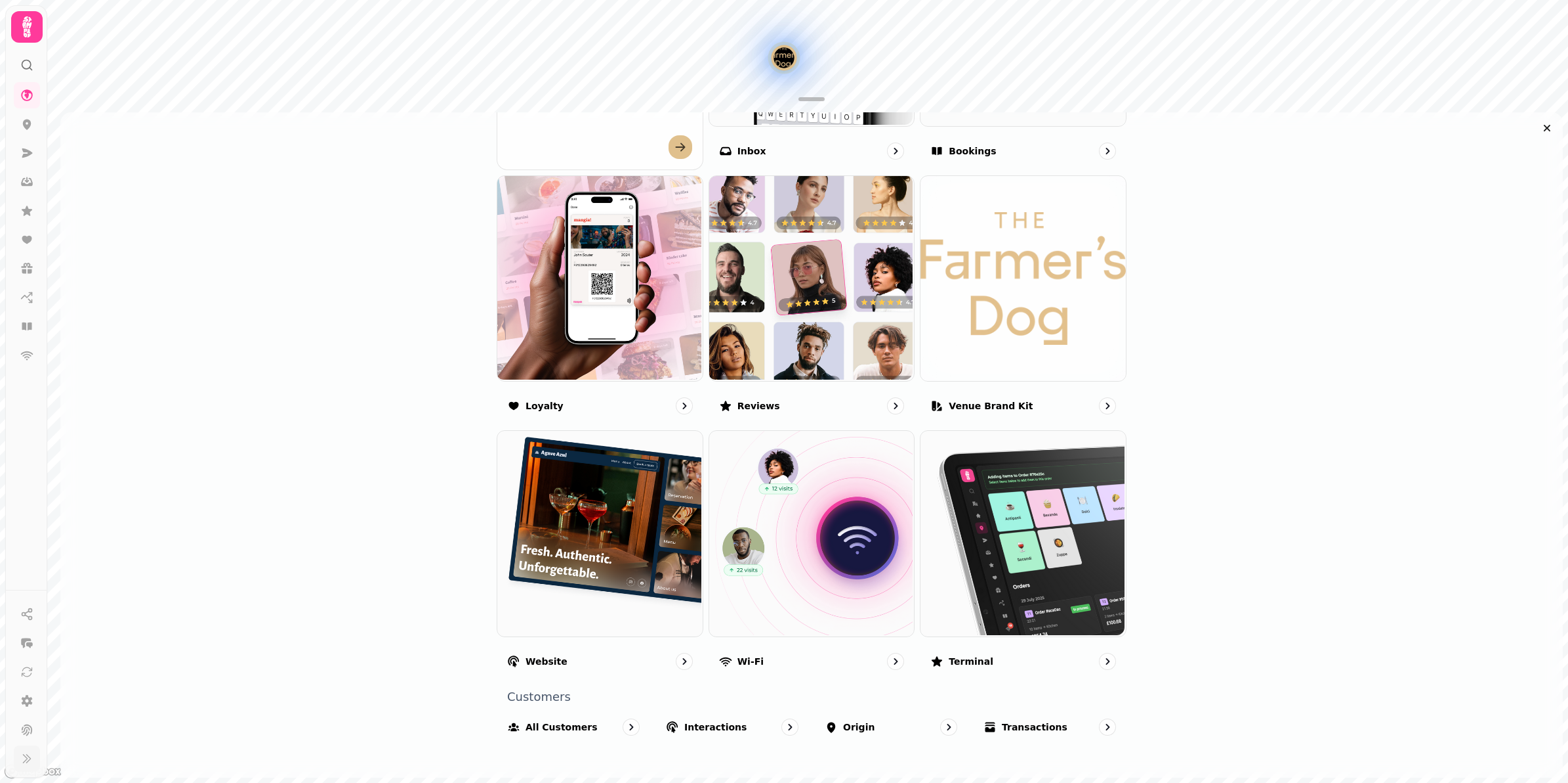
click at [23, 757] on icon at bounding box center [27, 759] width 14 height 14
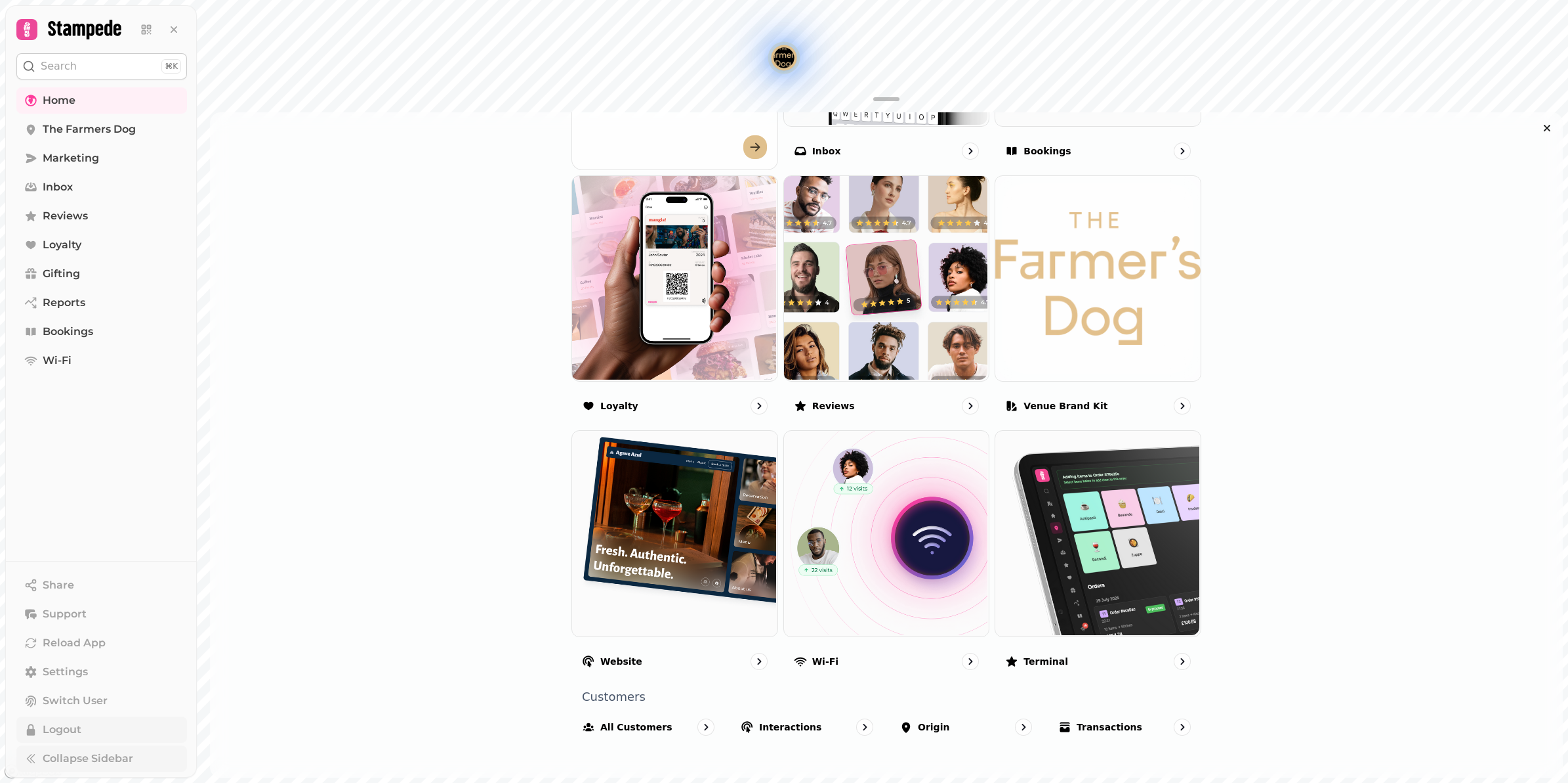
click at [42, 727] on button "Logout" at bounding box center [102, 729] width 170 height 26
click at [1523, 56] on li "Confirm account logout Logout" at bounding box center [1430, 40] width 233 height 37
click at [1523, 44] on button "Logout" at bounding box center [1514, 39] width 55 height 26
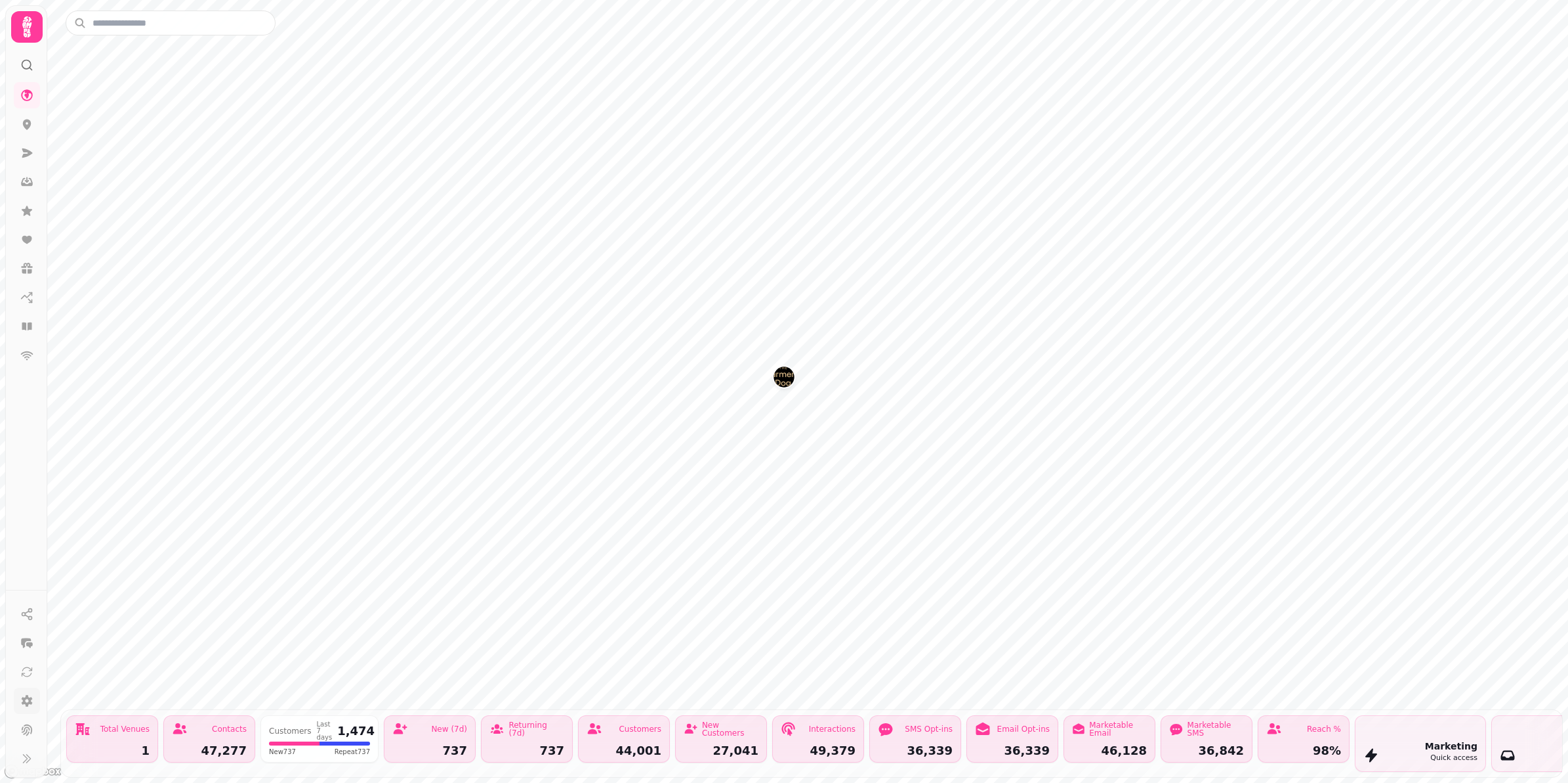
click at [30, 700] on icon at bounding box center [27, 701] width 12 height 12
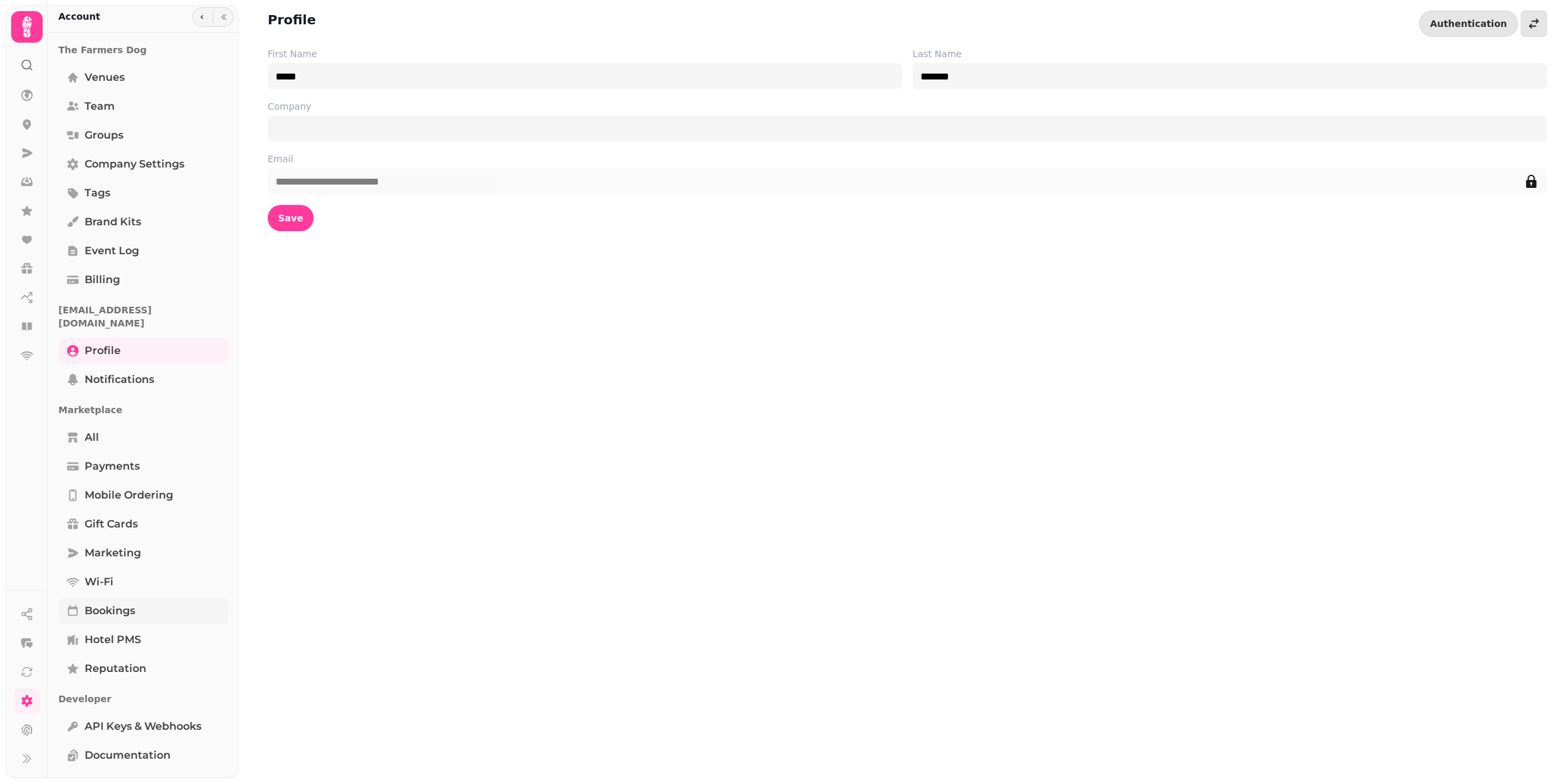
scroll to position [4, 0]
click at [146, 166] on span "Company settings" at bounding box center [133, 164] width 100 height 15
select select "**********"
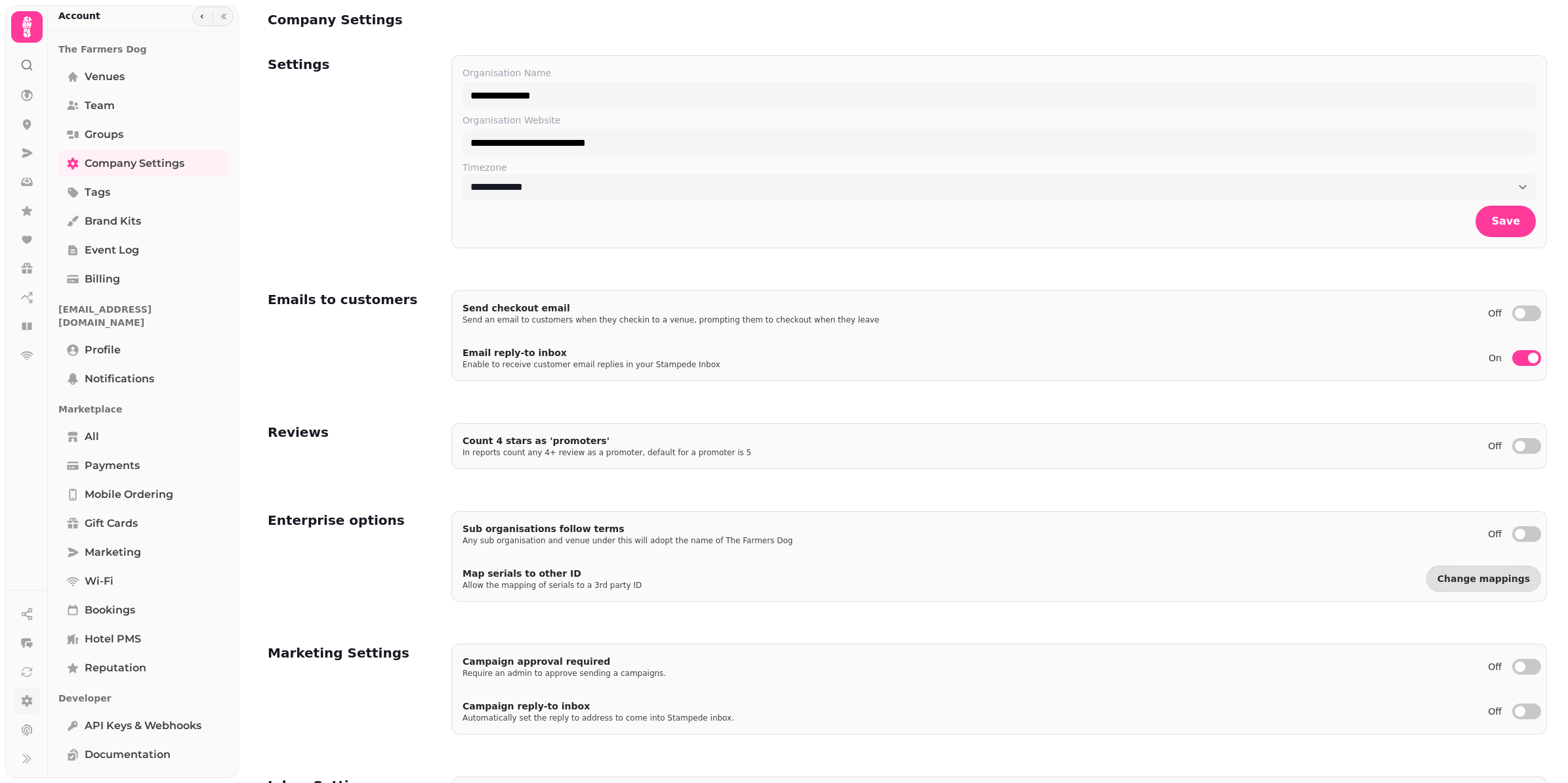
click at [28, 701] on icon at bounding box center [27, 701] width 12 height 12
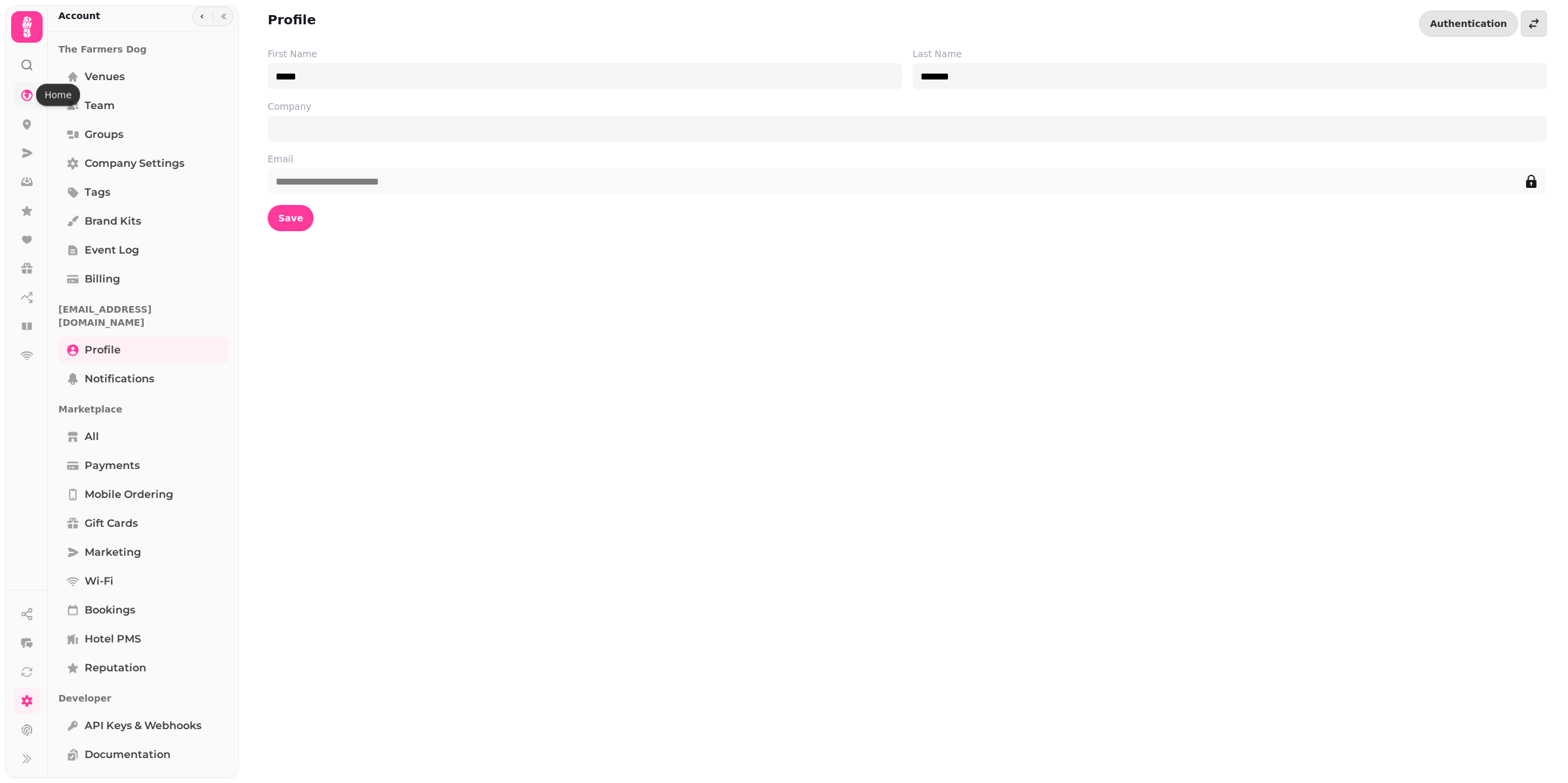
click at [28, 93] on icon at bounding box center [27, 95] width 12 height 12
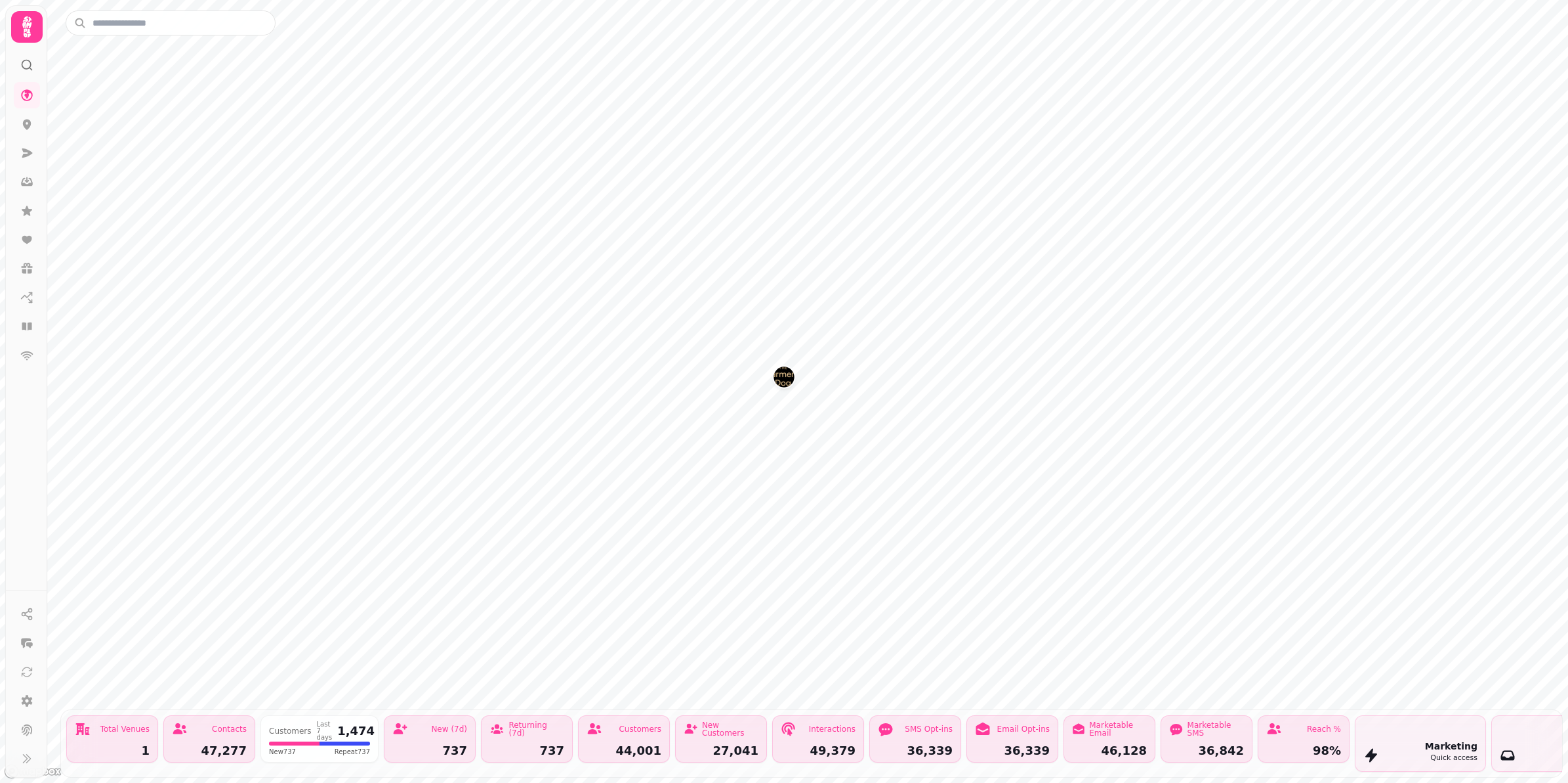
drag, startPoint x: 787, startPoint y: 382, endPoint x: 784, endPoint y: 393, distance: 11.4
click at [784, 384] on img "The Farmers Dog" at bounding box center [784, 376] width 20 height 20
click at [783, 376] on img "The Farmers Dog" at bounding box center [778, 380] width 20 height 20
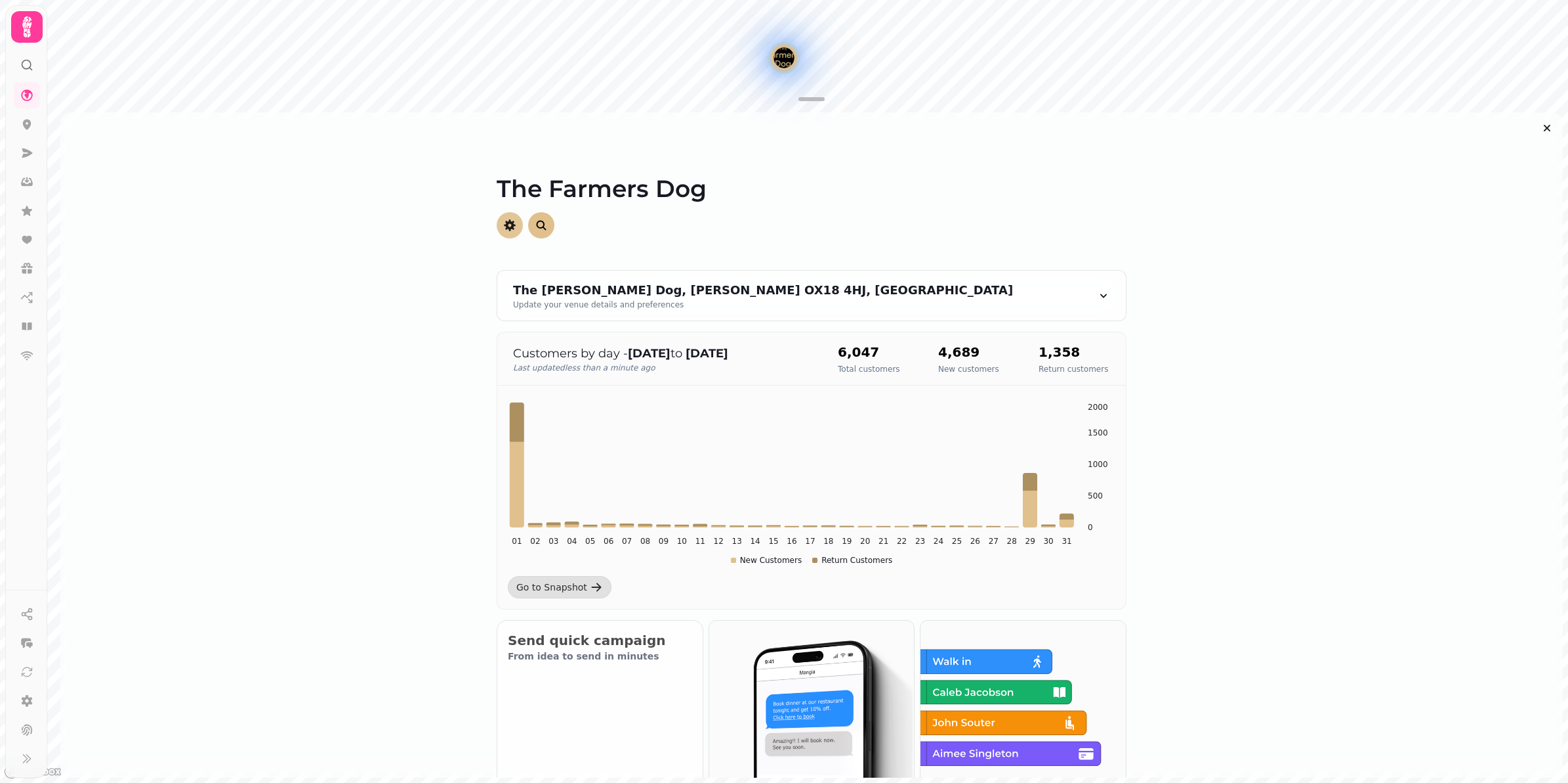
click at [504, 224] on icon "button" at bounding box center [510, 226] width 12 height 12
select select "**********"
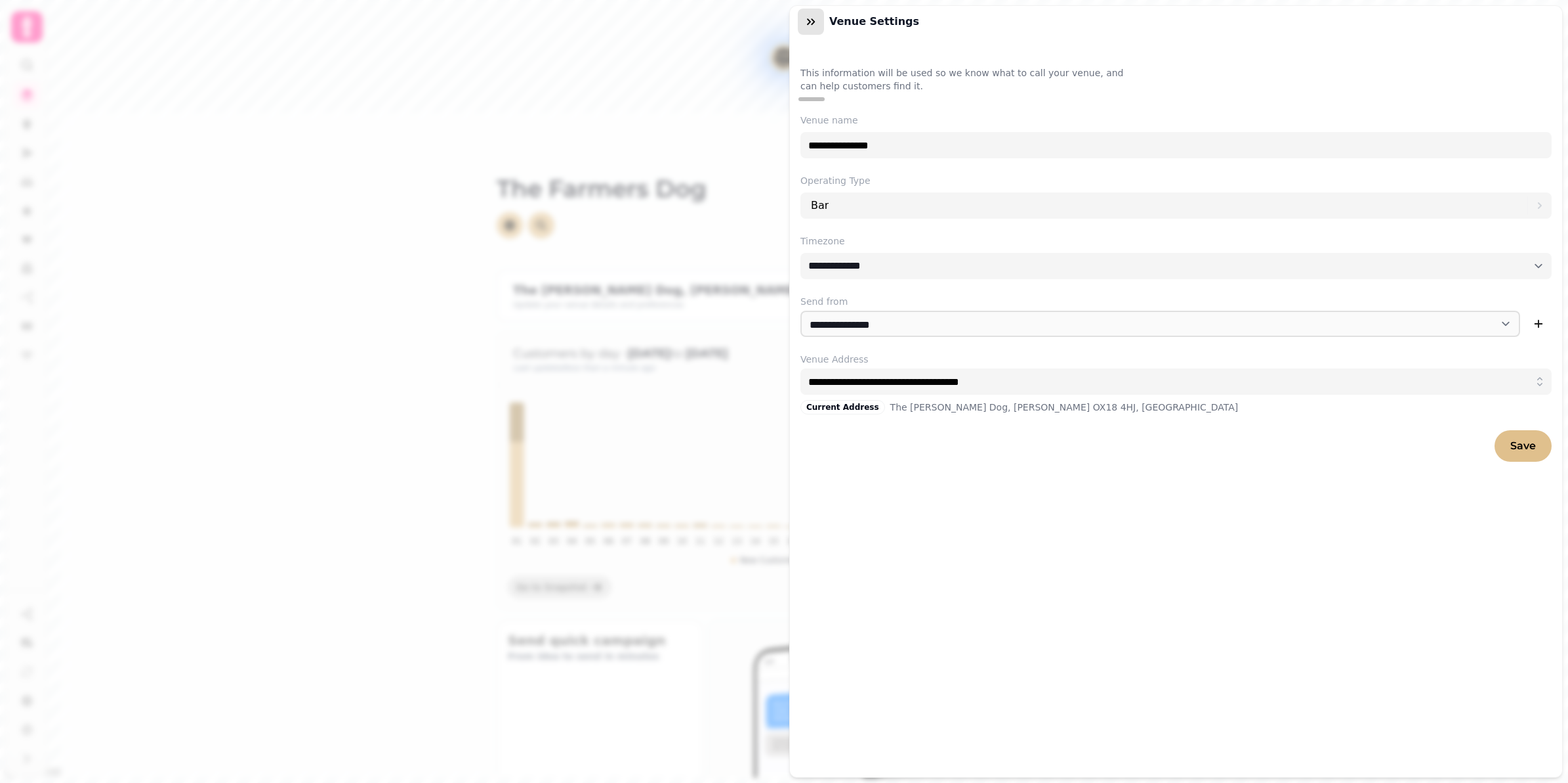
click at [813, 30] on button "button" at bounding box center [811, 21] width 26 height 26
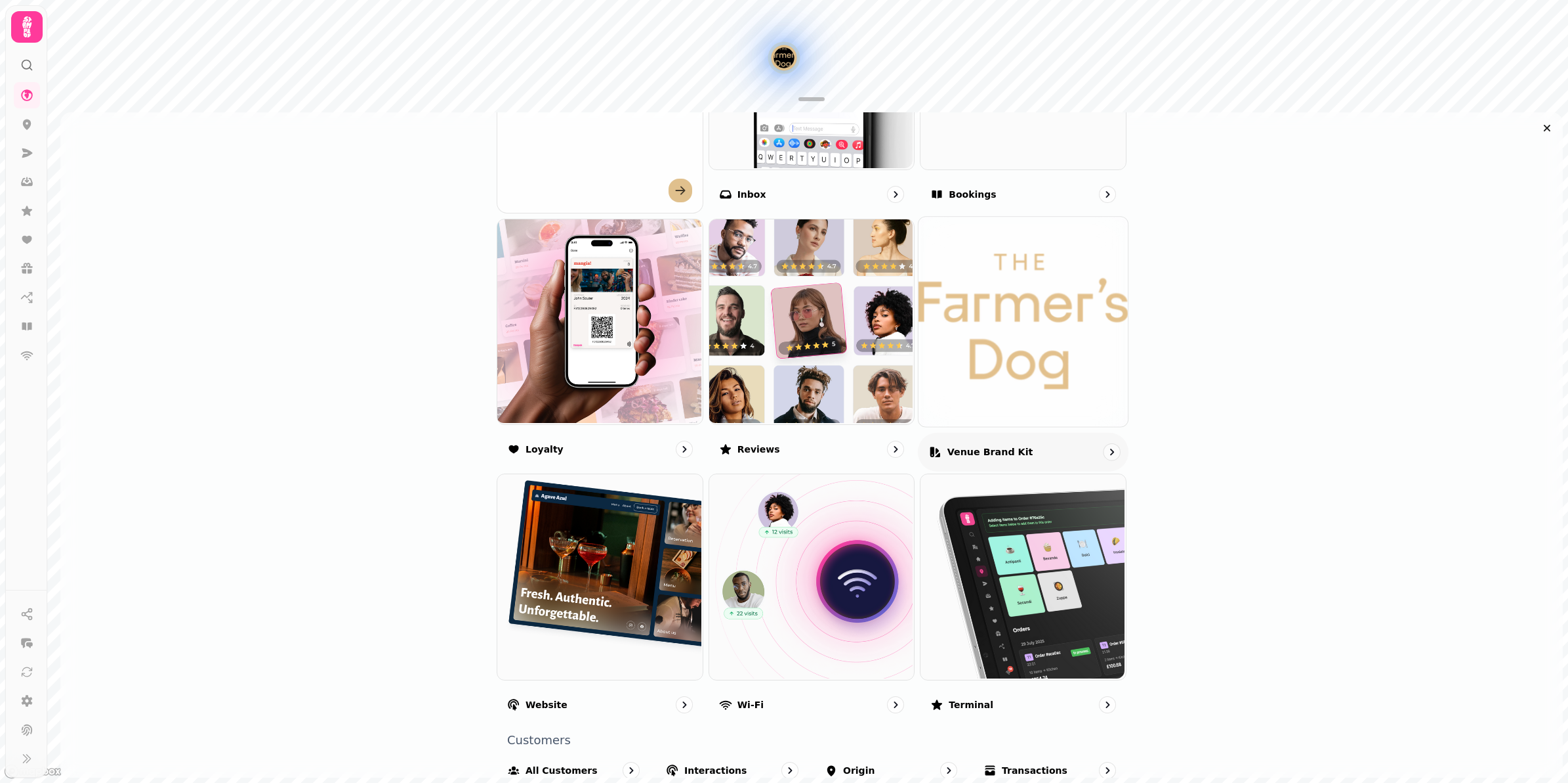
scroll to position [703, 0]
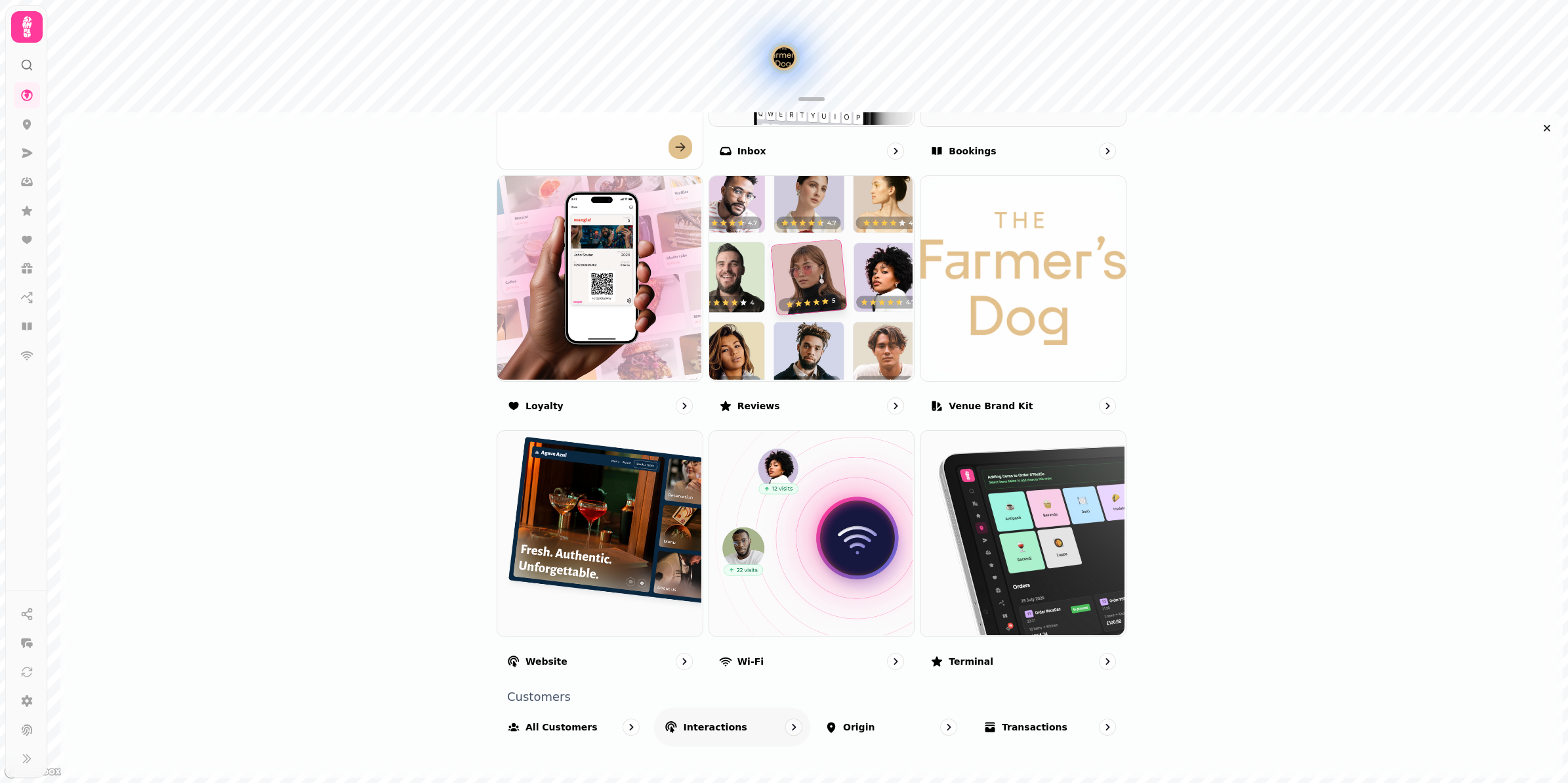
click at [790, 725] on icon "go to" at bounding box center [794, 727] width 14 height 14
select select "**"
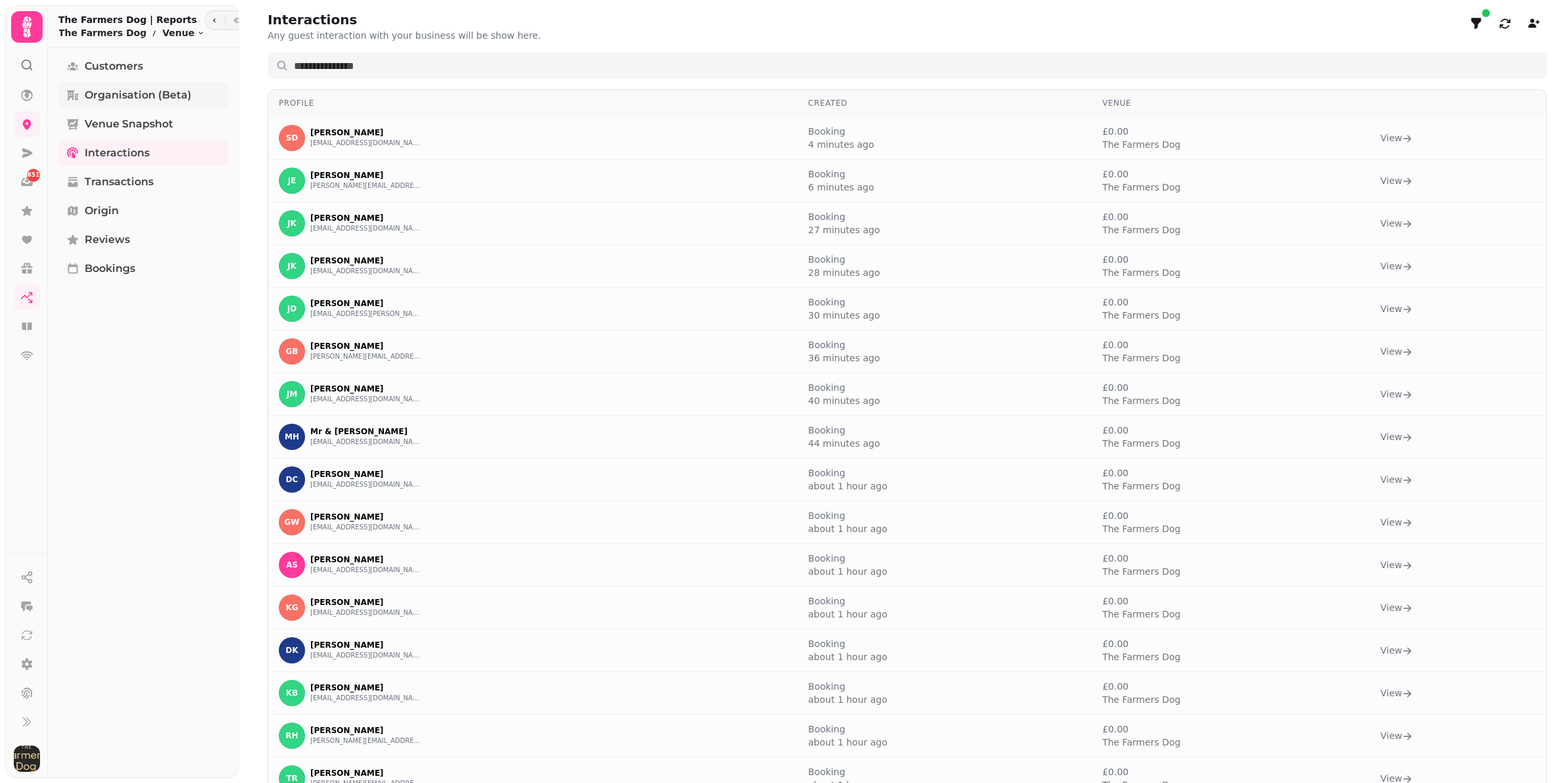
click at [168, 99] on span "Organisation (beta)" at bounding box center [137, 95] width 107 height 15
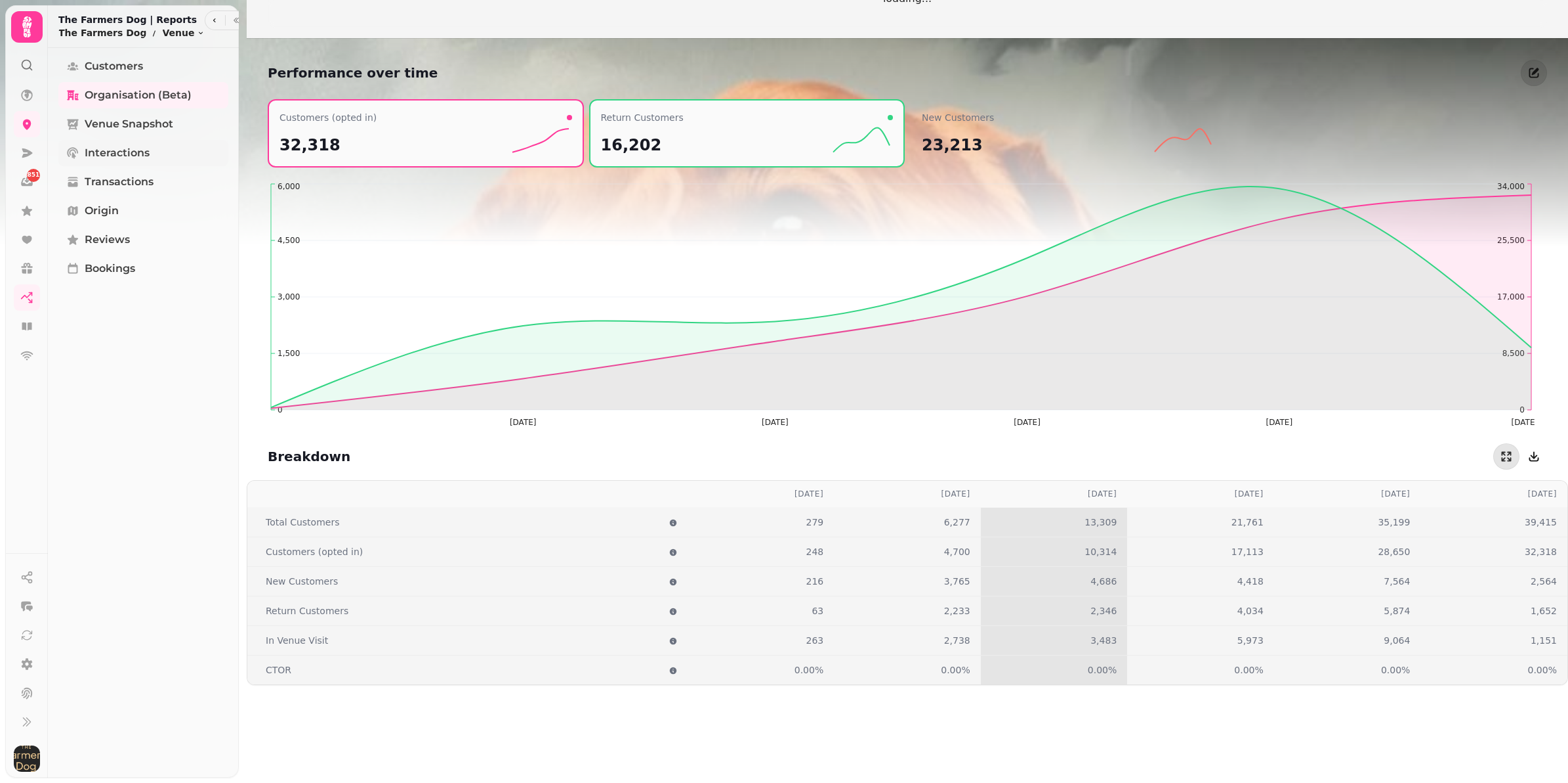
scroll to position [1109, 0]
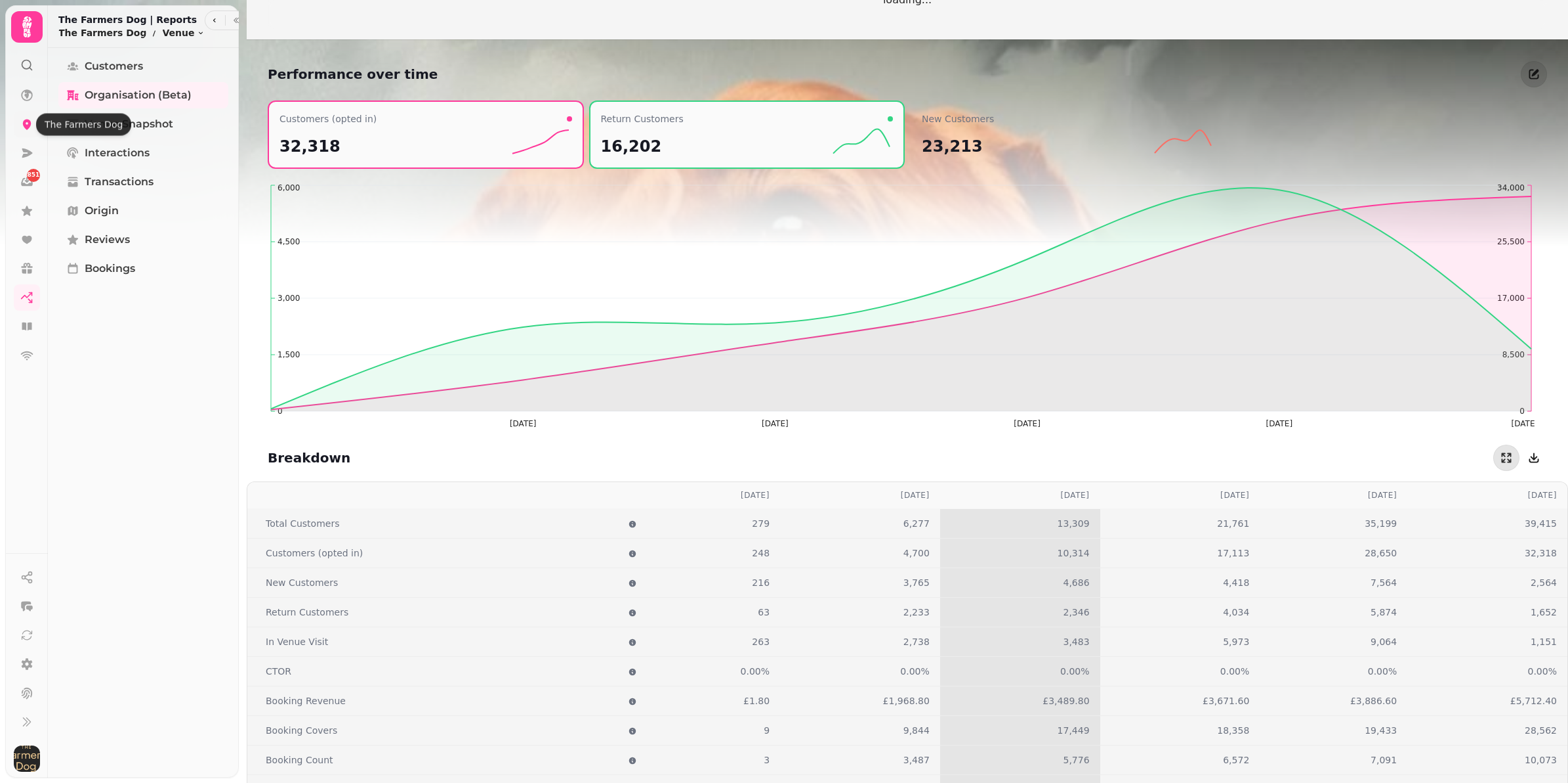
click at [25, 126] on icon at bounding box center [27, 124] width 9 height 11
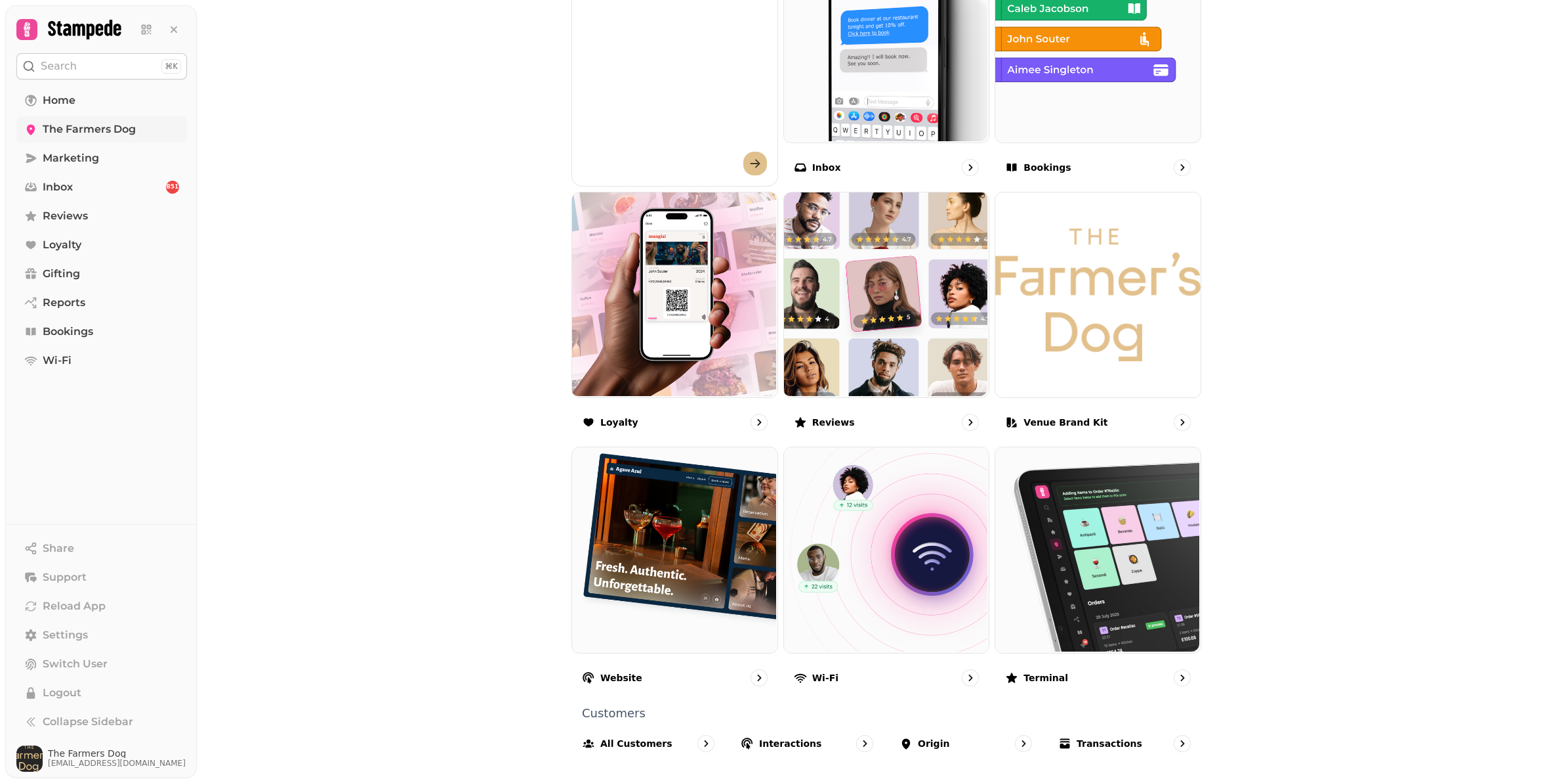
scroll to position [553, 0]
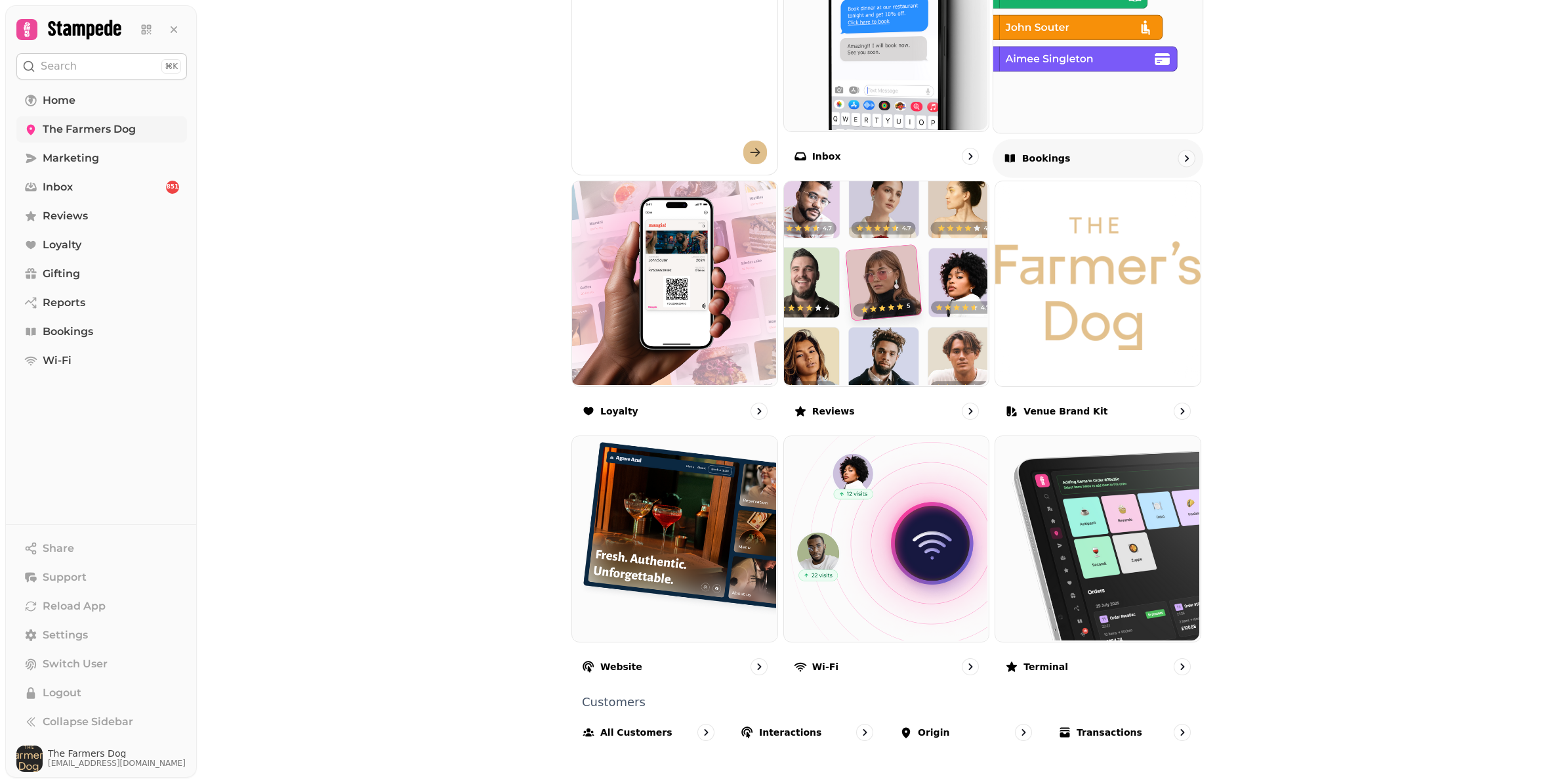
click at [1178, 154] on div at bounding box center [1187, 159] width 17 height 17
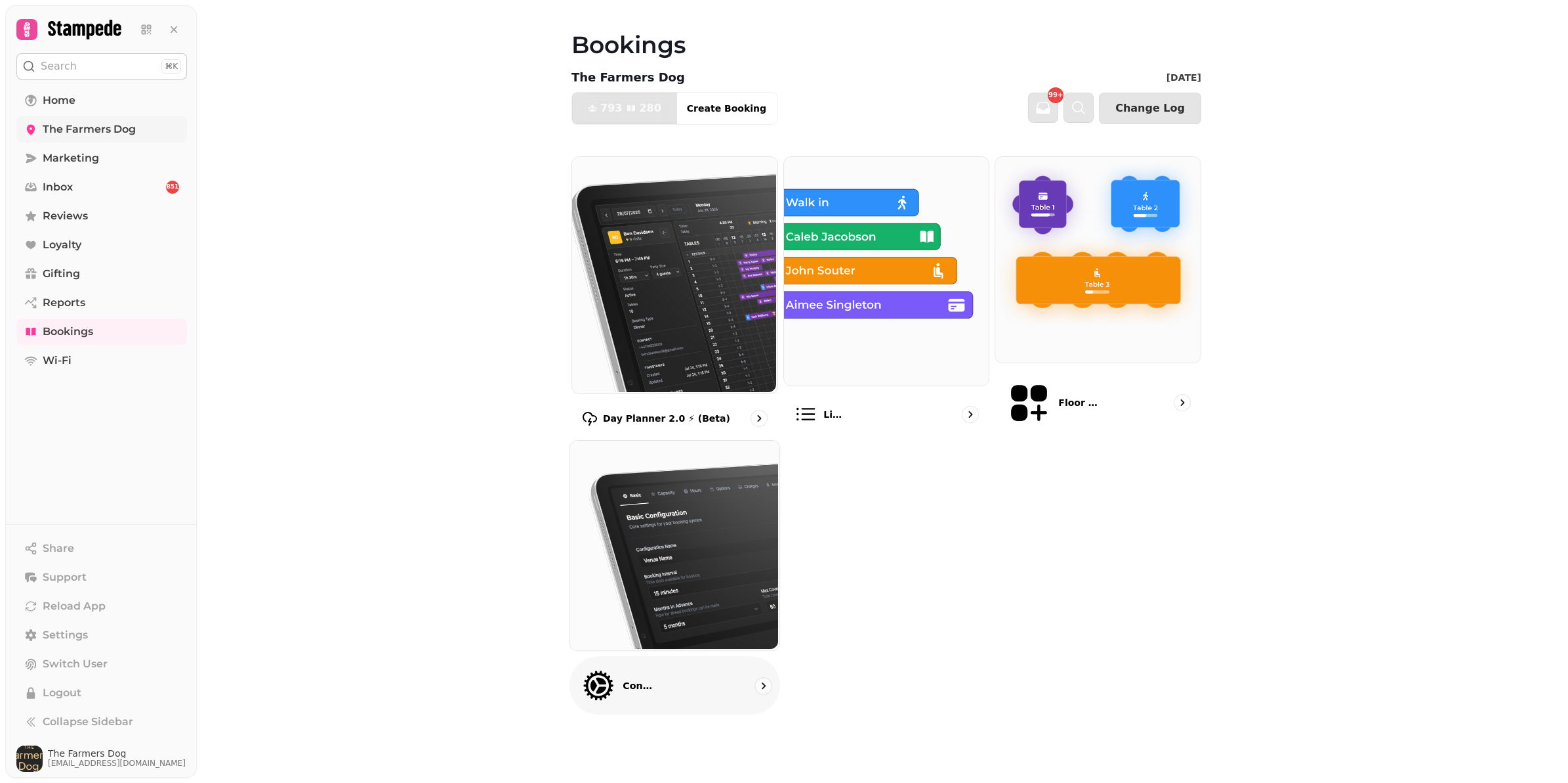
click at [768, 678] on icon "go to" at bounding box center [763, 685] width 14 height 14
select select "**********"
select select "*"
select select "**"
select select "***"
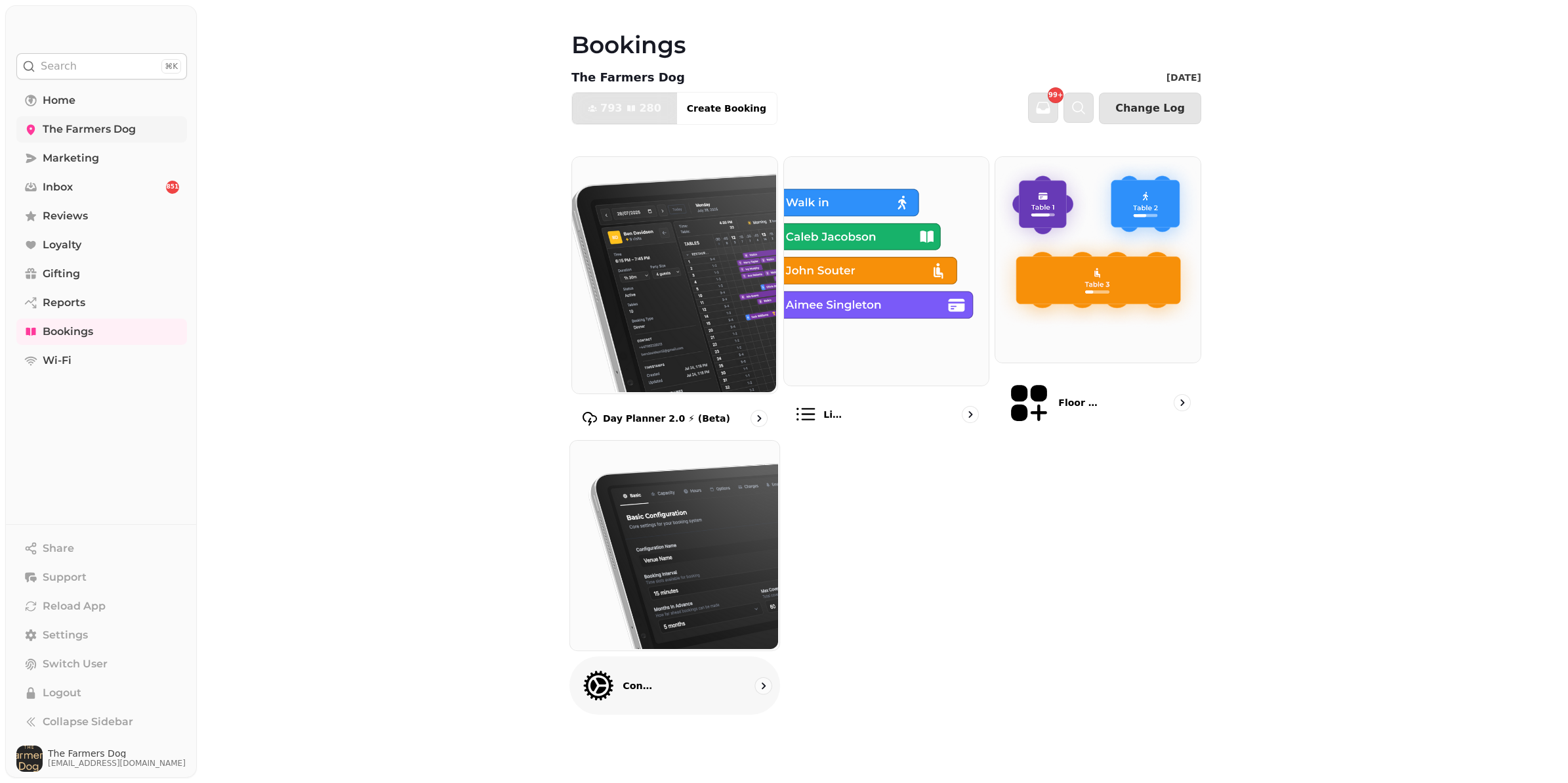
select select "**********"
select select "******"
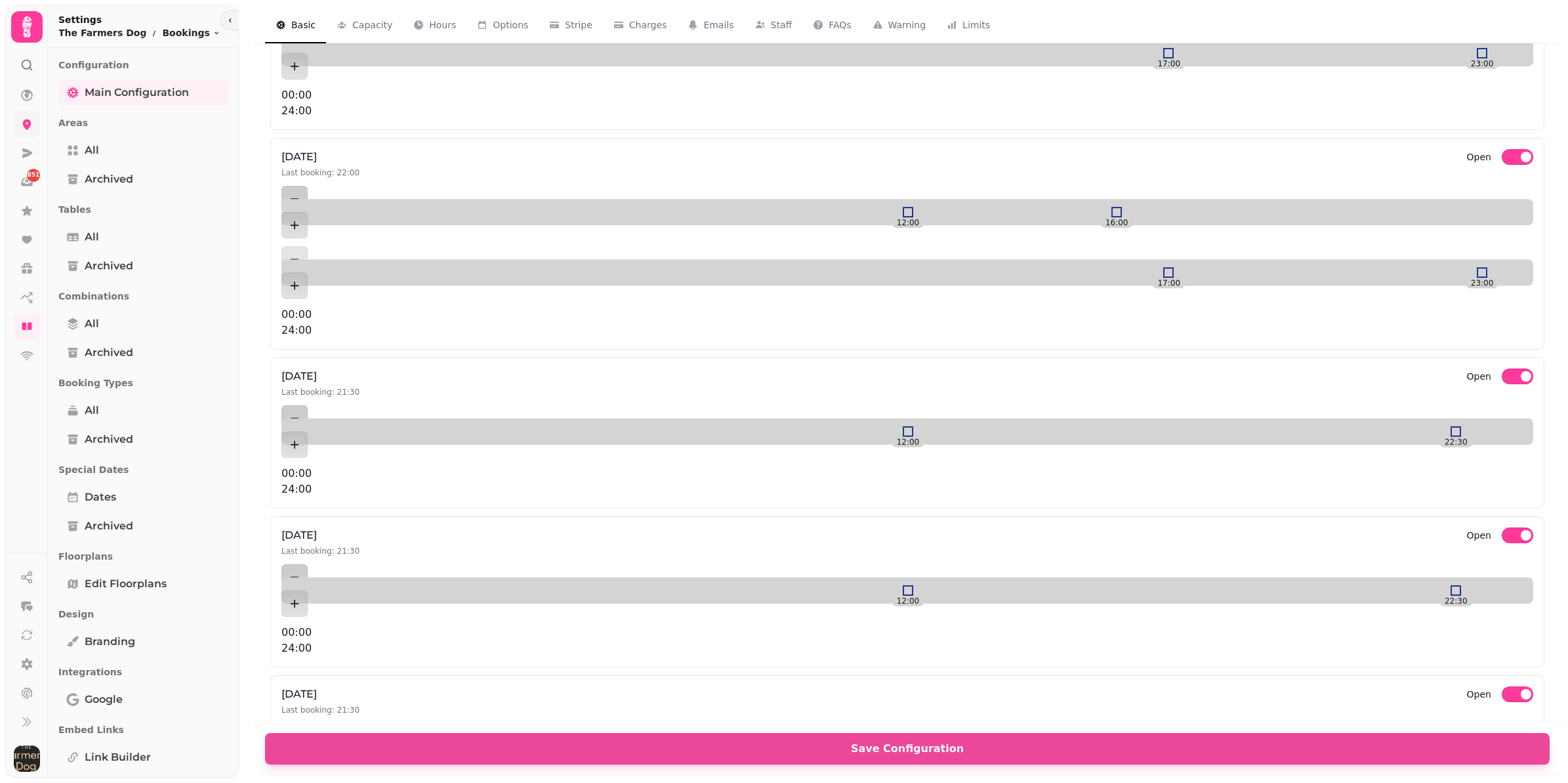
scroll to position [738, 0]
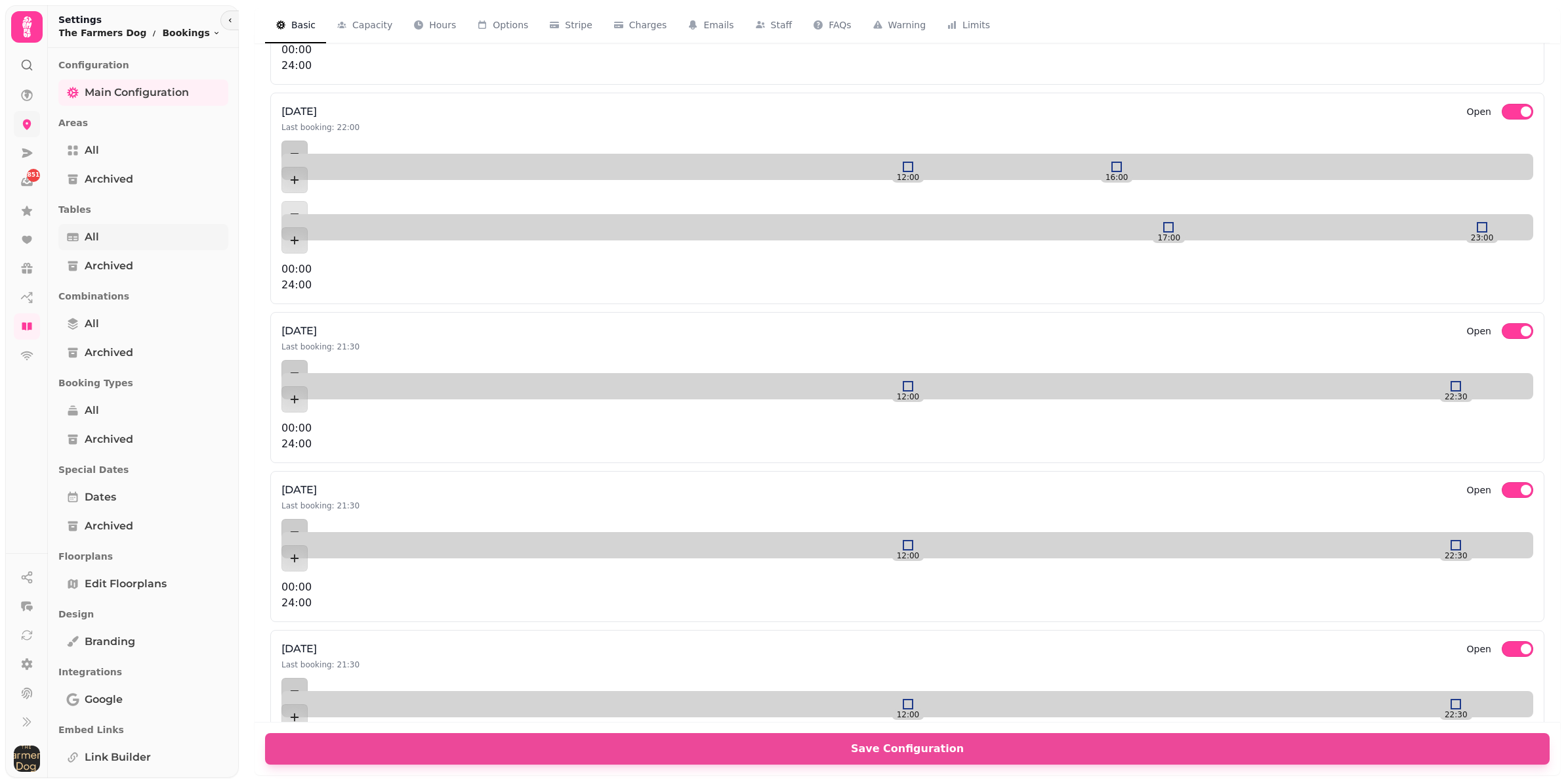
click at [144, 234] on link "All" at bounding box center [143, 236] width 170 height 26
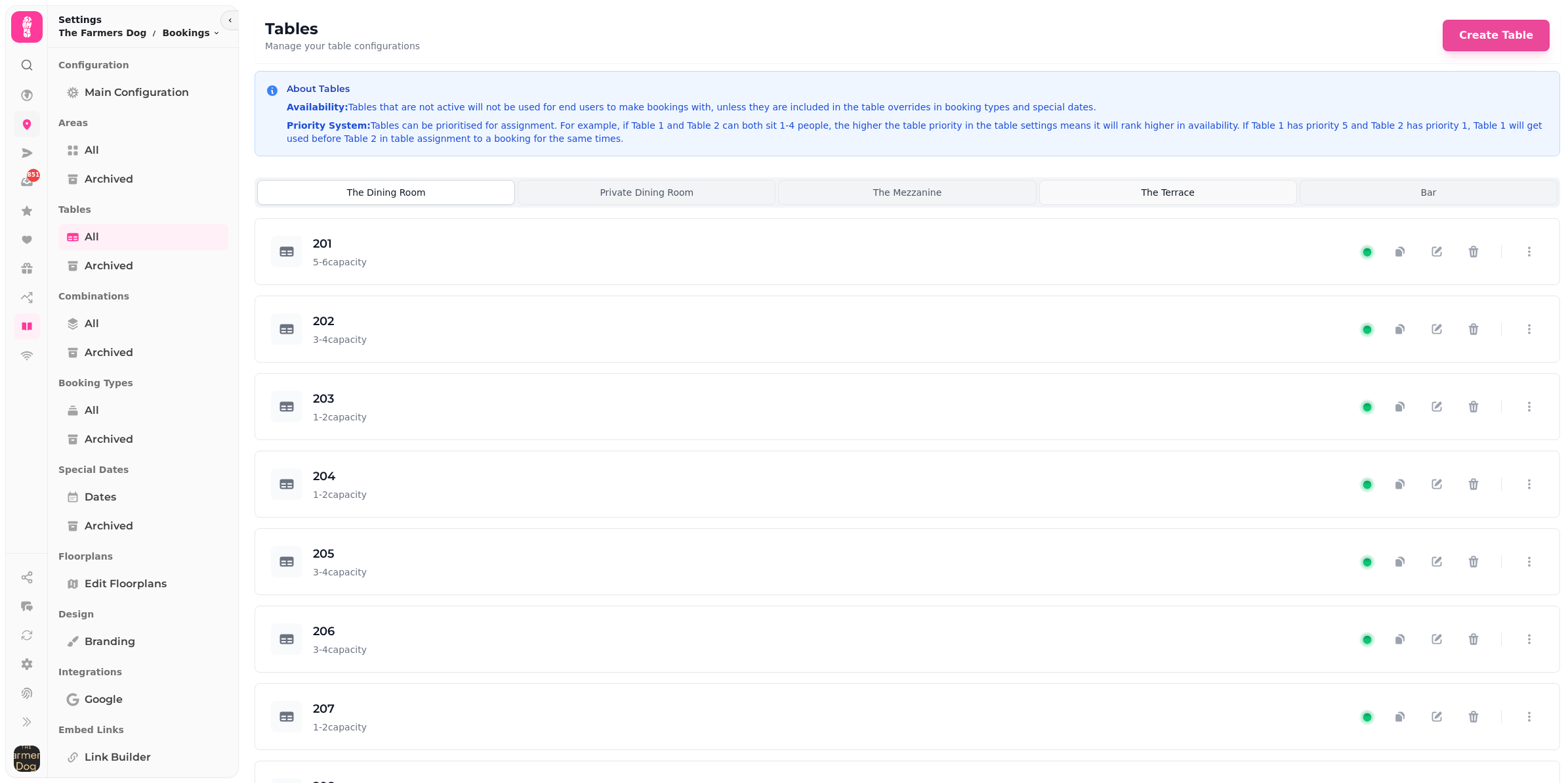
click at [1131, 195] on button "The Terrace" at bounding box center [1168, 193] width 258 height 25
click at [1528, 256] on icon "button" at bounding box center [1529, 252] width 3 height 10
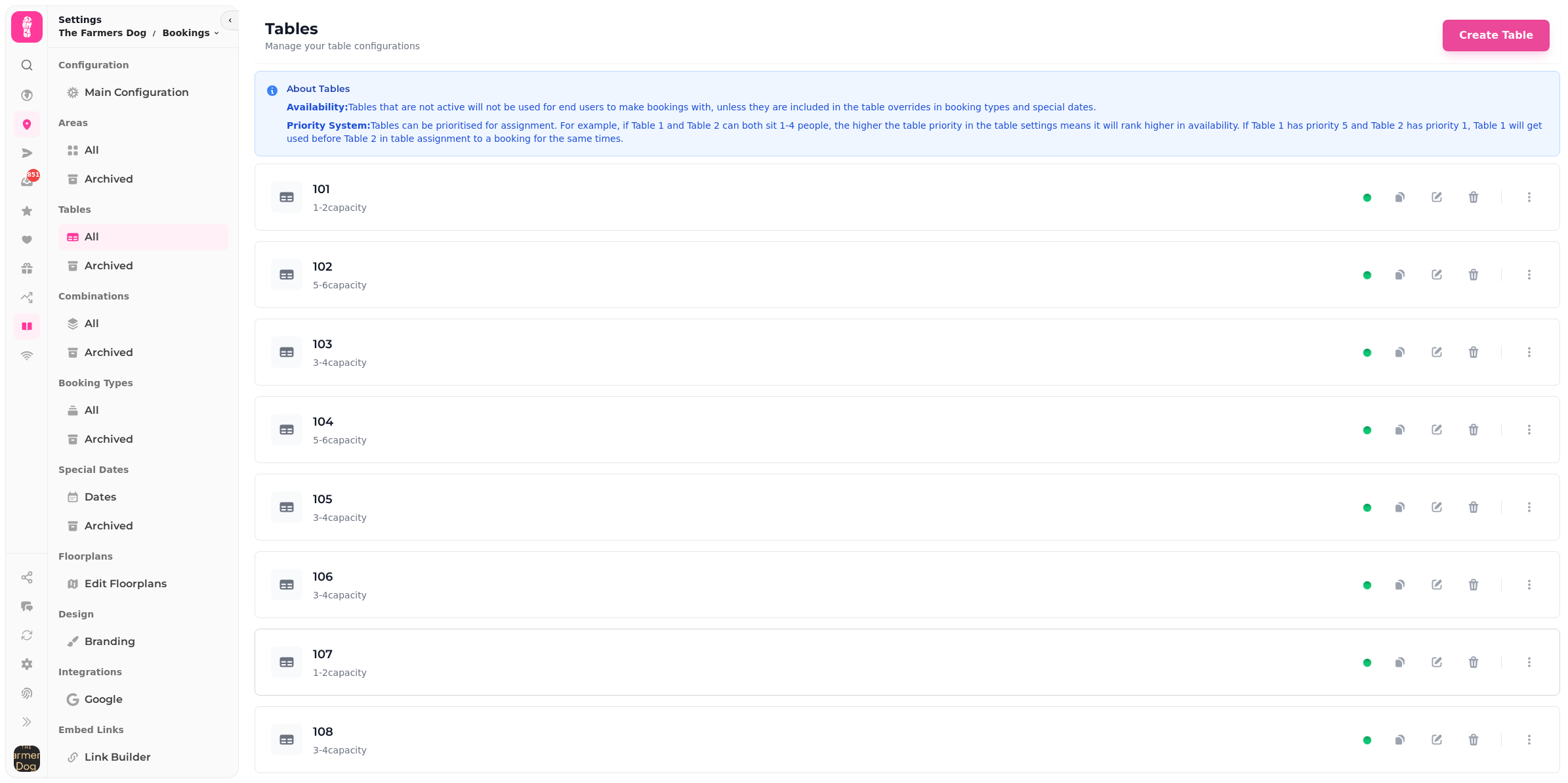
scroll to position [82, 0]
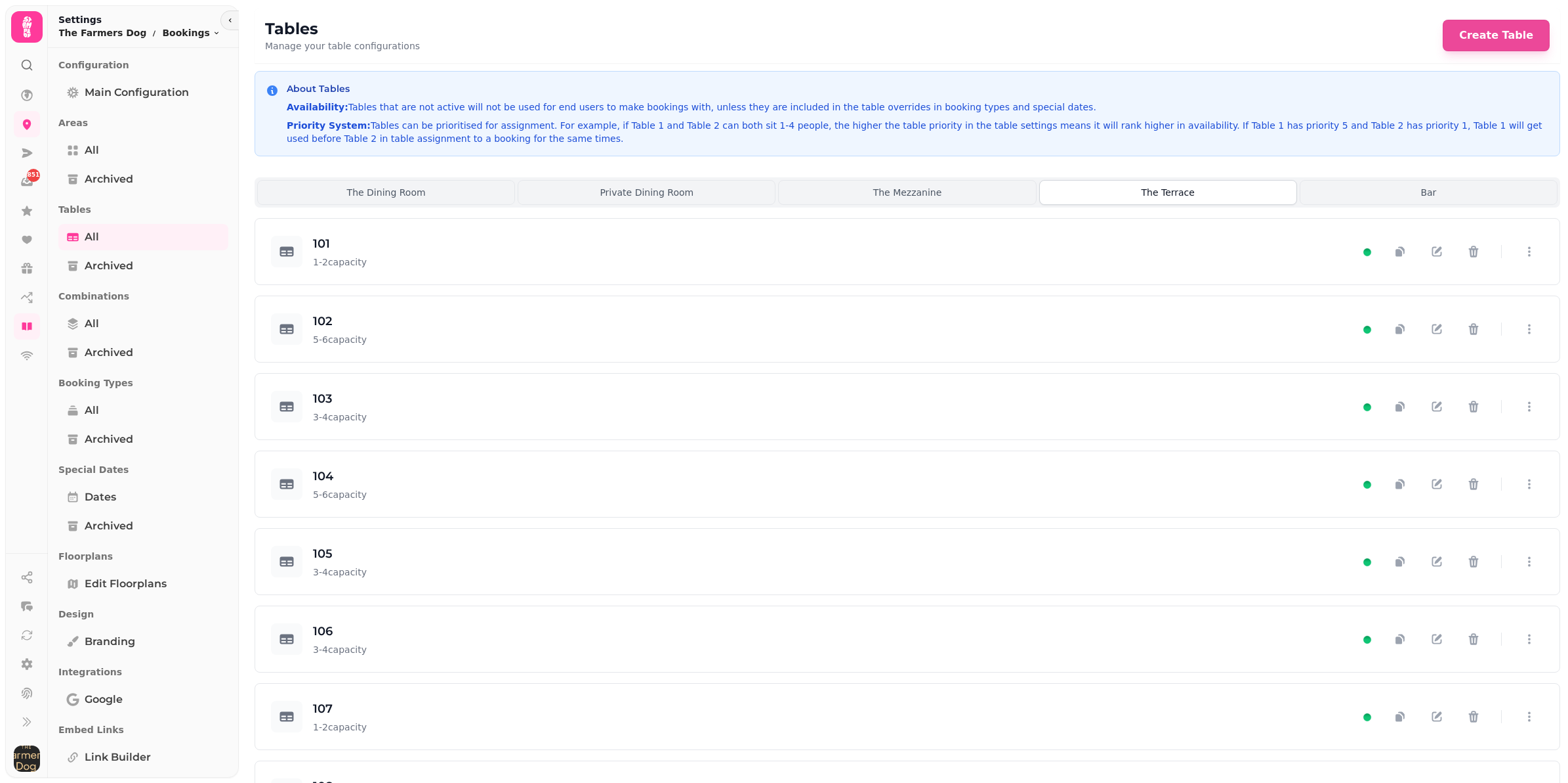
scroll to position [82, 0]
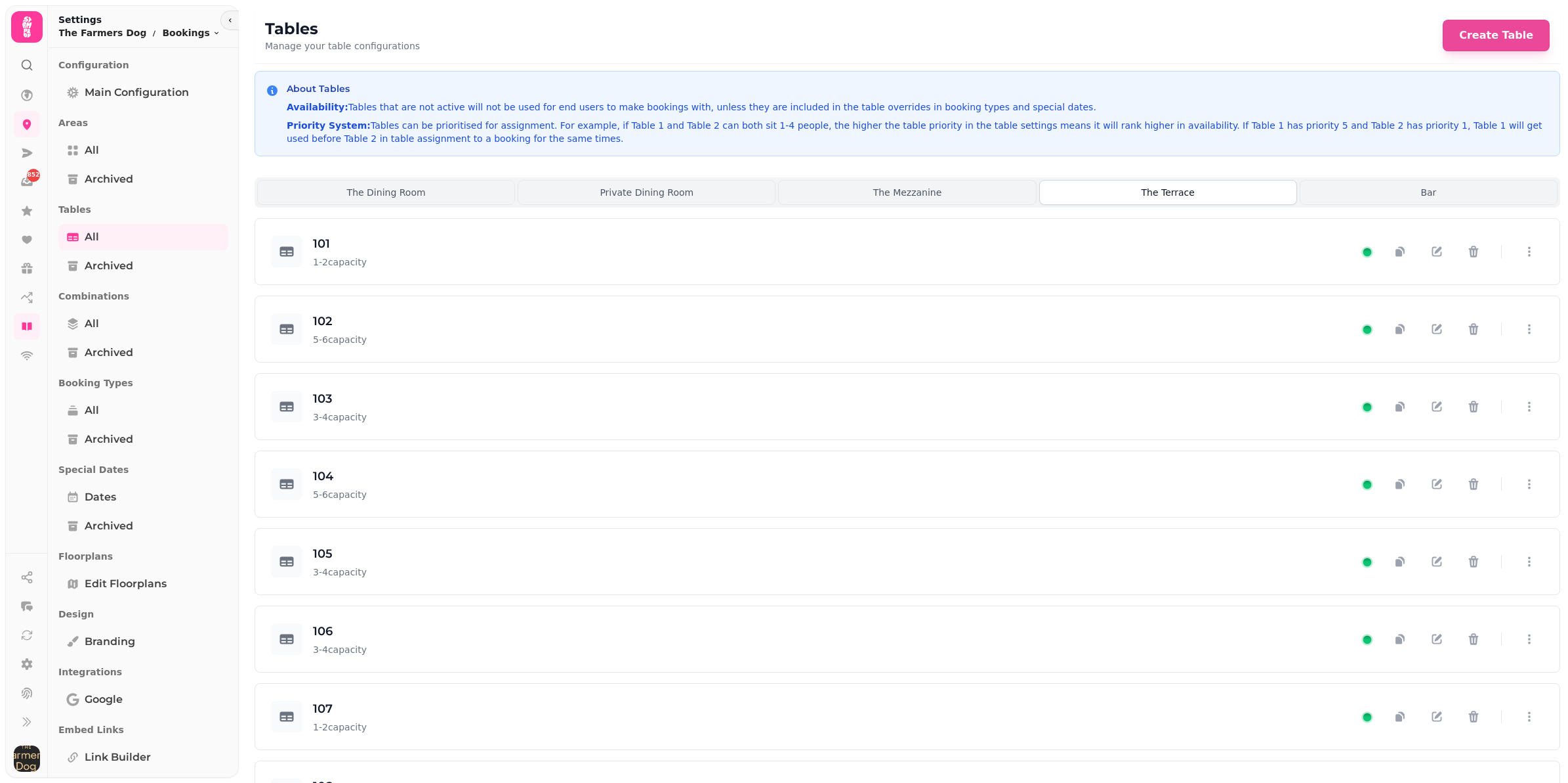
scroll to position [82, 0]
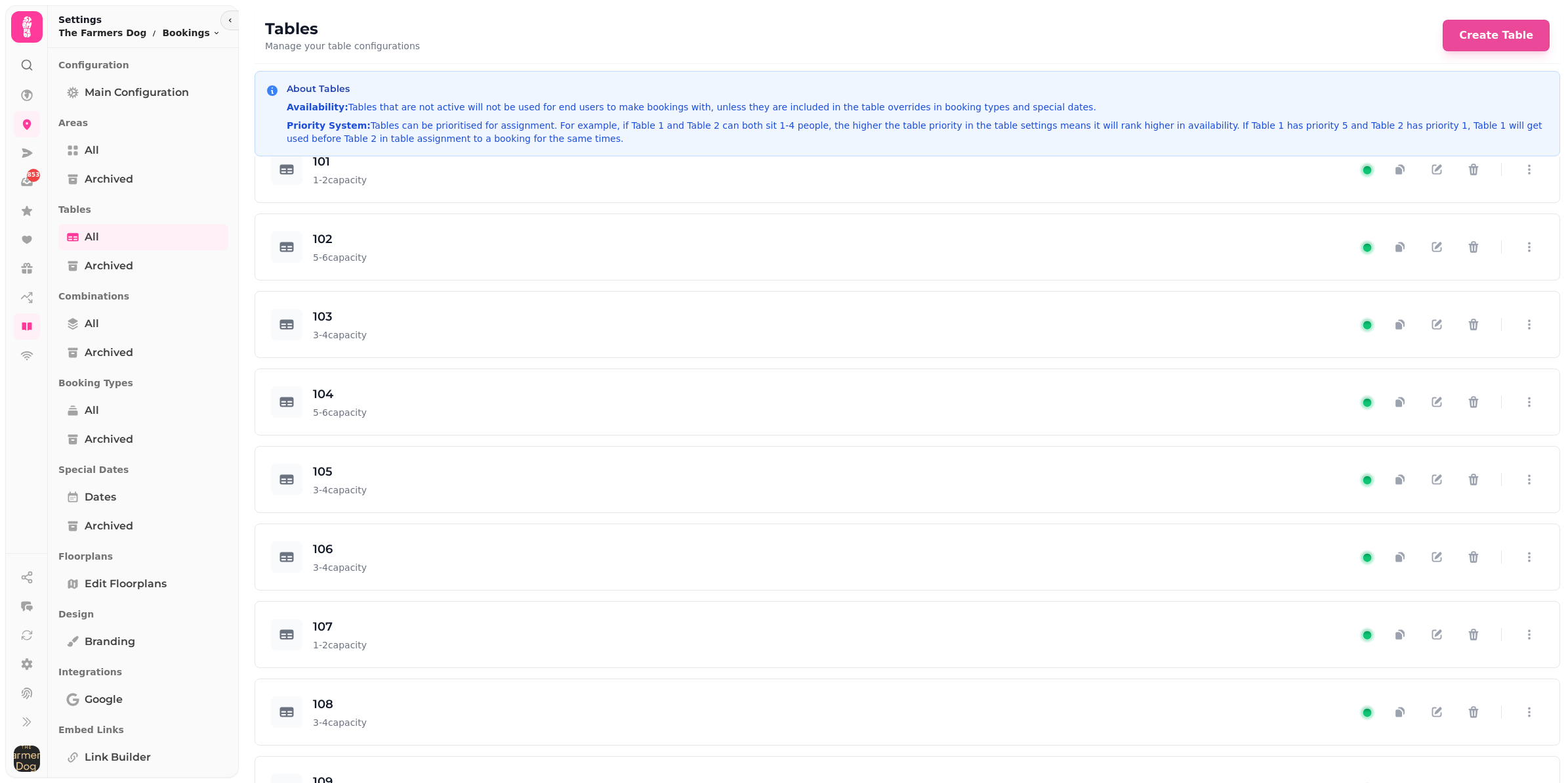
click at [26, 30] on icon at bounding box center [26, 27] width 9 height 21
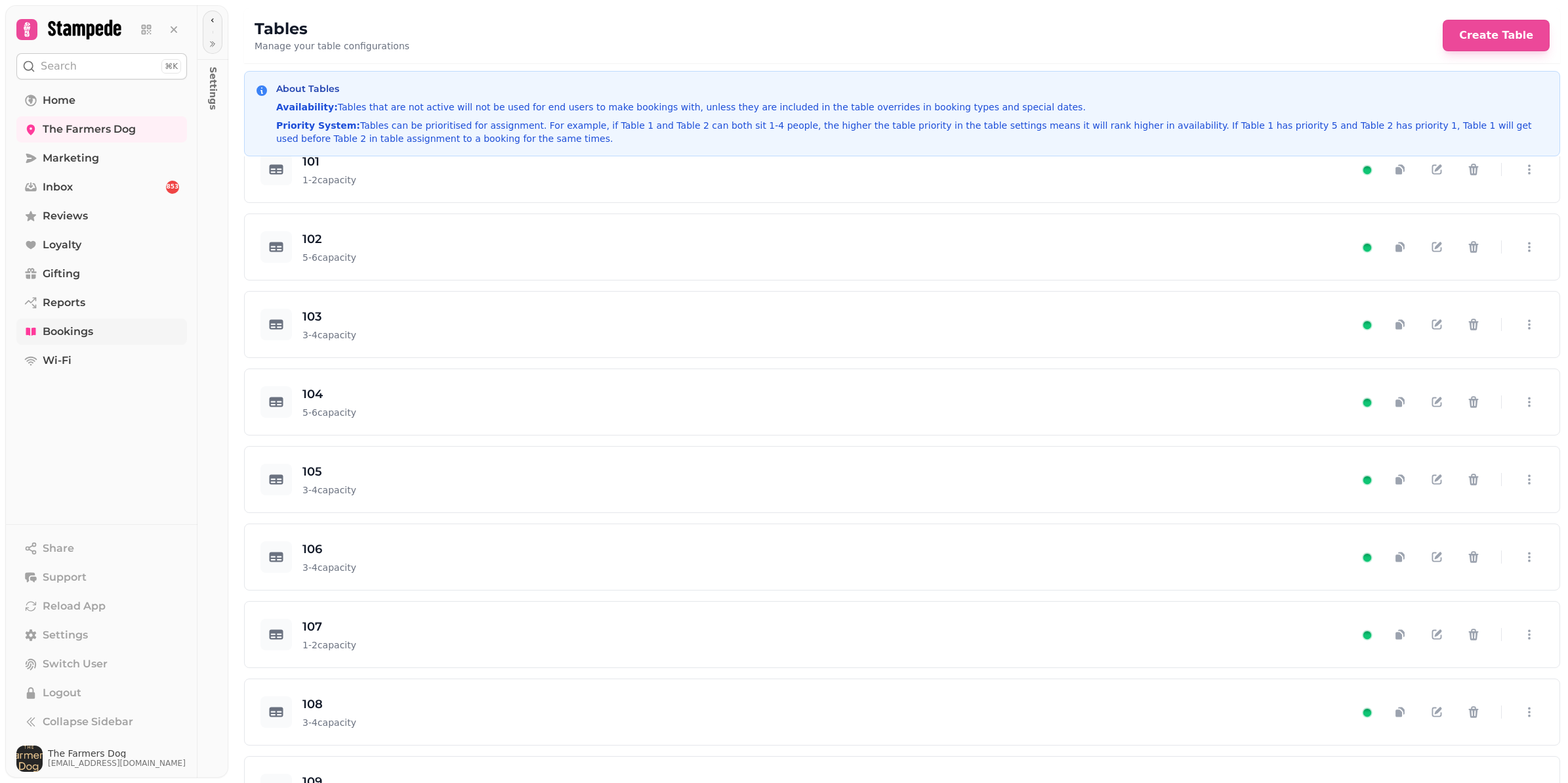
click at [97, 329] on link "Bookings" at bounding box center [102, 331] width 170 height 26
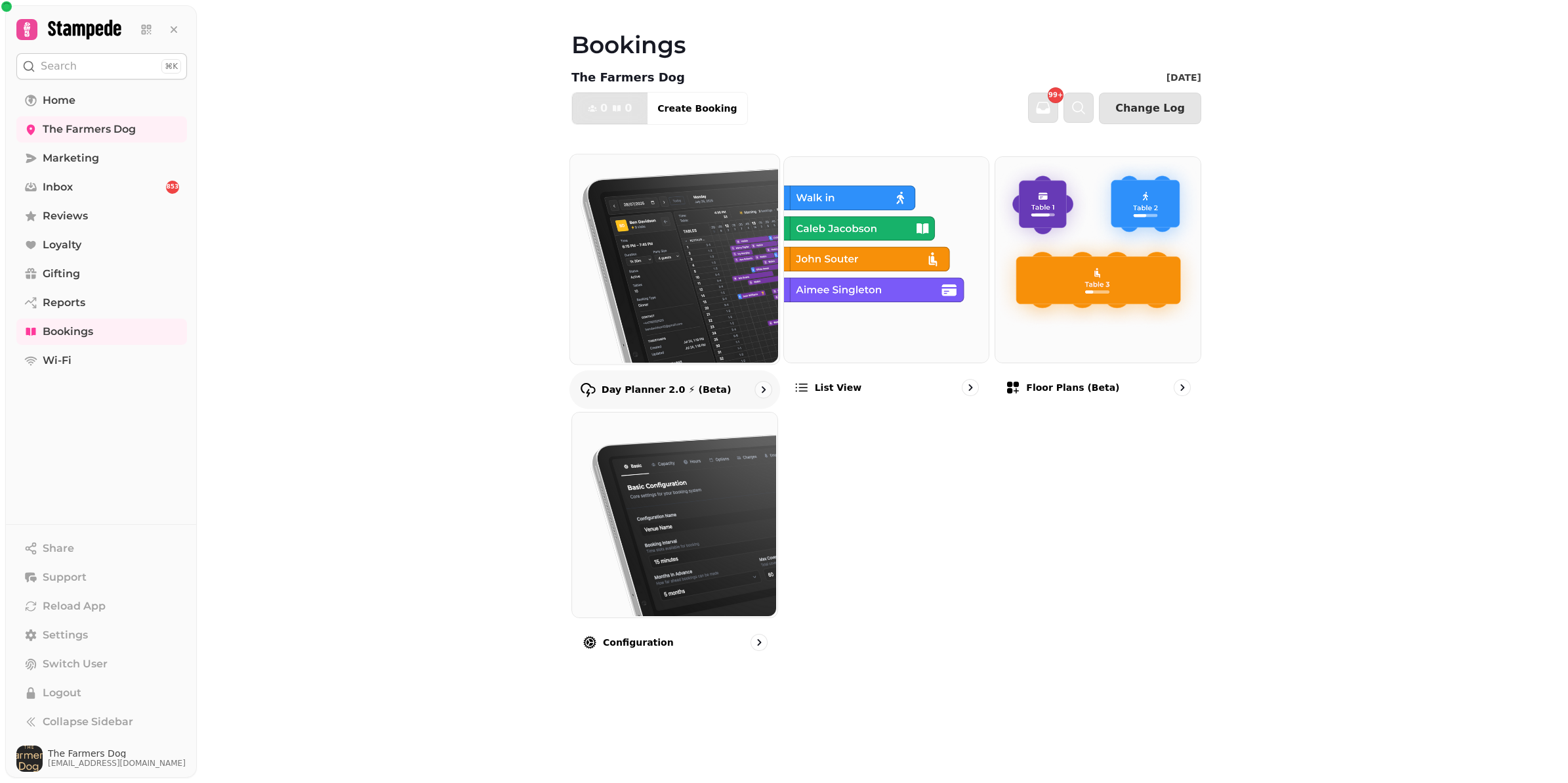
click at [750, 309] on img at bounding box center [673, 257] width 209 height 209
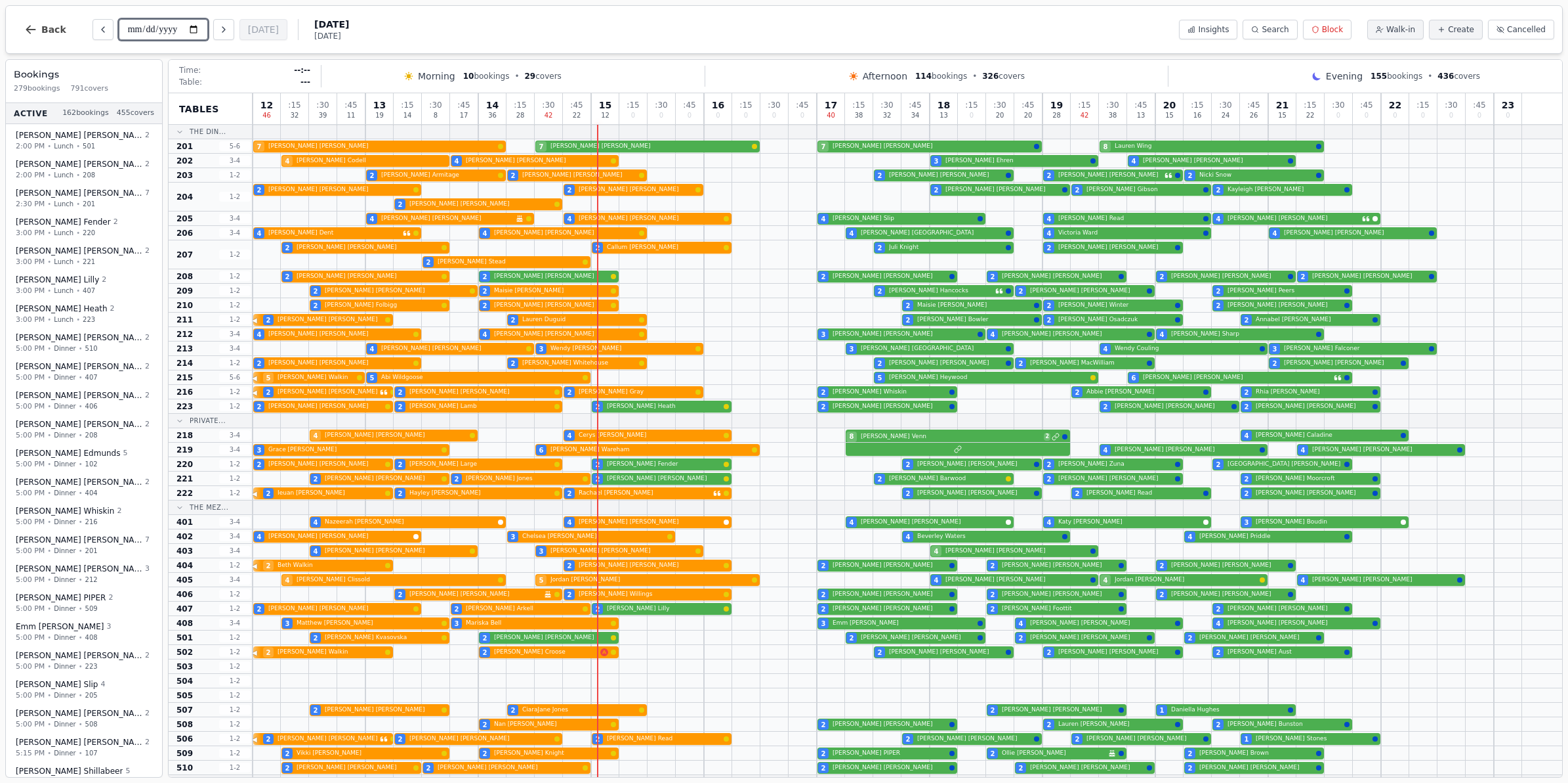
click at [194, 26] on input "**********" at bounding box center [163, 30] width 89 height 21
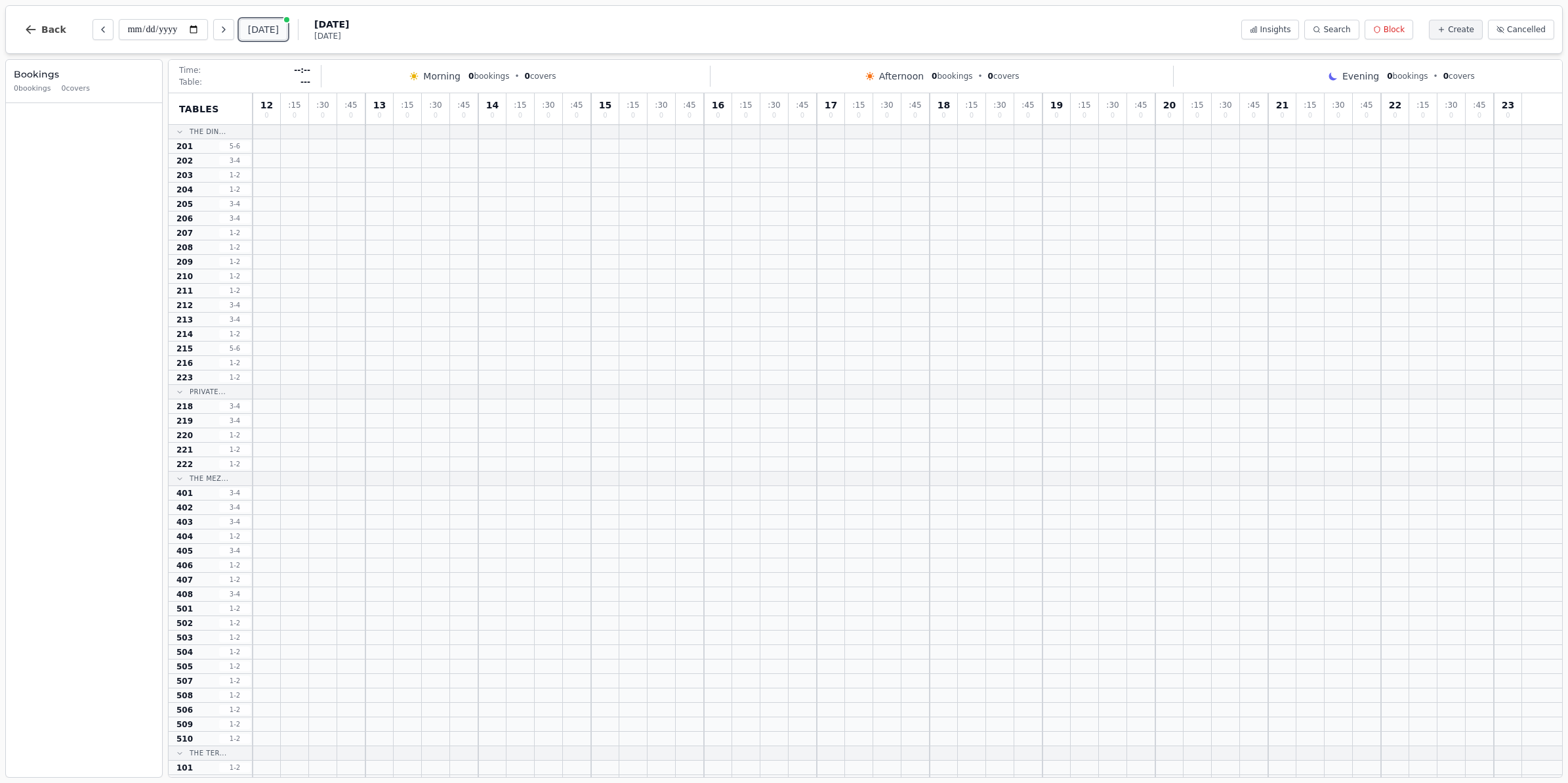
click at [260, 34] on button "Today" at bounding box center [264, 30] width 48 height 21
type input "**********"
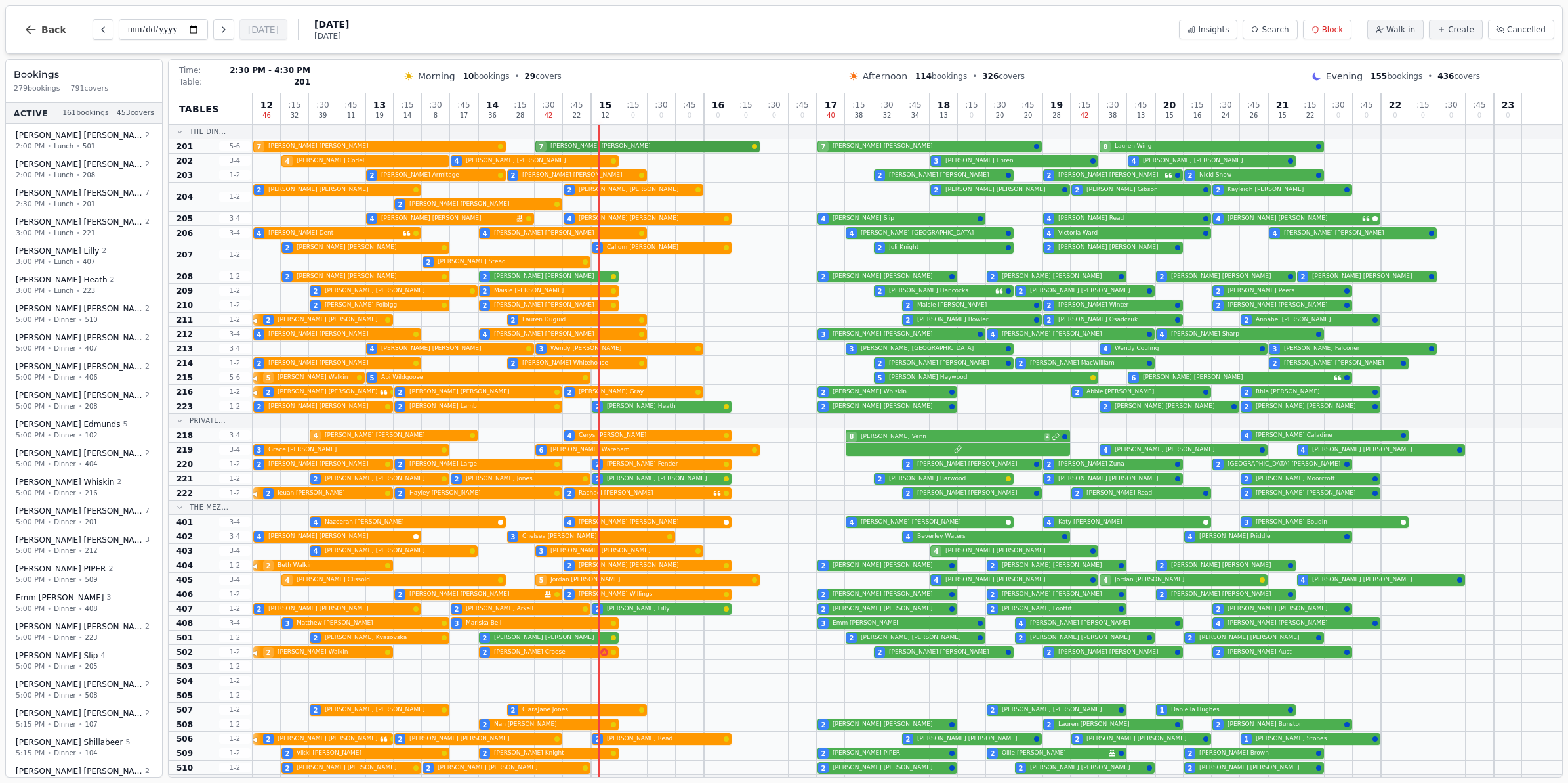
click at [667, 148] on div "7 Tom Johnson 7 Emma Kennedy 7 Janine Lynch 8 Lauren Wing" at bounding box center [907, 146] width 1310 height 15
select select "****"
select select "*"
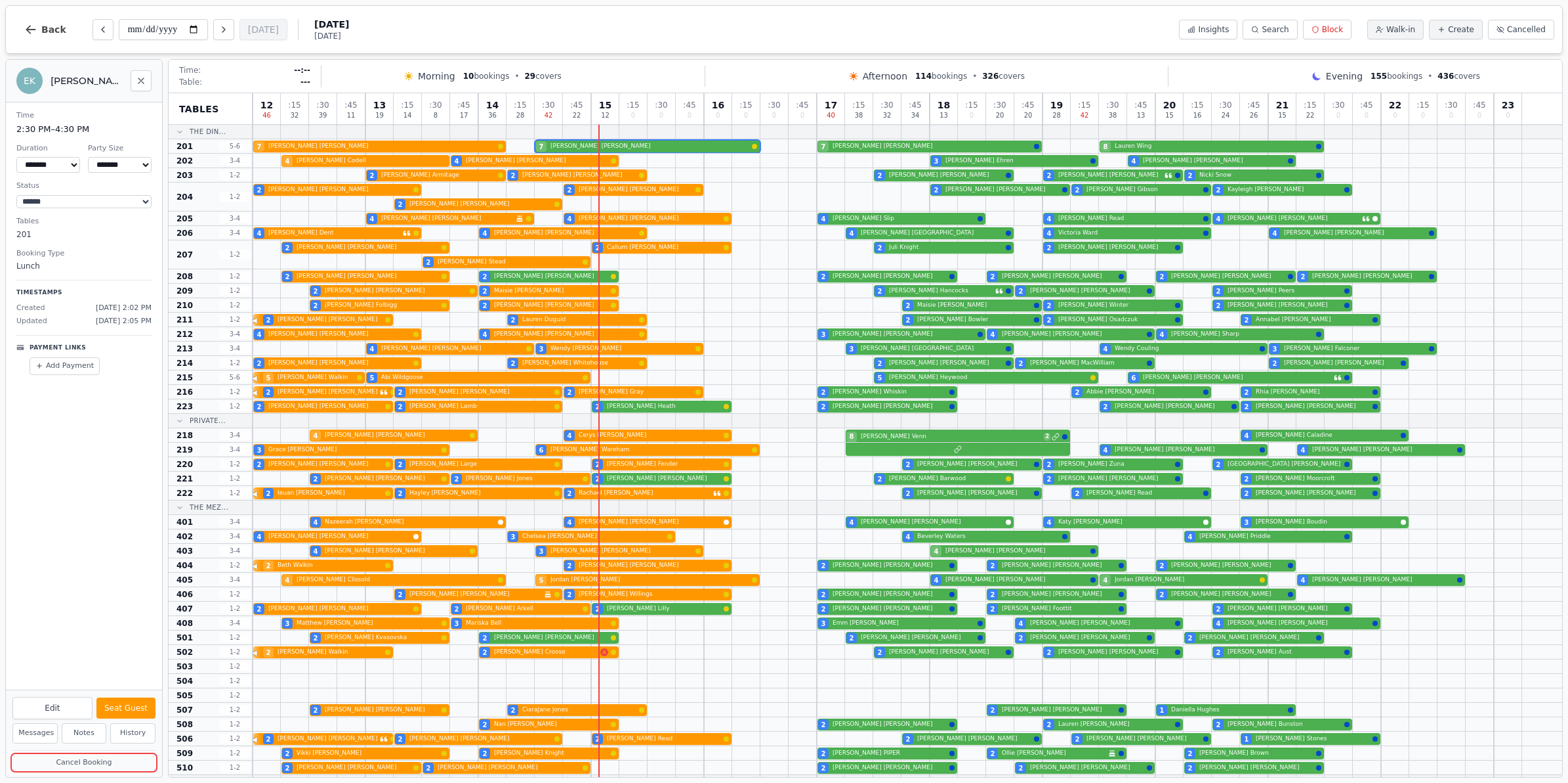
click at [99, 764] on button "Cancel Booking" at bounding box center [84, 762] width 143 height 16
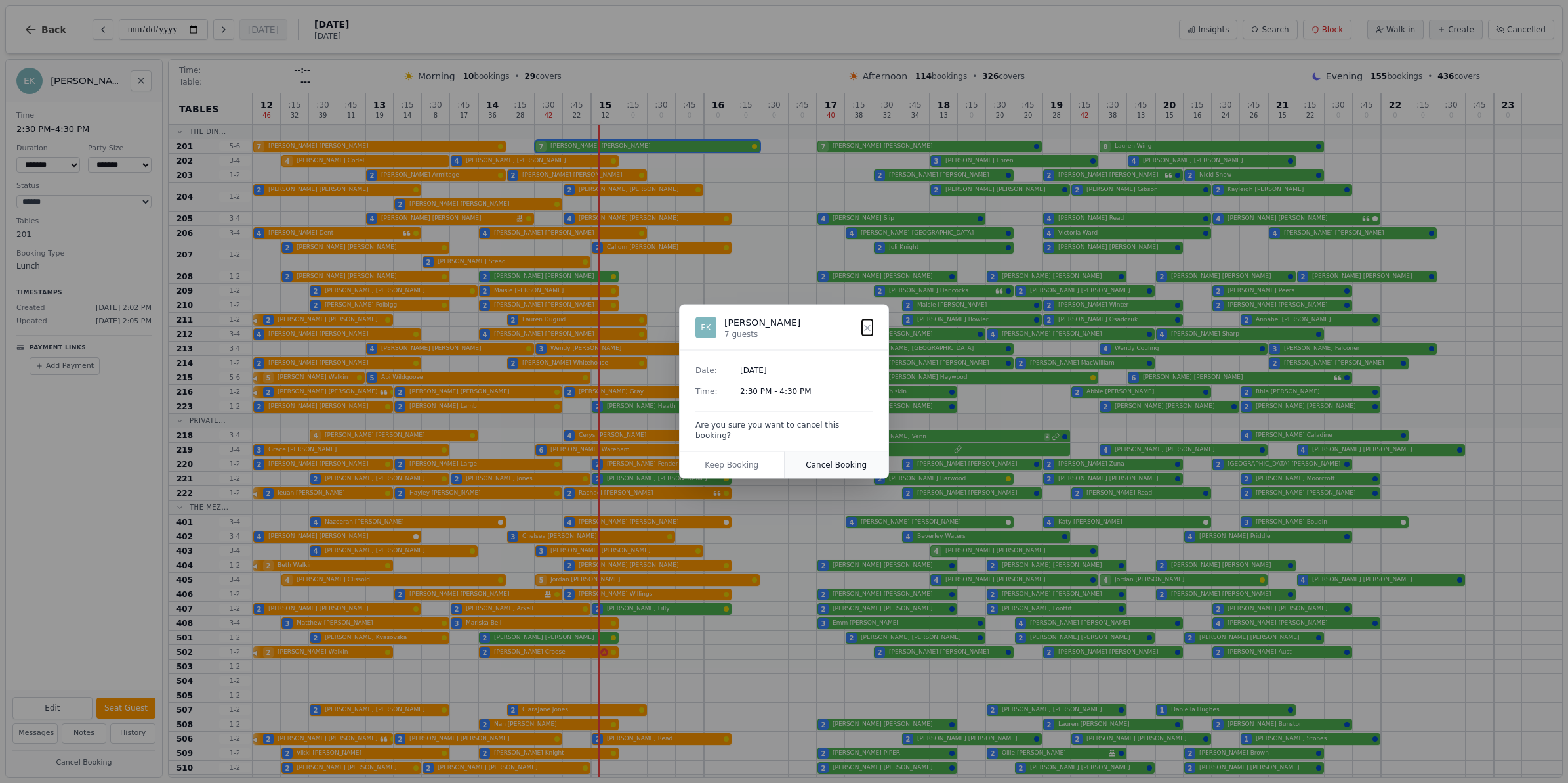
click at [816, 456] on button "Cancel Booking" at bounding box center [837, 465] width 104 height 26
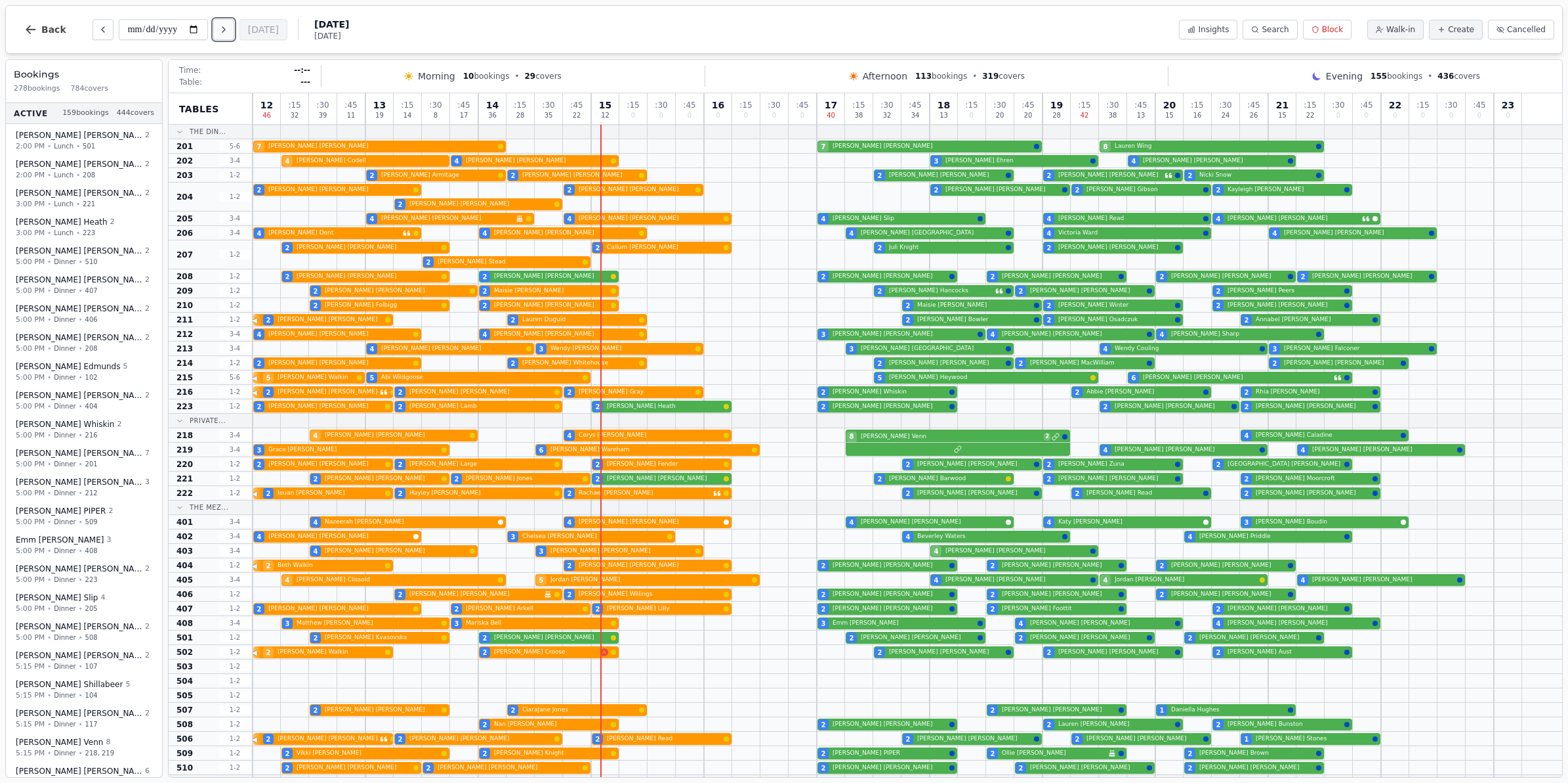
click at [227, 27] on icon "Next day" at bounding box center [223, 29] width 11 height 11
type input "**********"
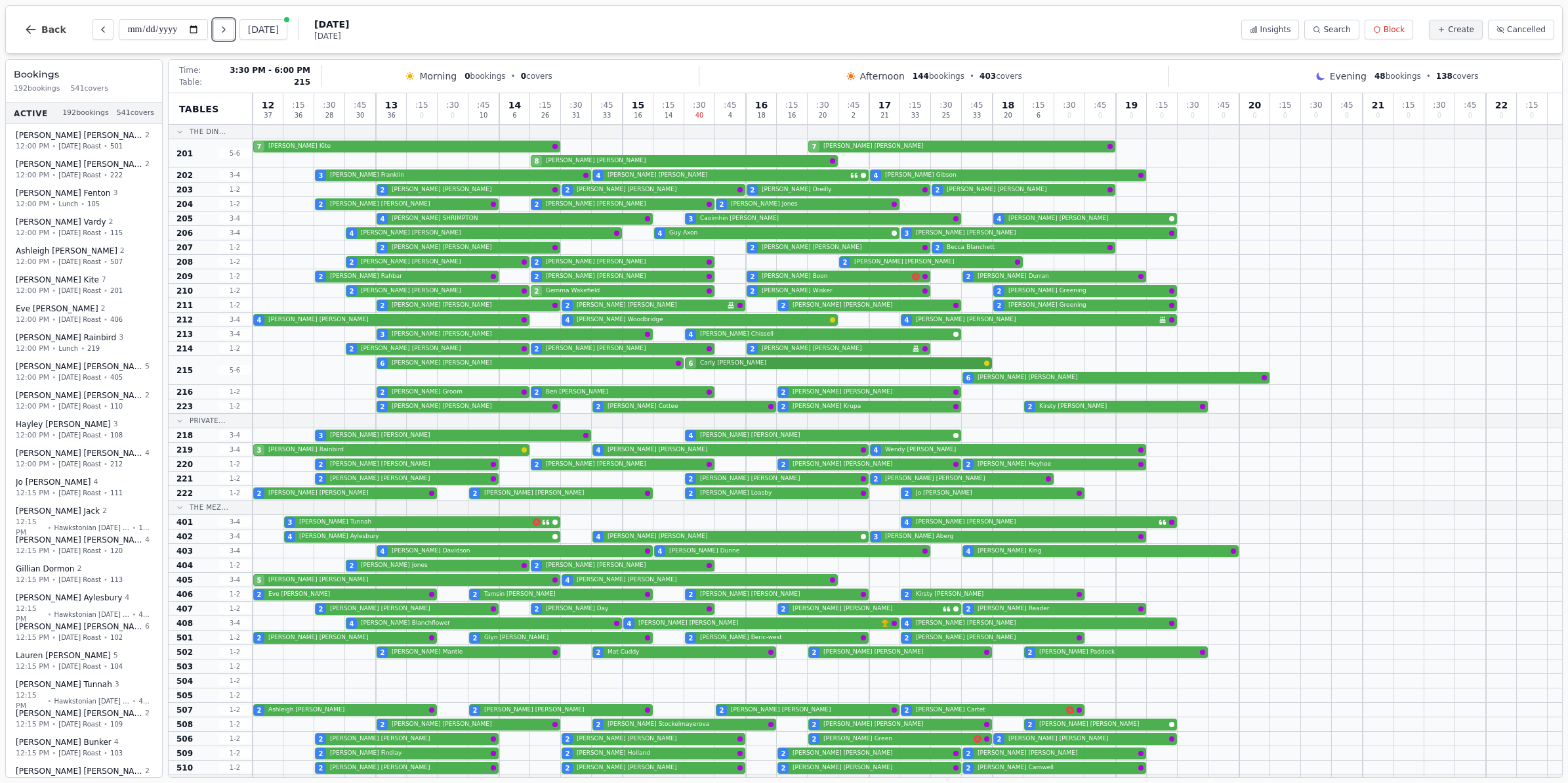
click at [930, 363] on div "6 Andrew Murray 6 Carly Wakeman 6 Lisa Dabrowski" at bounding box center [907, 371] width 1310 height 29
select select "****"
select select "*"
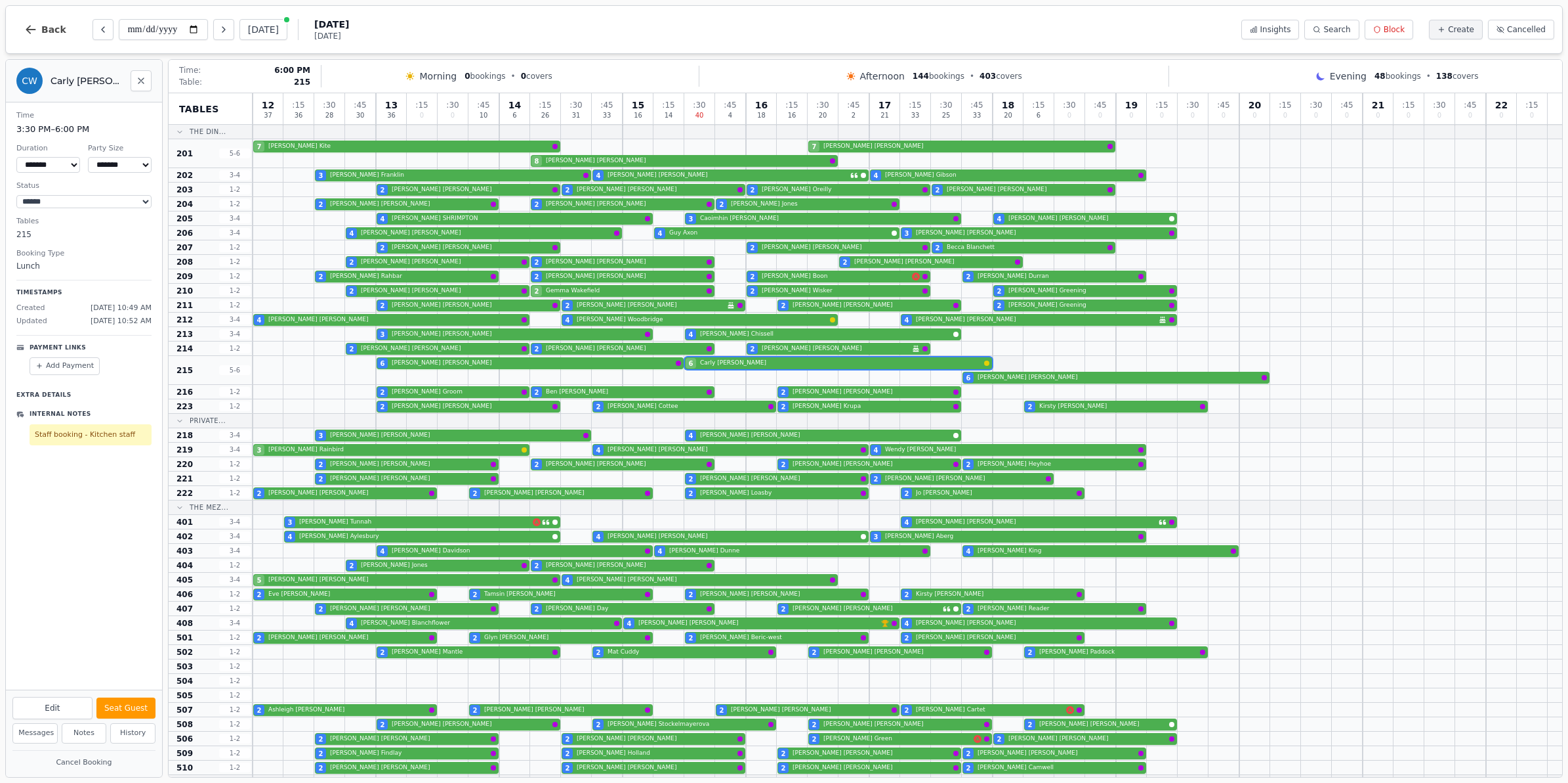
click at [994, 362] on div at bounding box center [1008, 370] width 31 height 28
select select "****"
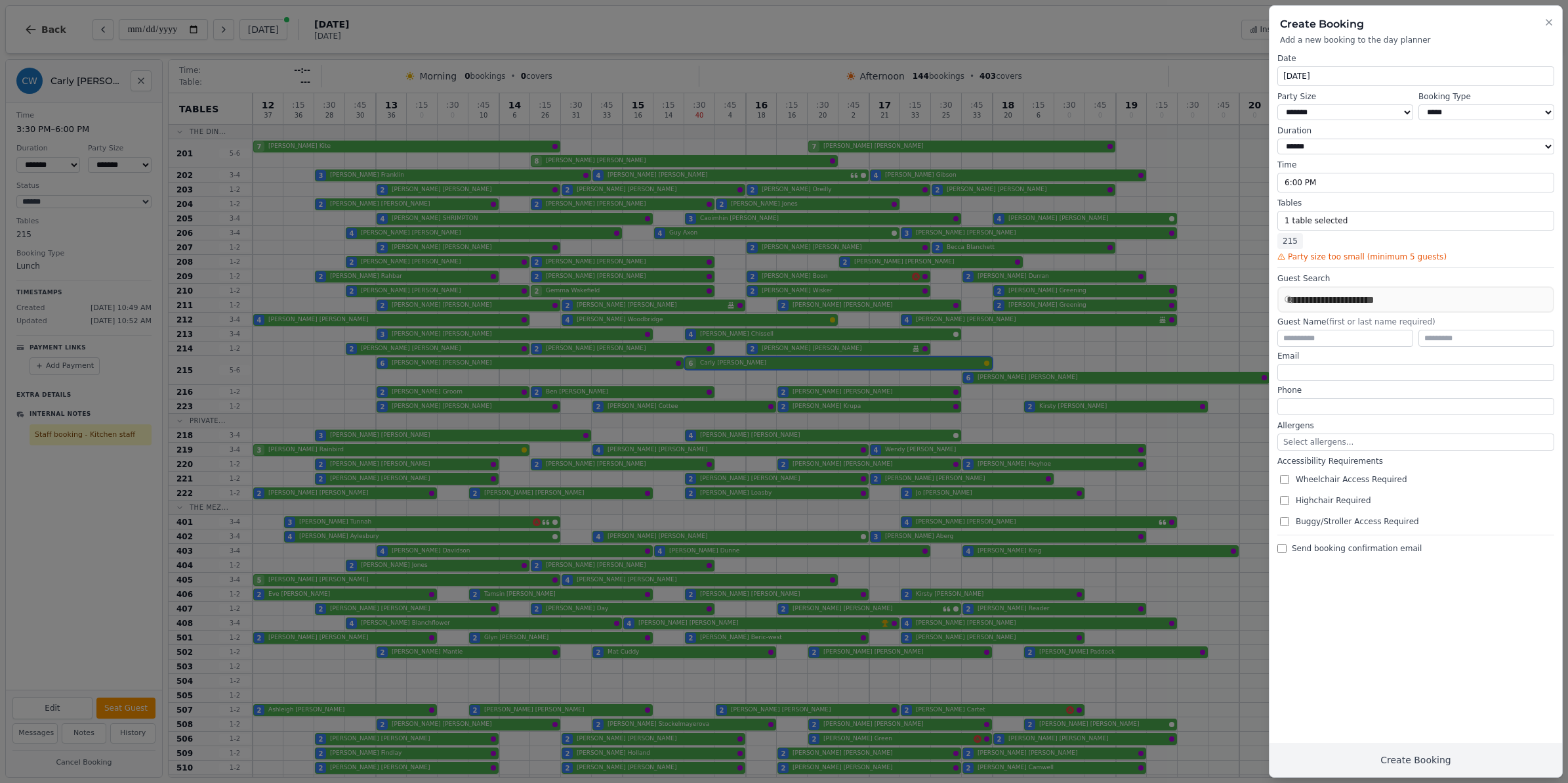
click at [1551, 32] on h2 "Create Booking" at bounding box center [1415, 24] width 272 height 15
click at [1553, 30] on div "Create Booking Add a new booking to the day planner" at bounding box center [1415, 25] width 293 height 40
click at [1544, 25] on icon "button" at bounding box center [1549, 22] width 11 height 11
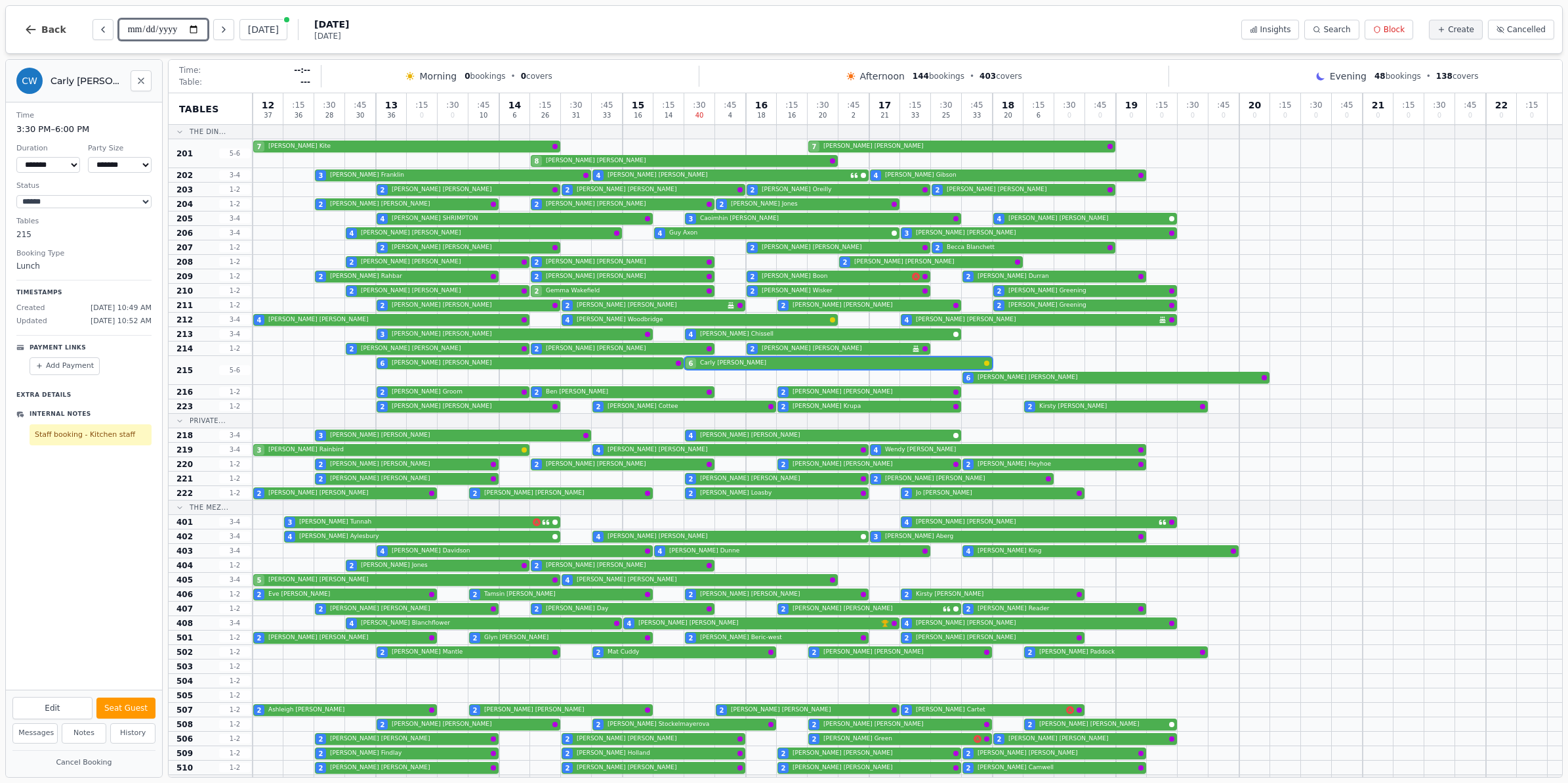
click at [194, 26] on input "**********" at bounding box center [163, 30] width 89 height 21
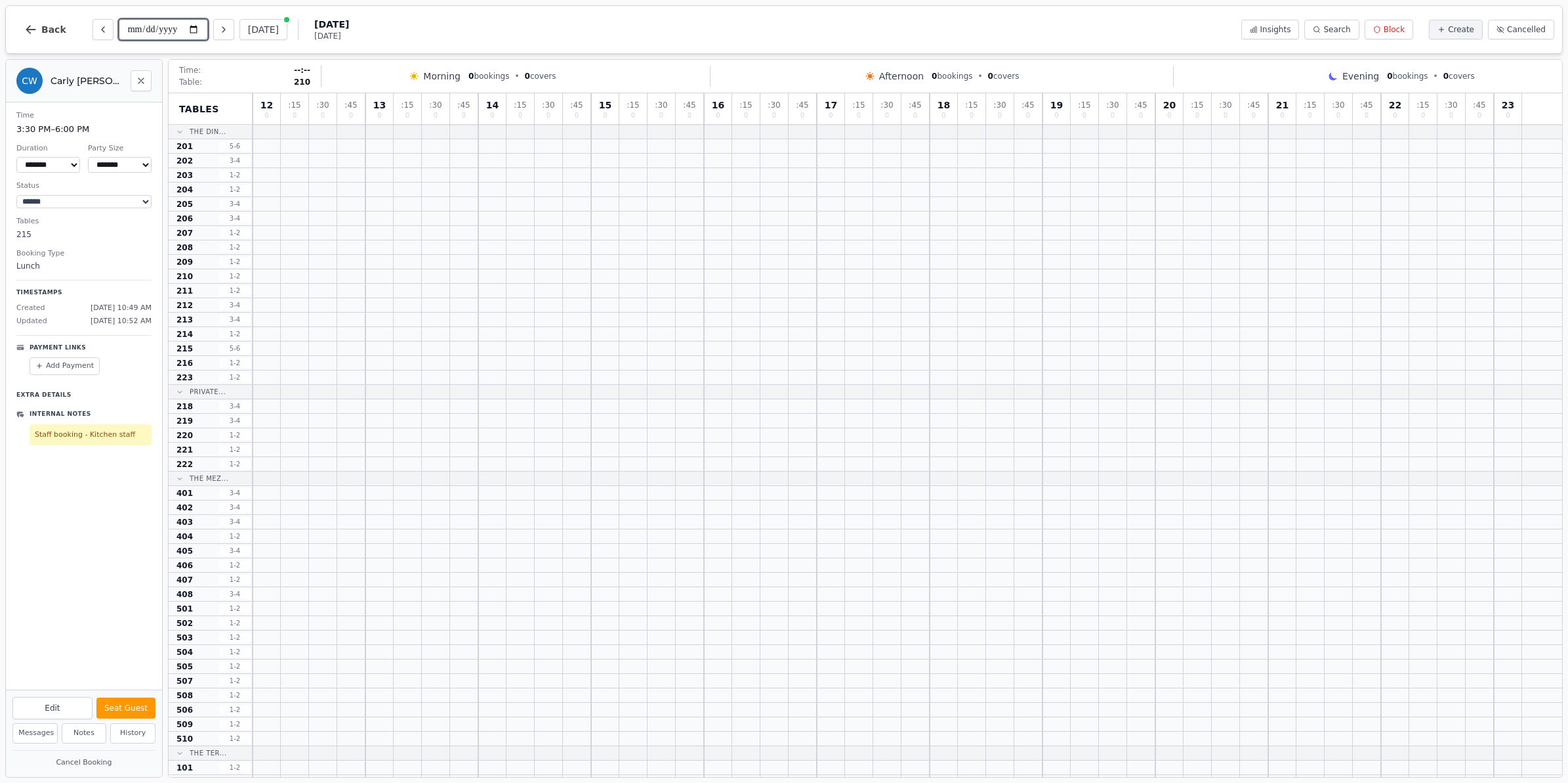
type input "**********"
click at [1469, 33] on span "Create" at bounding box center [1461, 29] width 26 height 11
select select "****"
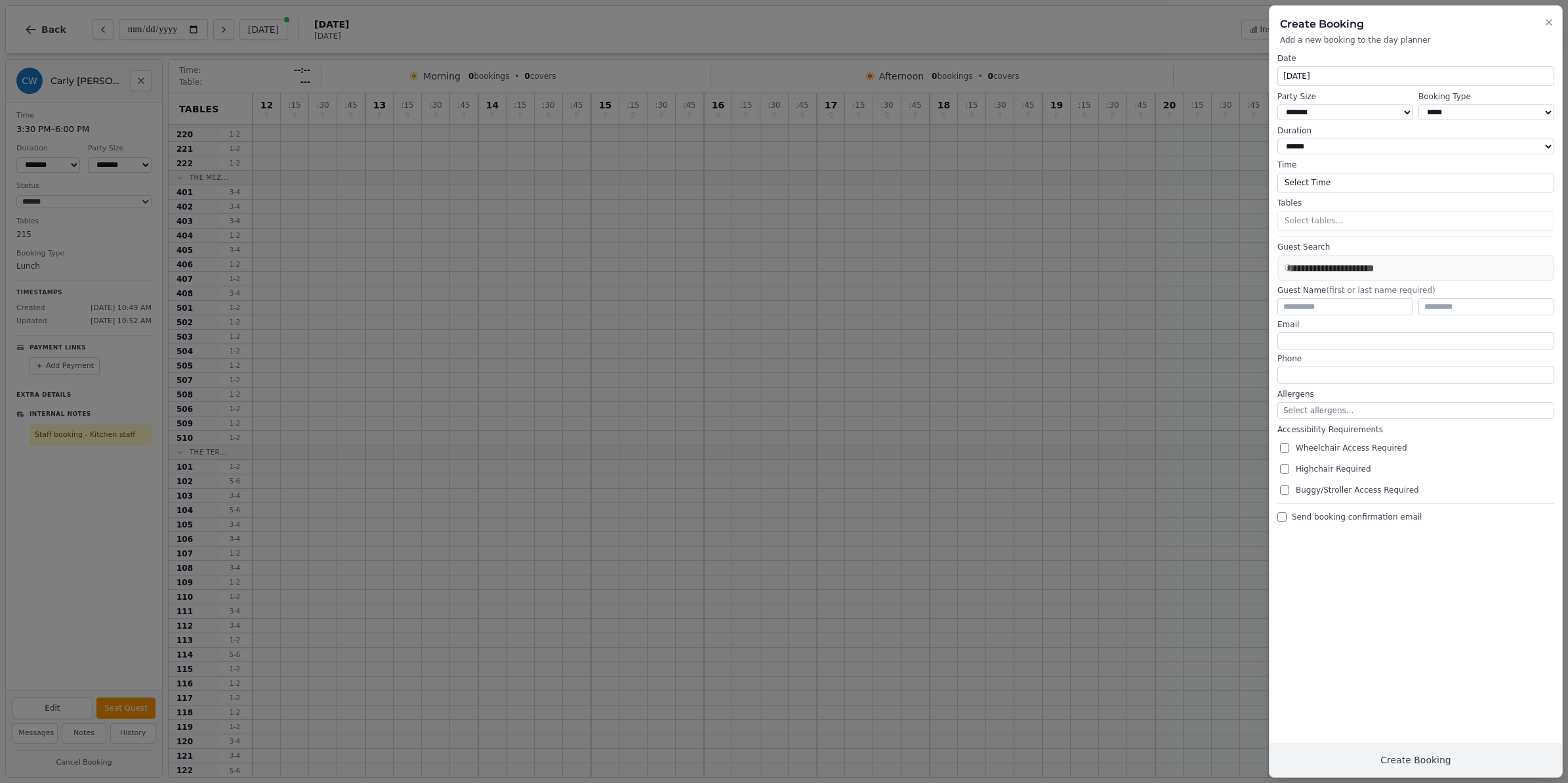
click at [1539, 23] on h2 "Create Booking" at bounding box center [1415, 24] width 272 height 15
click at [1547, 23] on icon "button" at bounding box center [1549, 22] width 11 height 11
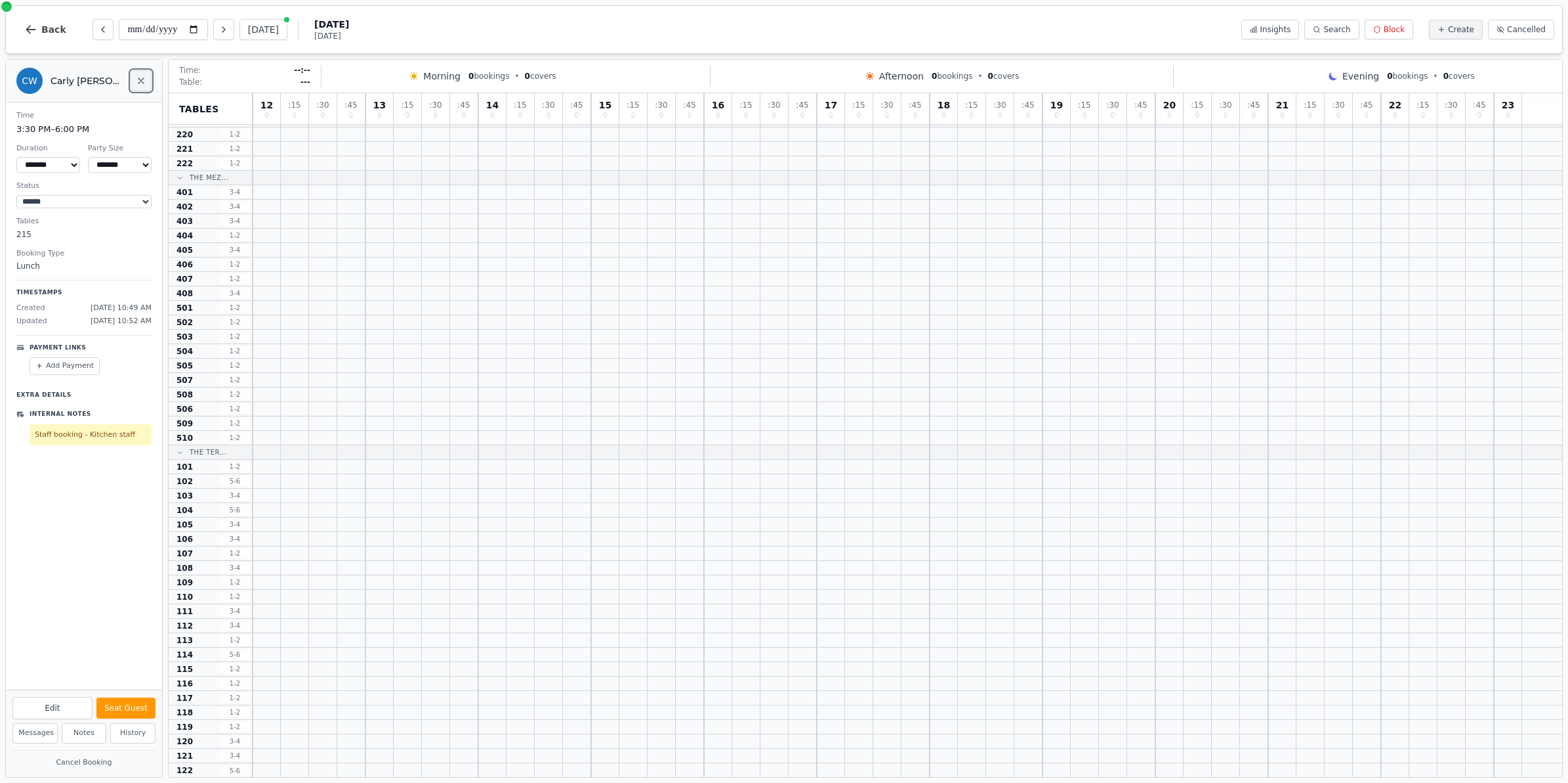
click at [142, 82] on icon "Close" at bounding box center [140, 80] width 11 height 11
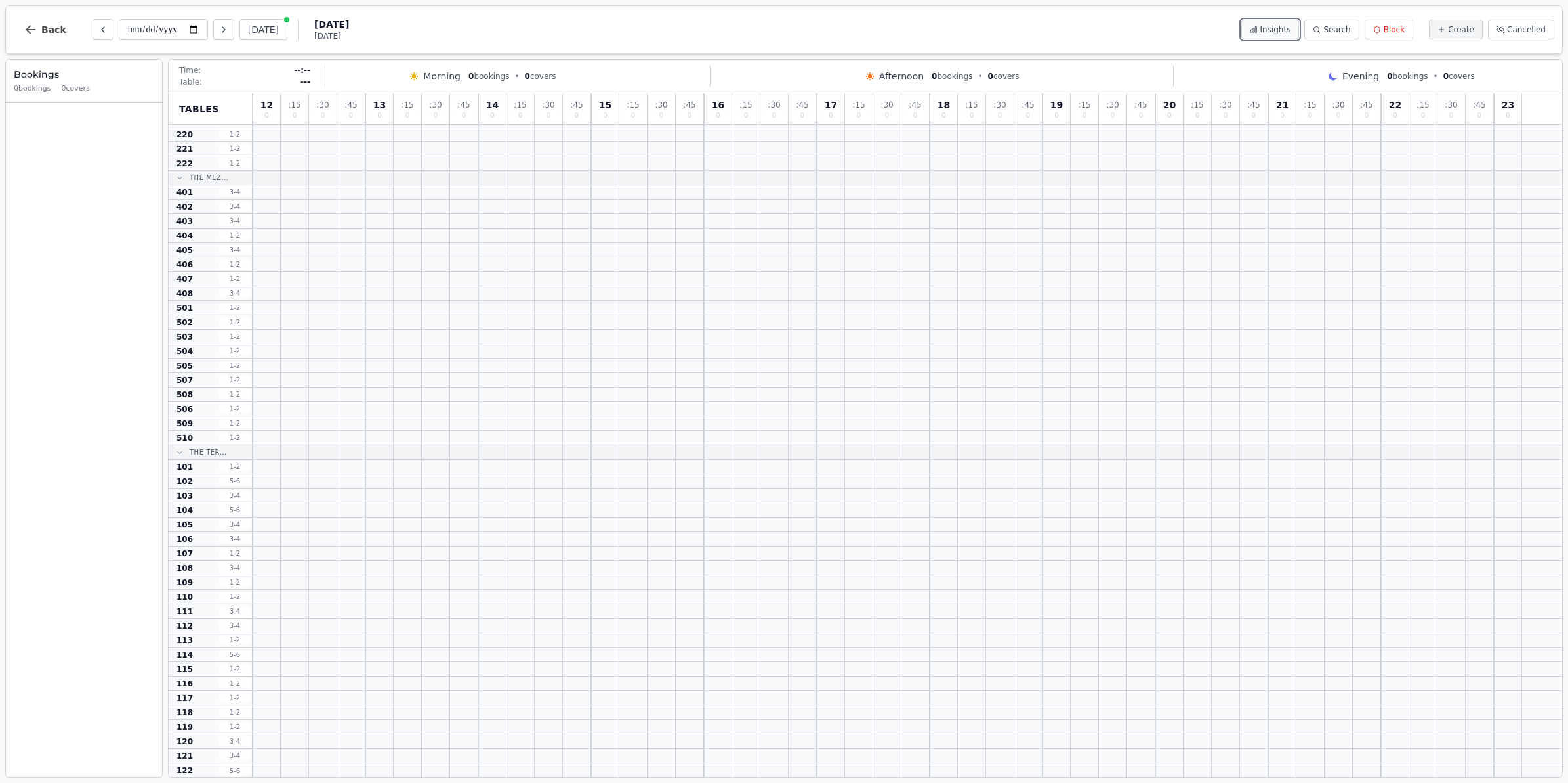
click at [1297, 21] on button "Insights" at bounding box center [1270, 29] width 58 height 19
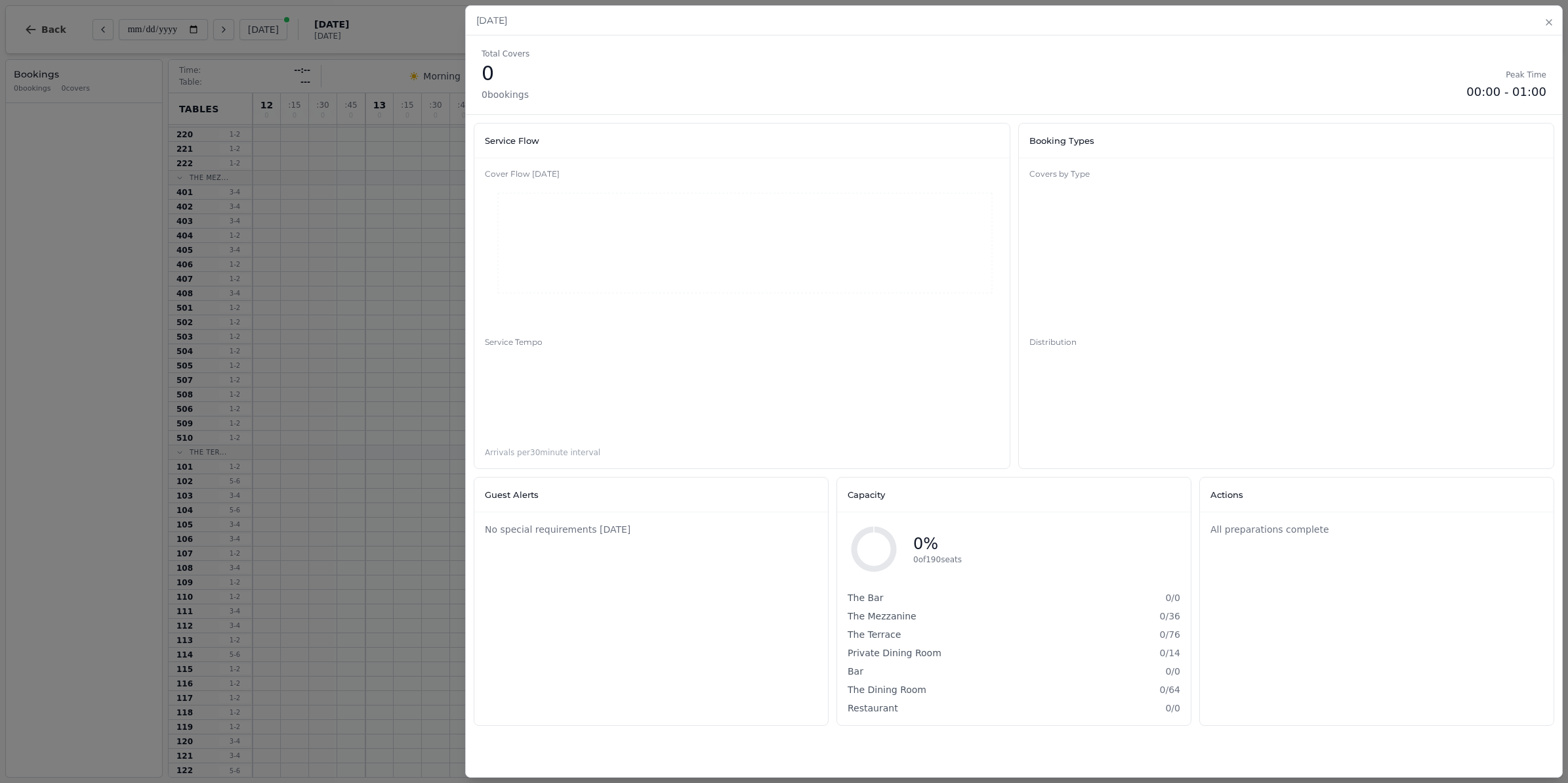
click at [1541, 19] on h2 "Friday, October 17" at bounding box center [1014, 20] width 1076 height 14
click at [1547, 27] on icon "button" at bounding box center [1549, 22] width 11 height 11
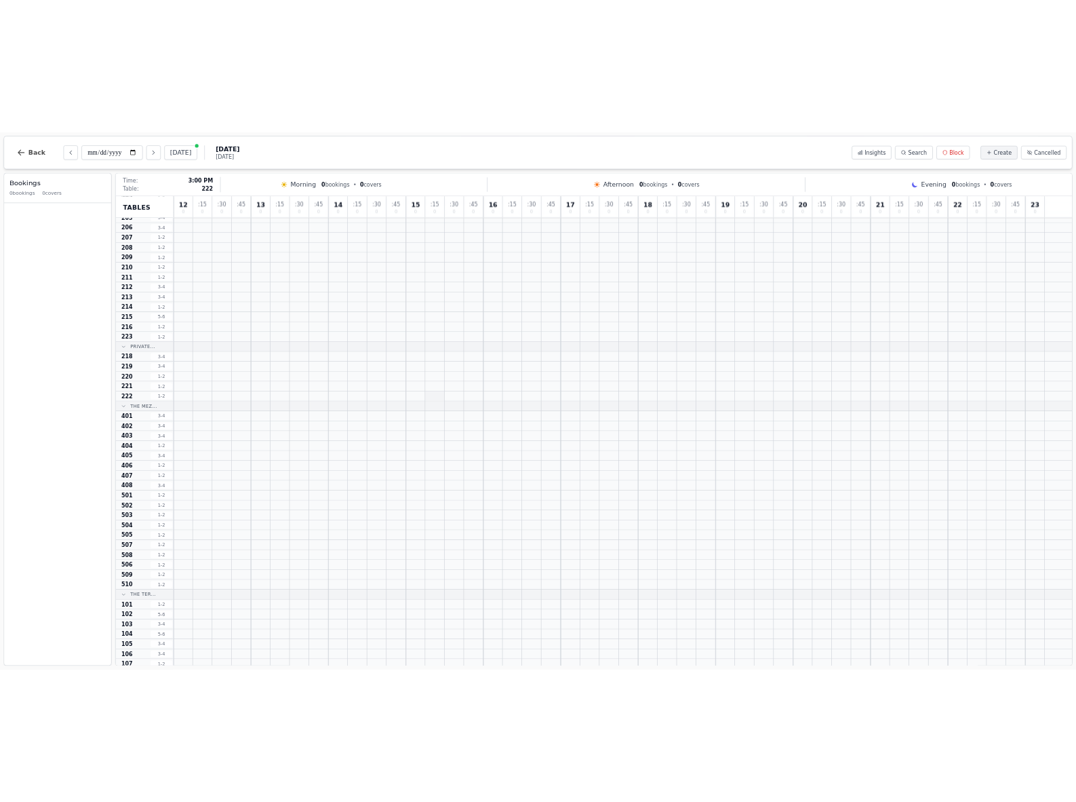
scroll to position [0, 0]
